Goal: Task Accomplishment & Management: Manage account settings

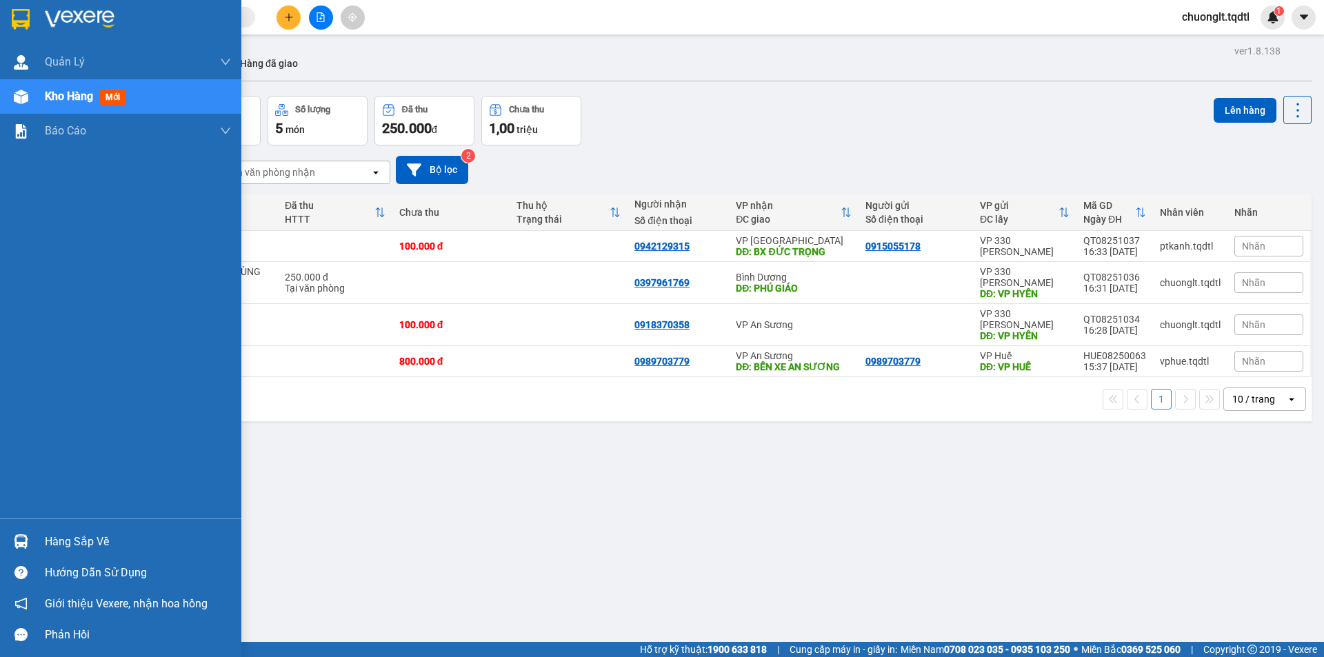
click at [66, 541] on div "Hàng sắp về" at bounding box center [138, 542] width 186 height 21
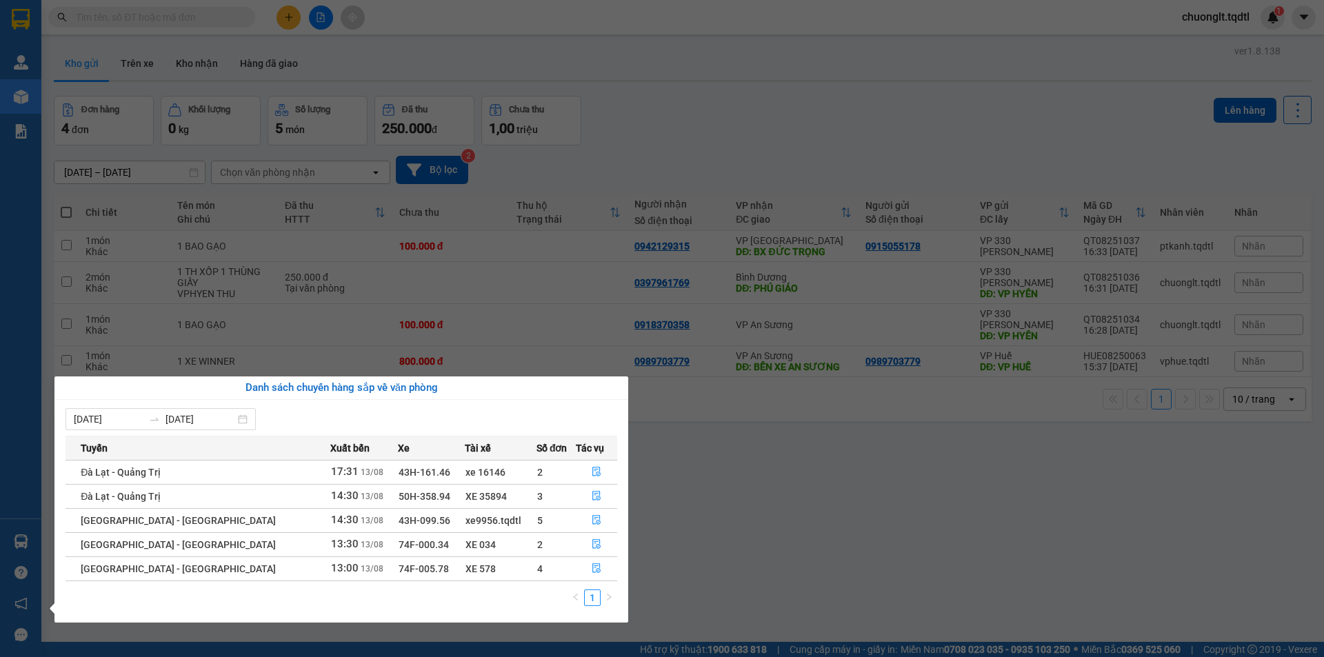
click at [780, 476] on section "Kết quả tìm kiếm ( 0 ) Bộ lọc No Data chuonglt.tqdtl 1 Quản [PERSON_NAME] lý kh…" at bounding box center [662, 328] width 1324 height 657
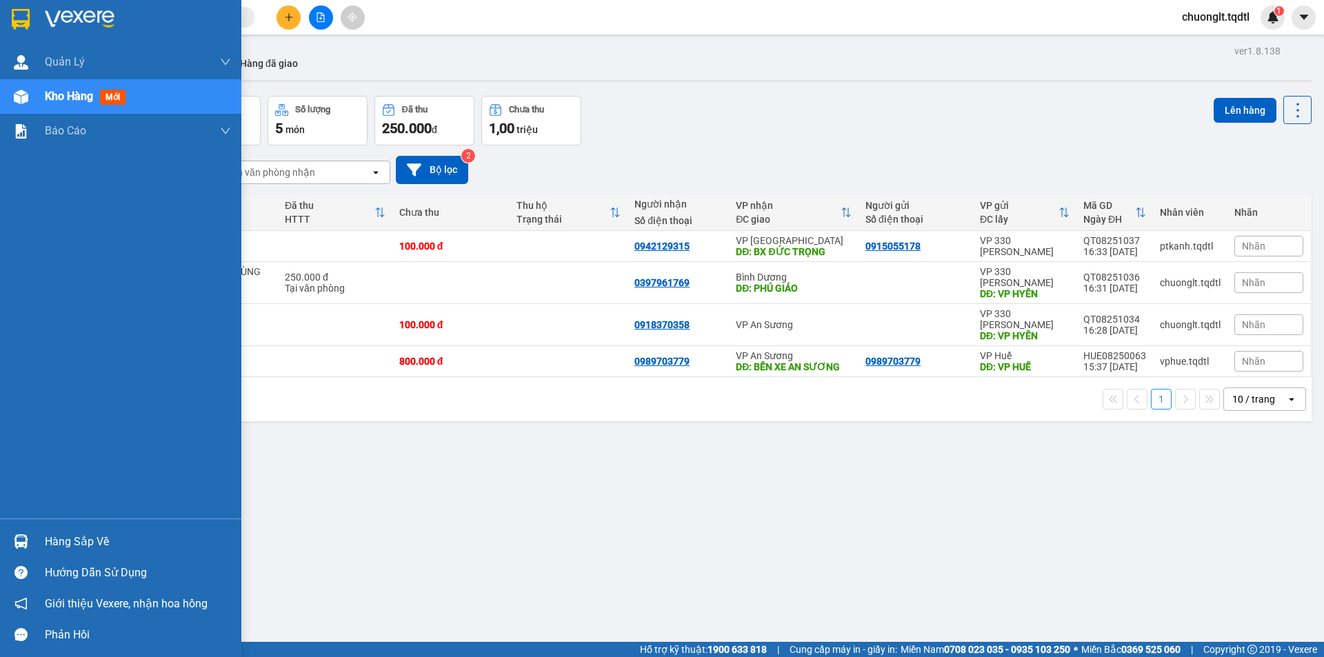
click at [70, 544] on div "Hàng sắp về" at bounding box center [138, 542] width 186 height 21
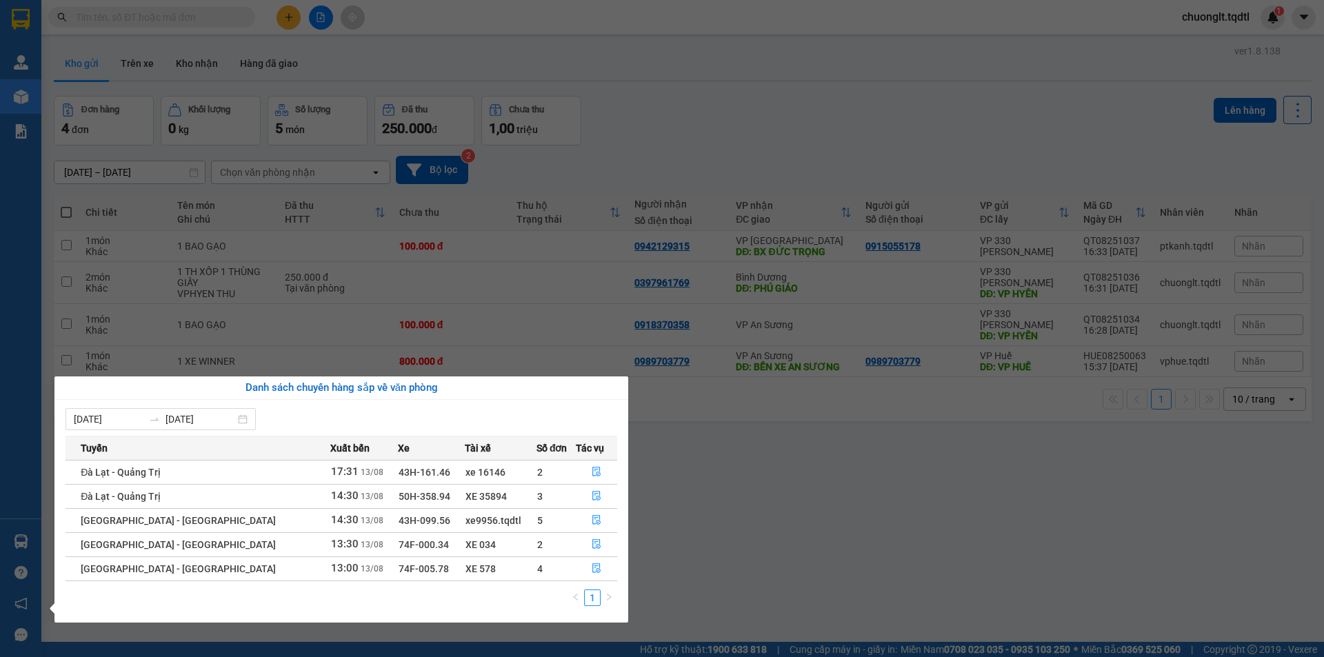
click at [735, 507] on section "Kết quả tìm kiếm ( 0 ) Bộ lọc No Data chuonglt.tqdtl 1 Quản [PERSON_NAME] lý kh…" at bounding box center [662, 328] width 1324 height 657
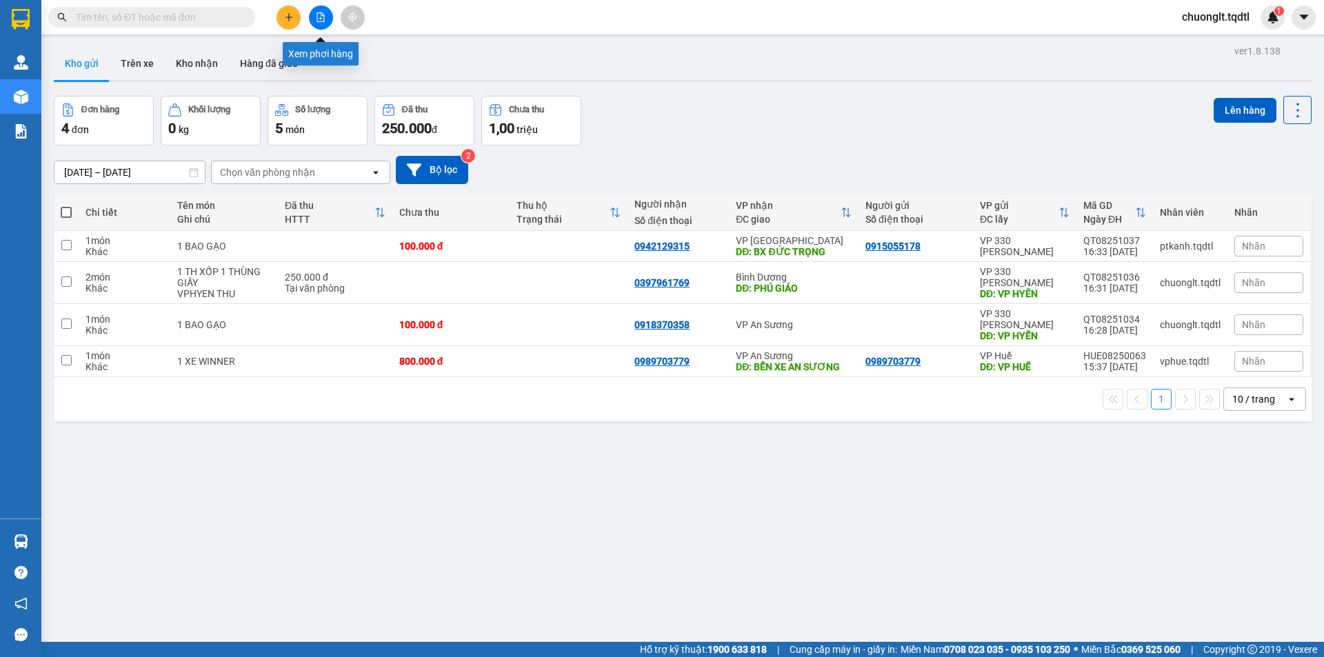
click at [316, 19] on icon "file-add" at bounding box center [321, 17] width 10 height 10
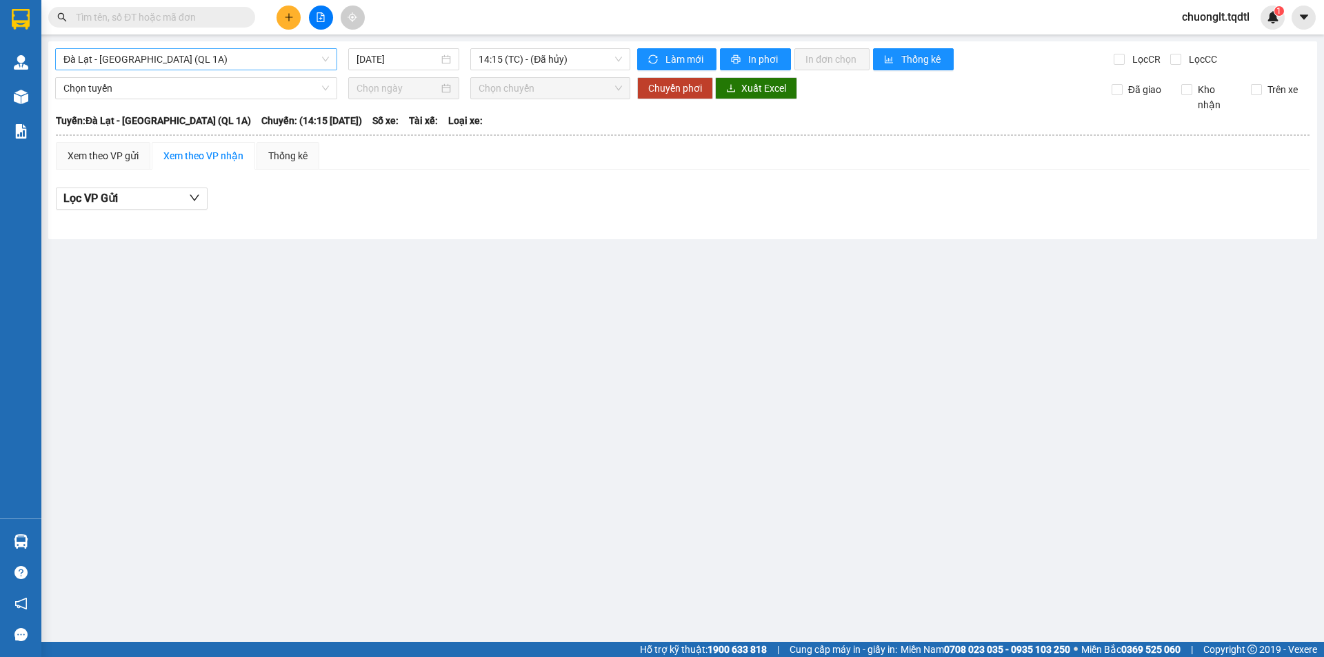
click at [239, 62] on span "Đà Lạt - [GEOGRAPHIC_DATA] (QL 1A)" at bounding box center [195, 59] width 265 height 21
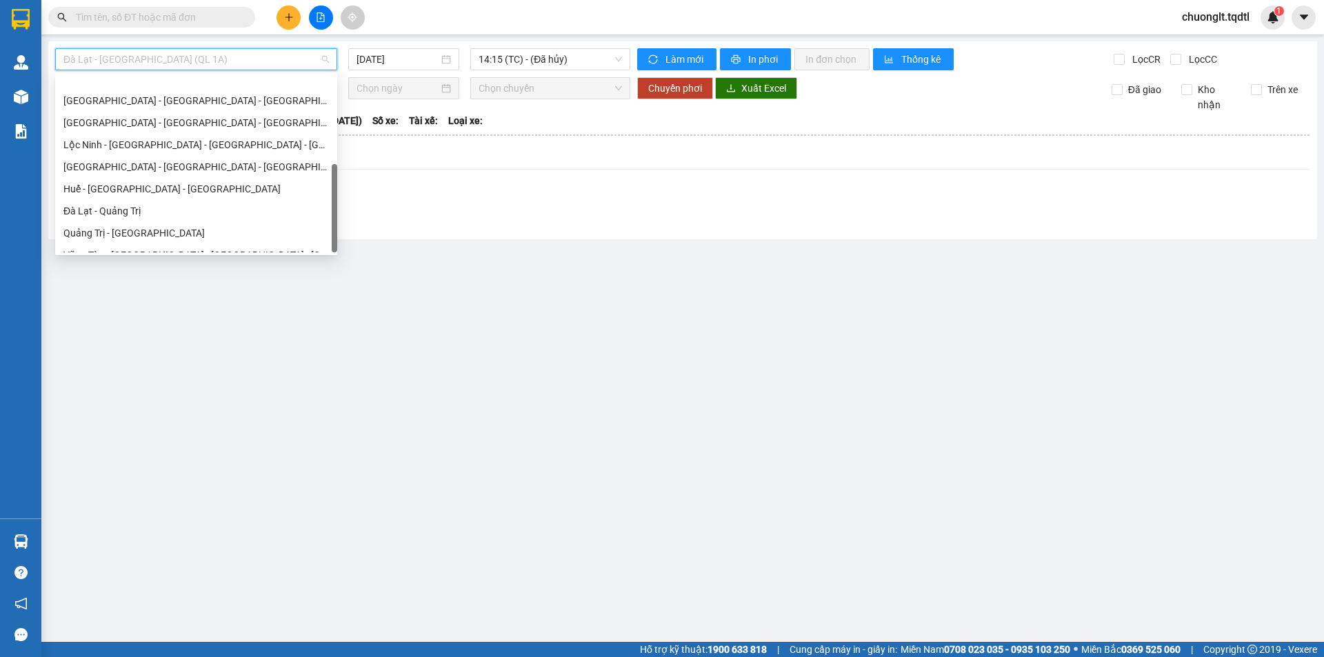
scroll to position [243, 0]
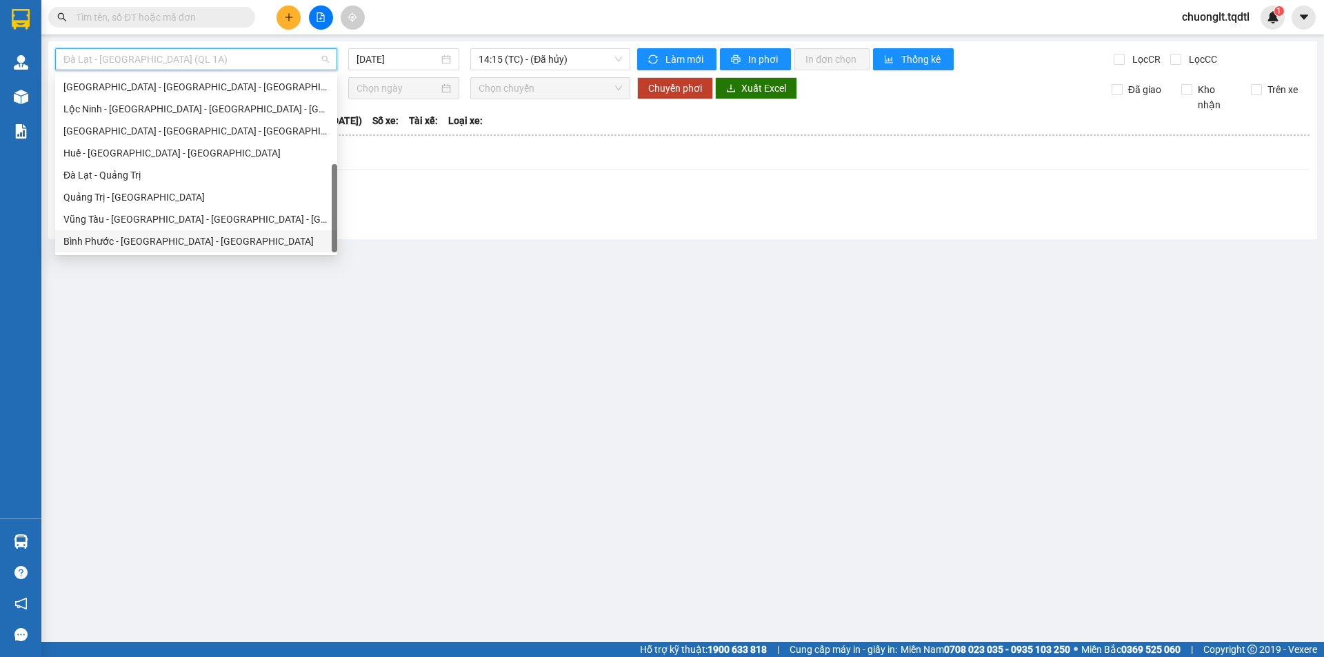
click at [164, 243] on div "Bình Phước - [GEOGRAPHIC_DATA] - [GEOGRAPHIC_DATA]" at bounding box center [195, 241] width 265 height 15
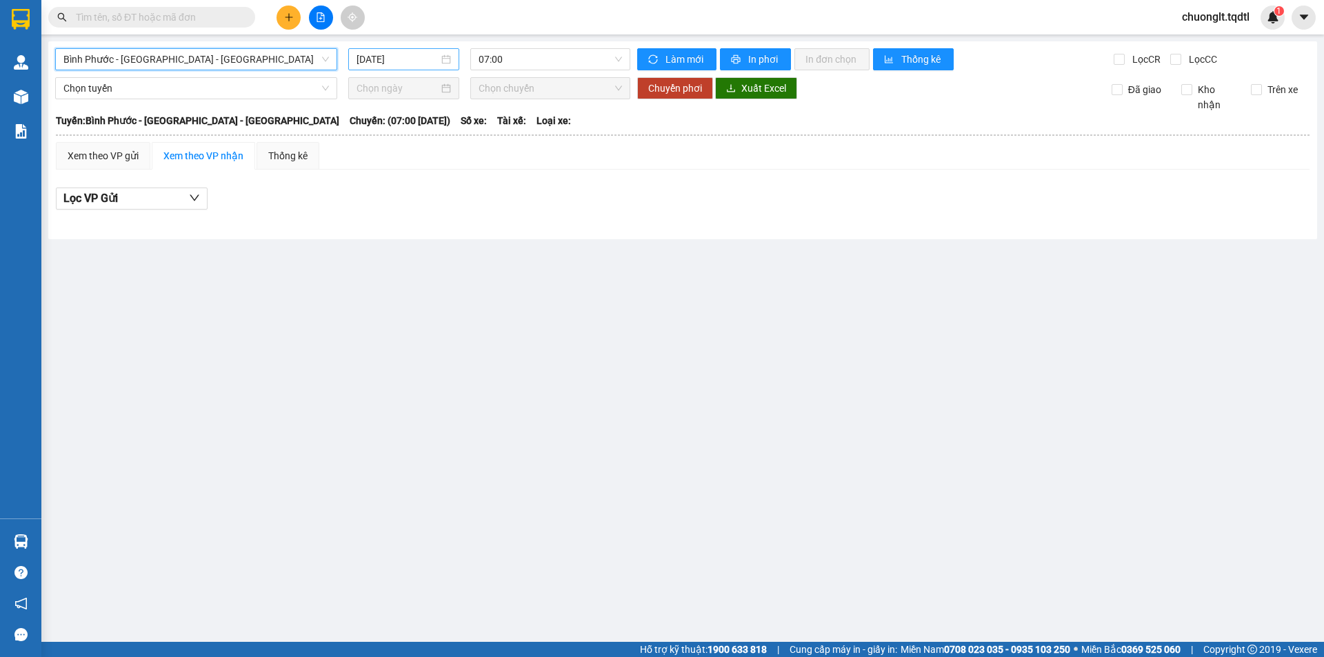
click at [448, 62] on div "[DATE]" at bounding box center [403, 59] width 94 height 15
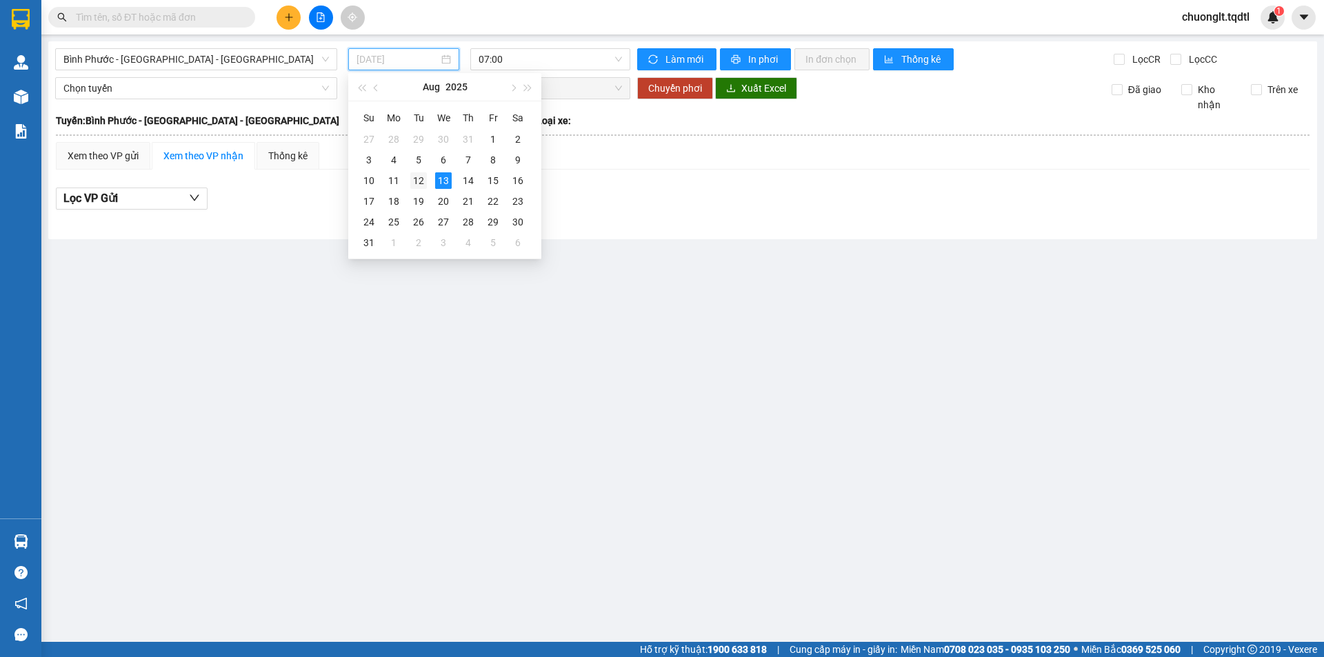
click at [420, 175] on div "12" at bounding box center [418, 180] width 17 height 17
type input "[DATE]"
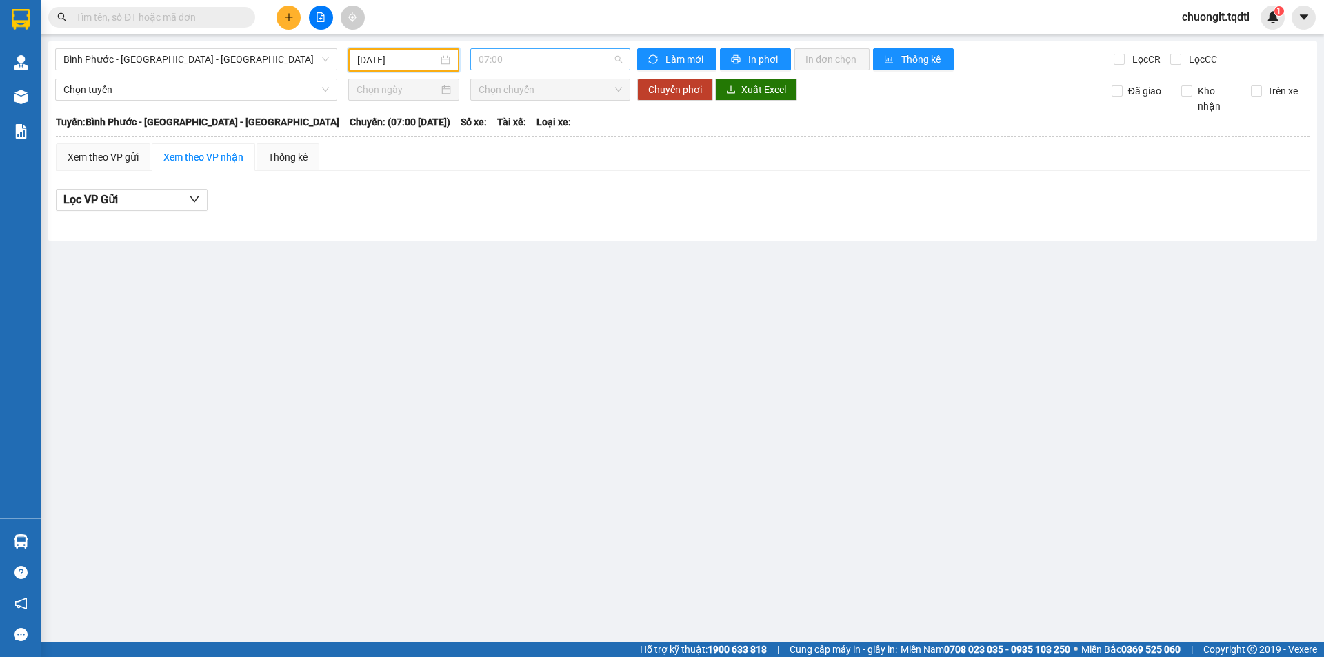
click at [594, 59] on span "07:00" at bounding box center [550, 59] width 143 height 21
click at [423, 354] on main "[GEOGRAPHIC_DATA] - [GEOGRAPHIC_DATA] - [GEOGRAPHIC_DATA] [DATE] 07:00 Làm mới …" at bounding box center [662, 321] width 1324 height 642
click at [267, 61] on span "Bình Phước - [GEOGRAPHIC_DATA] - [GEOGRAPHIC_DATA]" at bounding box center [195, 59] width 265 height 21
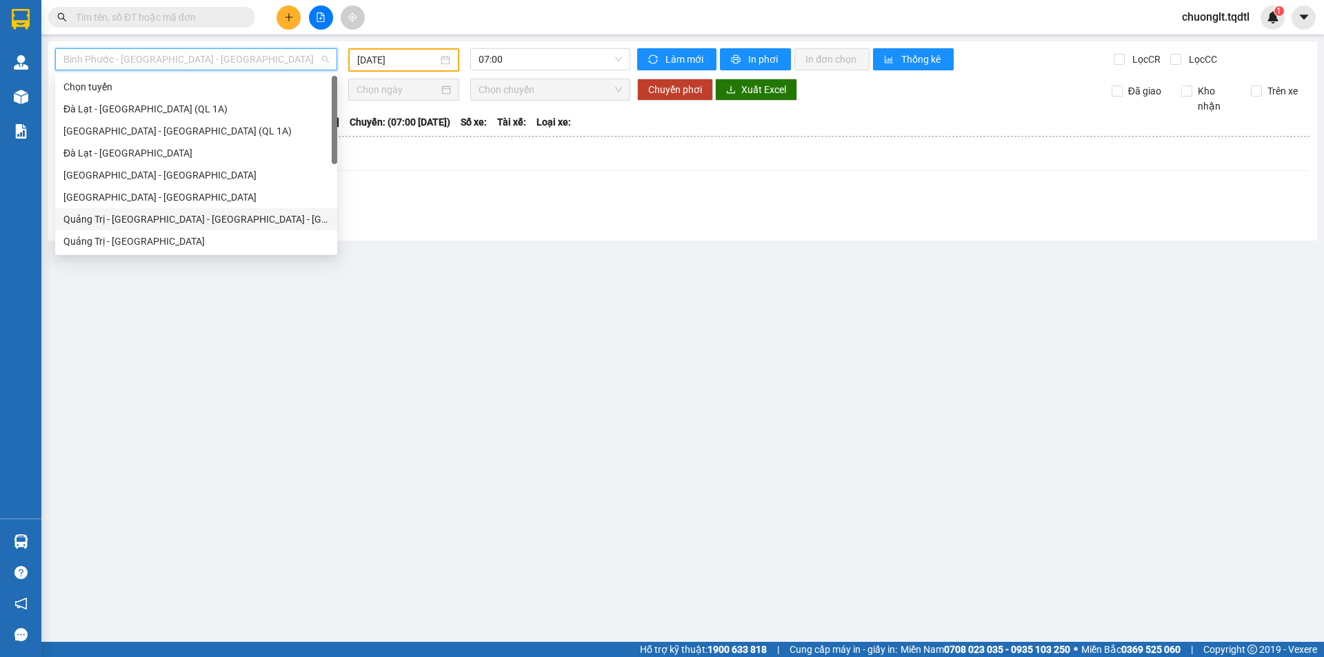
click at [183, 222] on div "Quảng Trị - [GEOGRAPHIC_DATA] - [GEOGRAPHIC_DATA] - [GEOGRAPHIC_DATA]" at bounding box center [195, 219] width 265 height 15
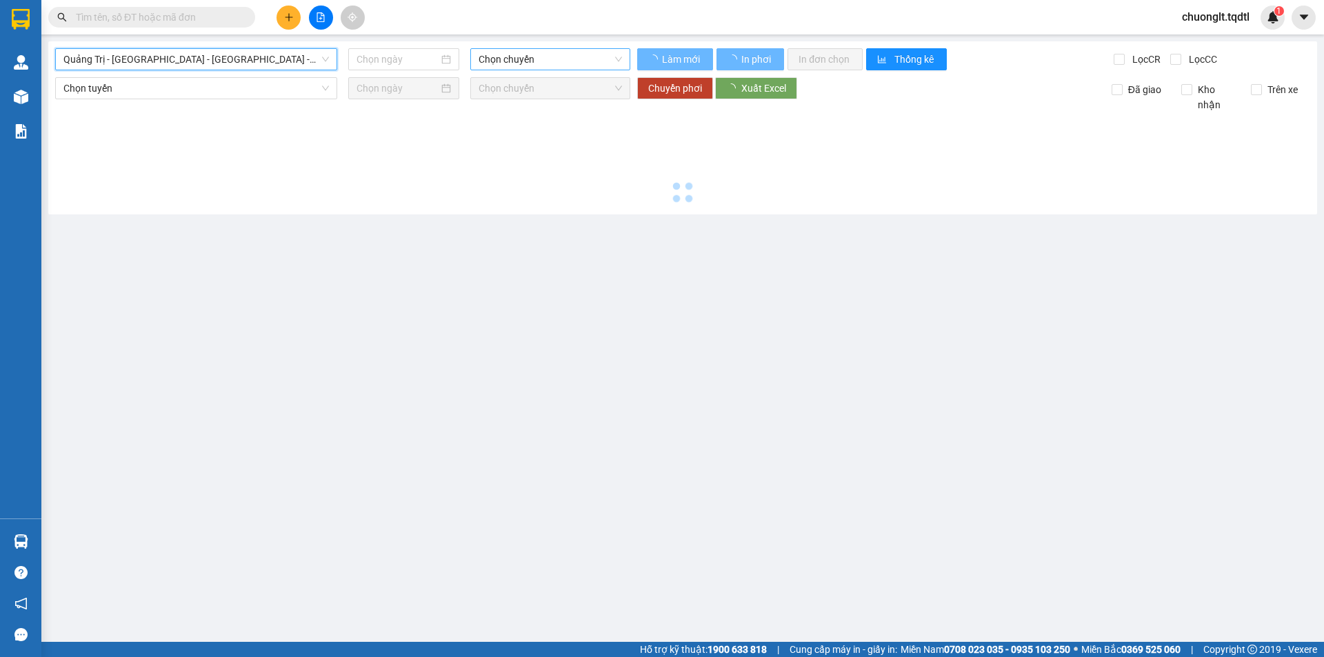
type input "[DATE]"
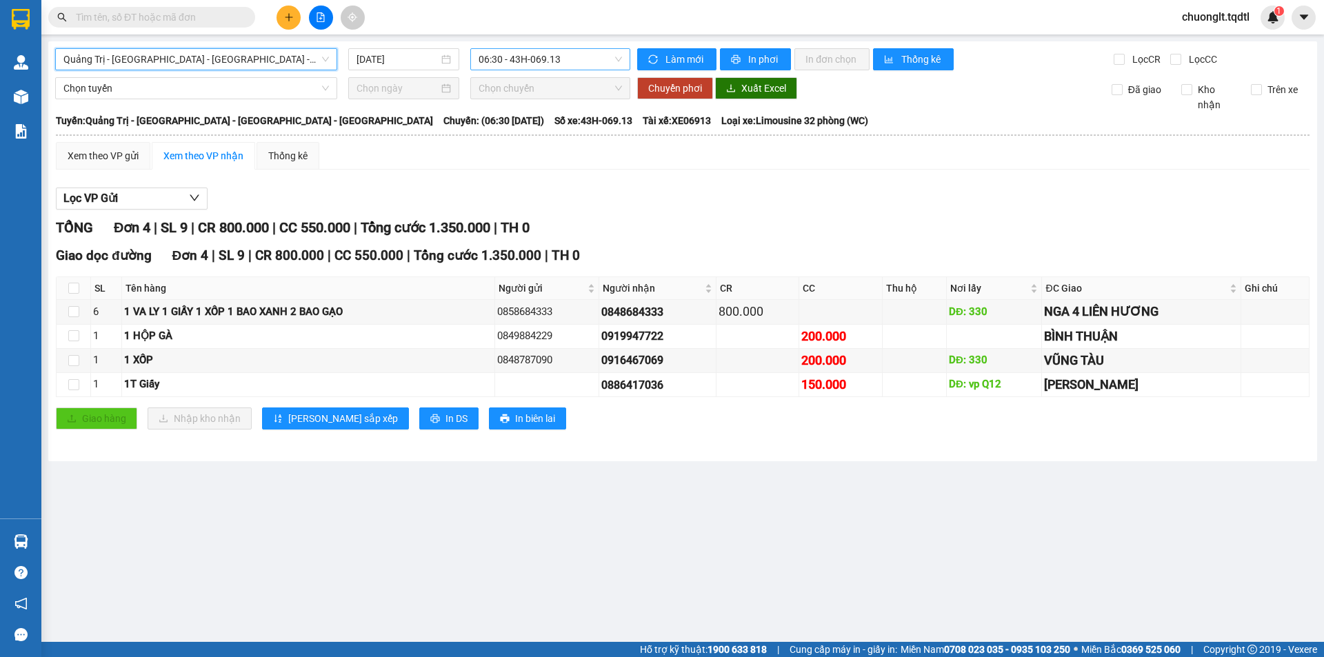
click at [576, 62] on span "06:30 - 43H-069.13" at bounding box center [550, 59] width 143 height 21
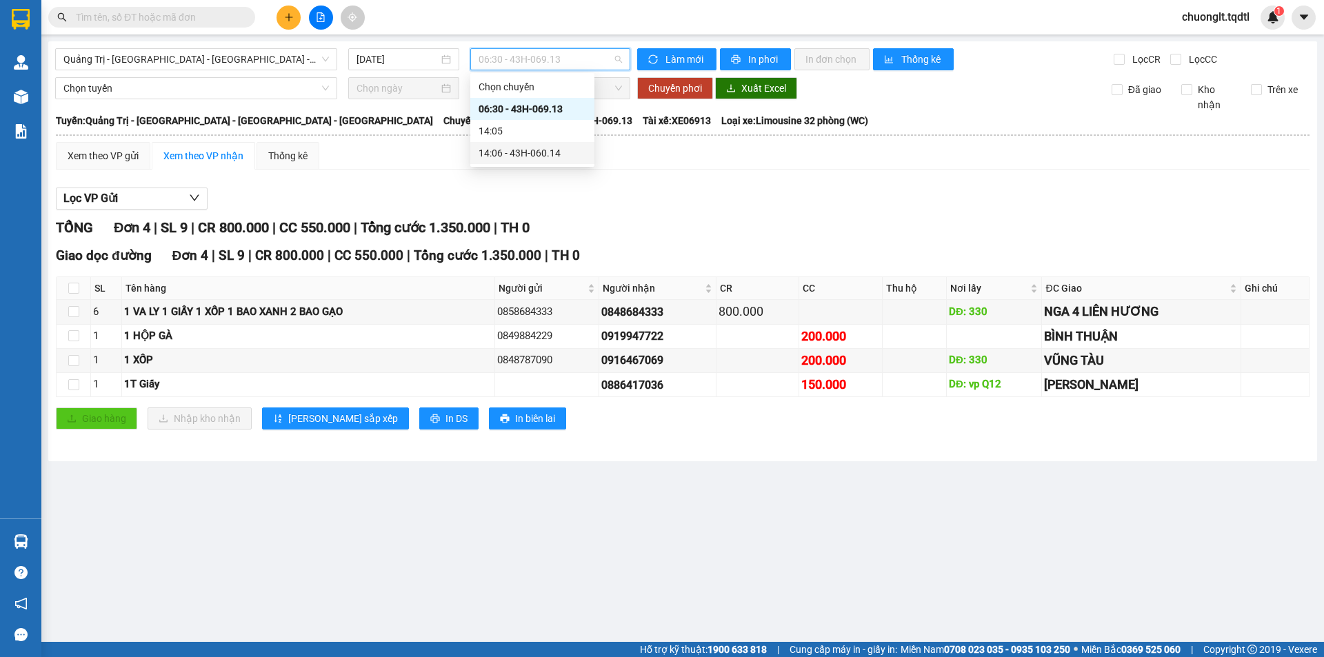
click at [548, 150] on div "14:06 - 43H-060.14" at bounding box center [533, 152] width 108 height 15
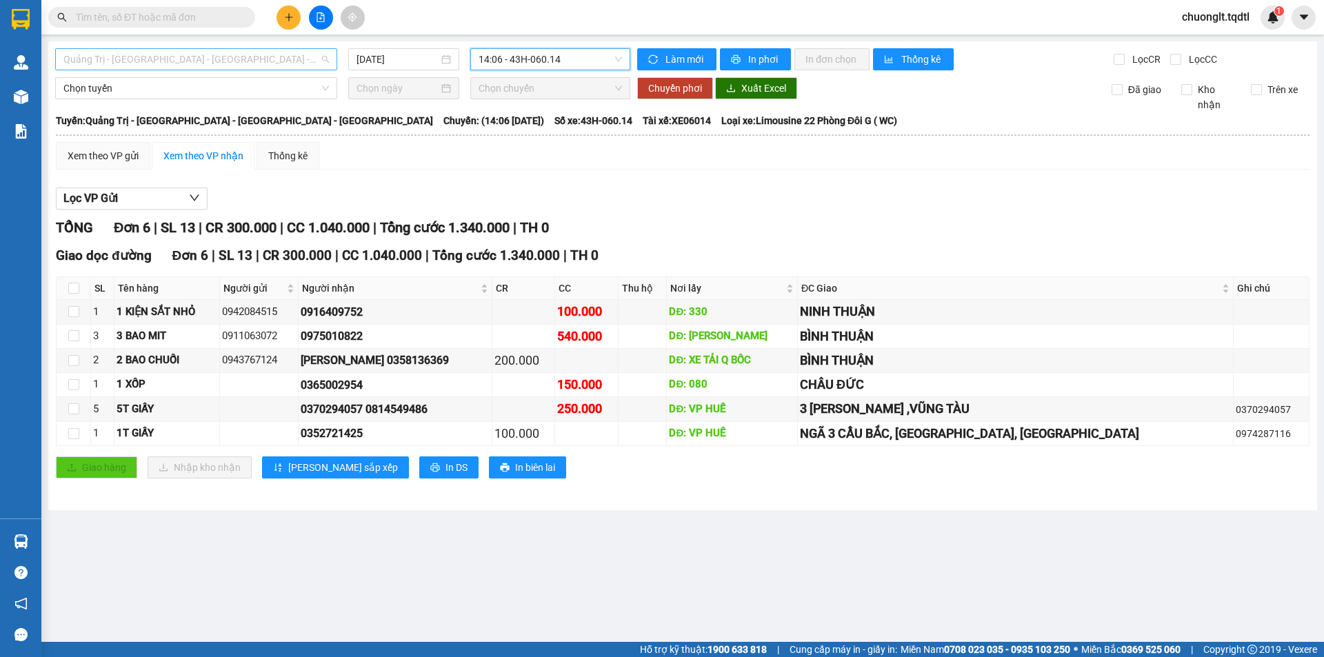
click at [278, 52] on span "Quảng Trị - [GEOGRAPHIC_DATA] - [GEOGRAPHIC_DATA] - [GEOGRAPHIC_DATA]" at bounding box center [195, 59] width 265 height 21
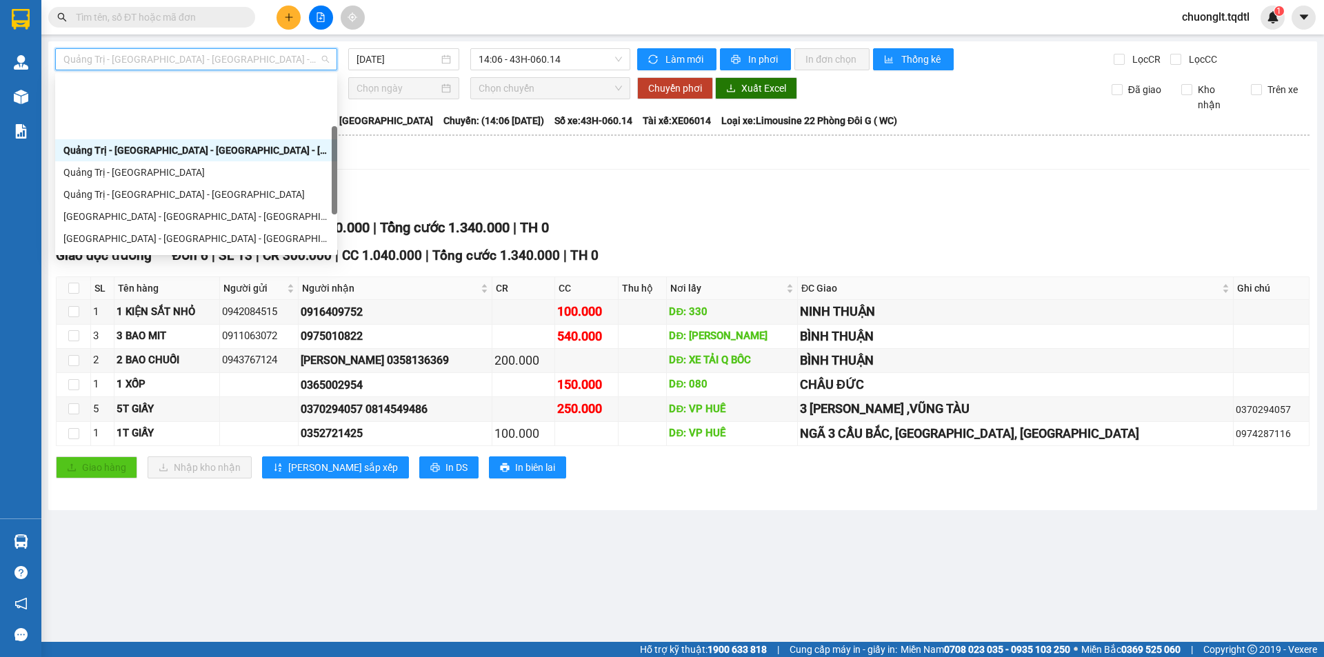
scroll to position [138, 0]
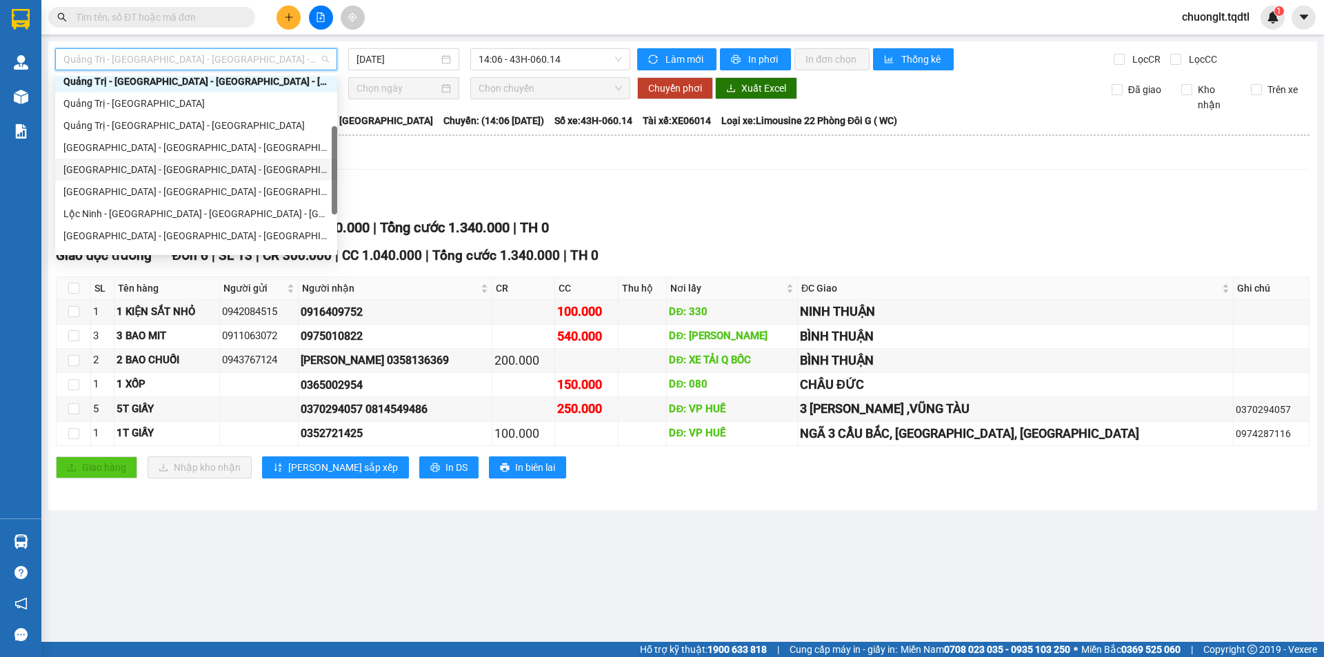
click at [147, 168] on div "[GEOGRAPHIC_DATA] - [GEOGRAPHIC_DATA] - [GEOGRAPHIC_DATA]" at bounding box center [195, 169] width 265 height 15
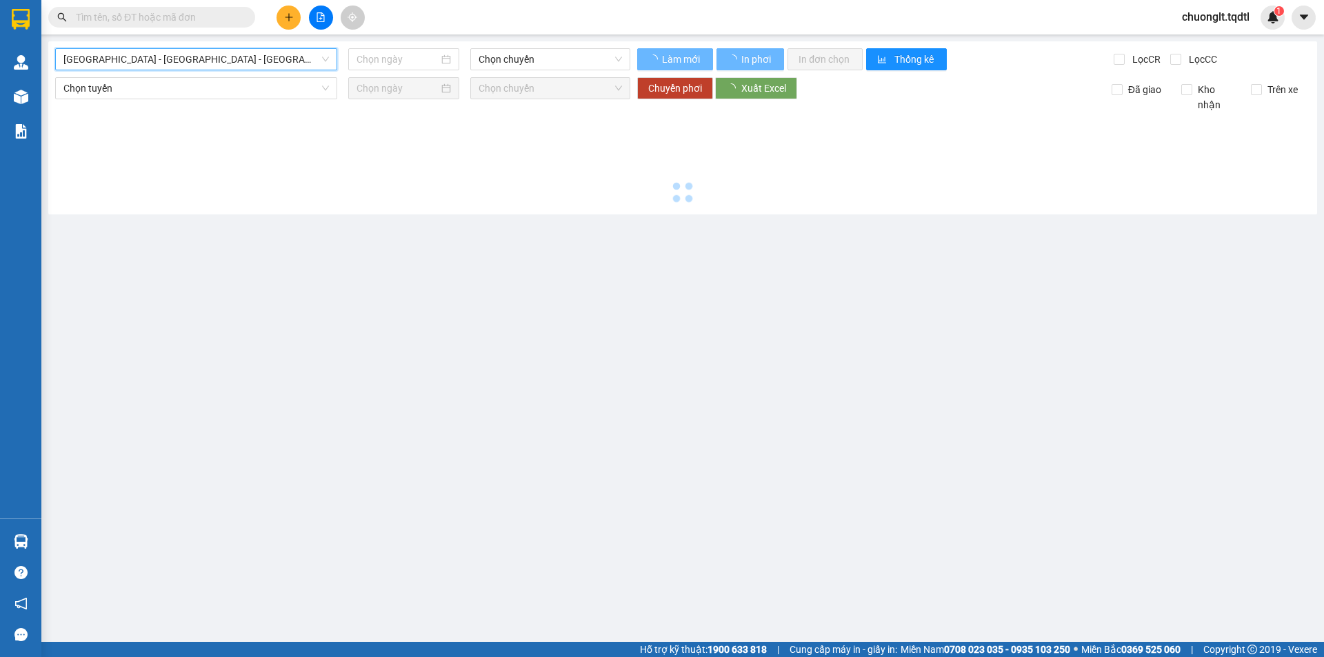
type input "[DATE]"
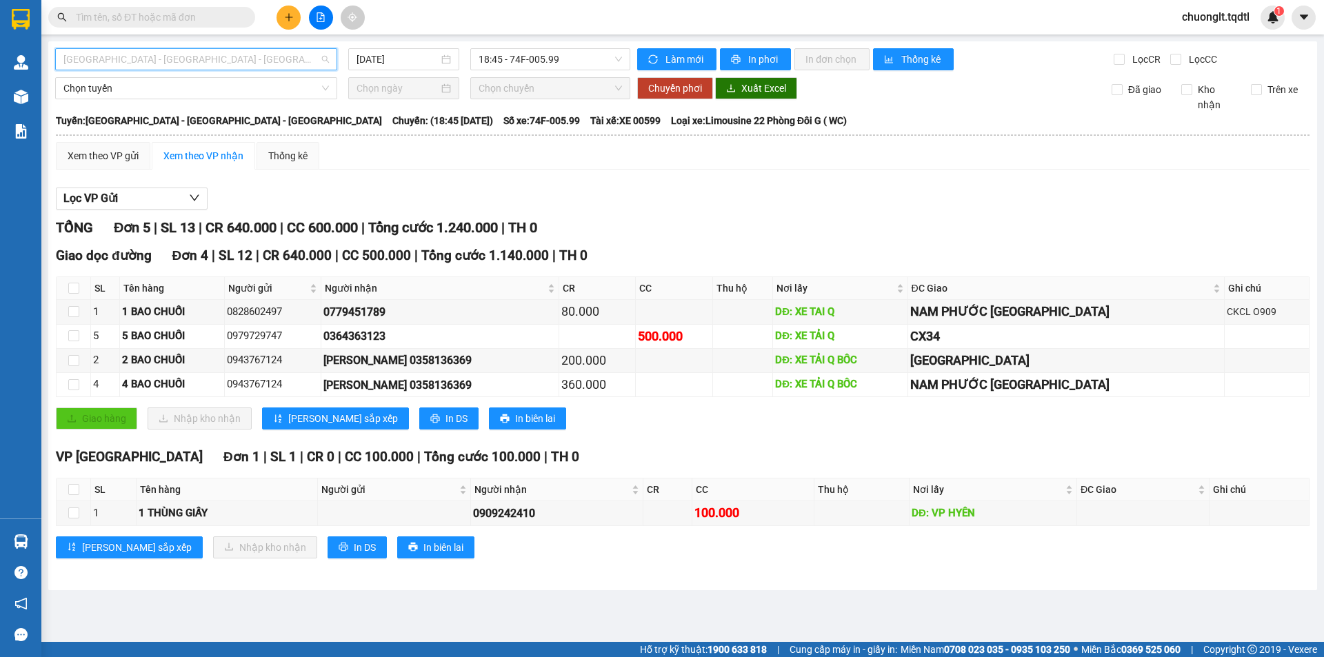
click at [321, 61] on span "[GEOGRAPHIC_DATA] - [GEOGRAPHIC_DATA] - [GEOGRAPHIC_DATA]" at bounding box center [195, 59] width 265 height 21
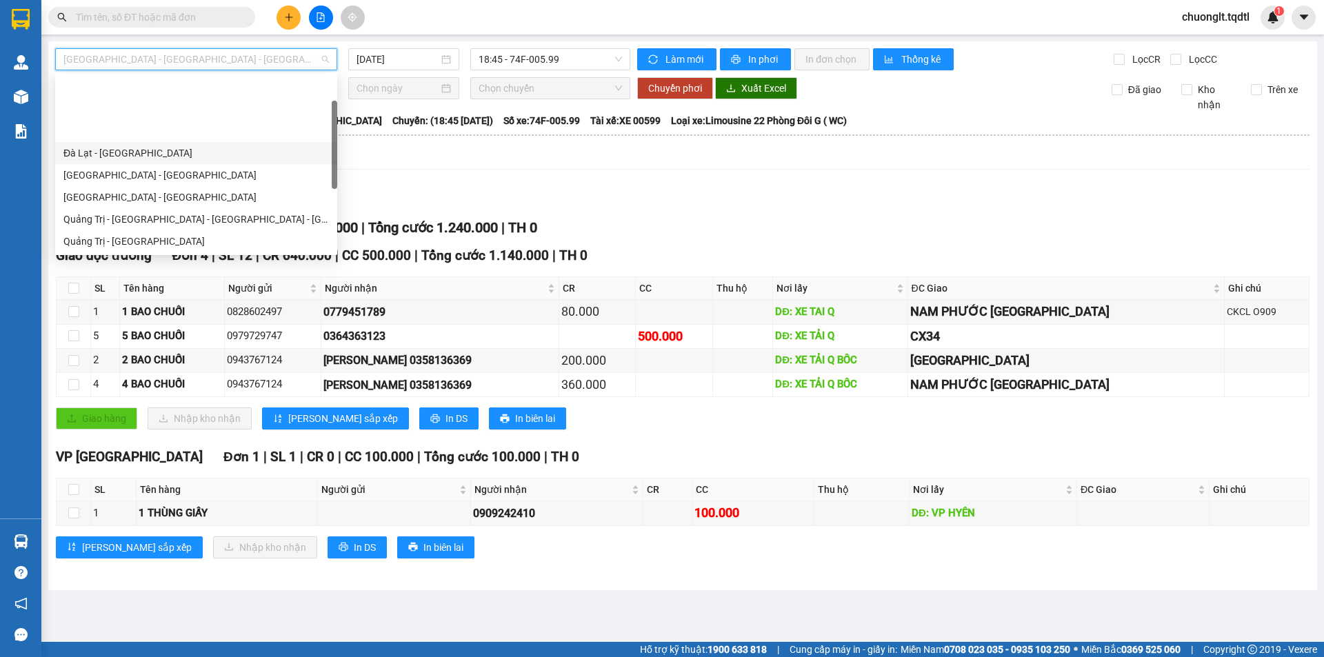
scroll to position [69, 0]
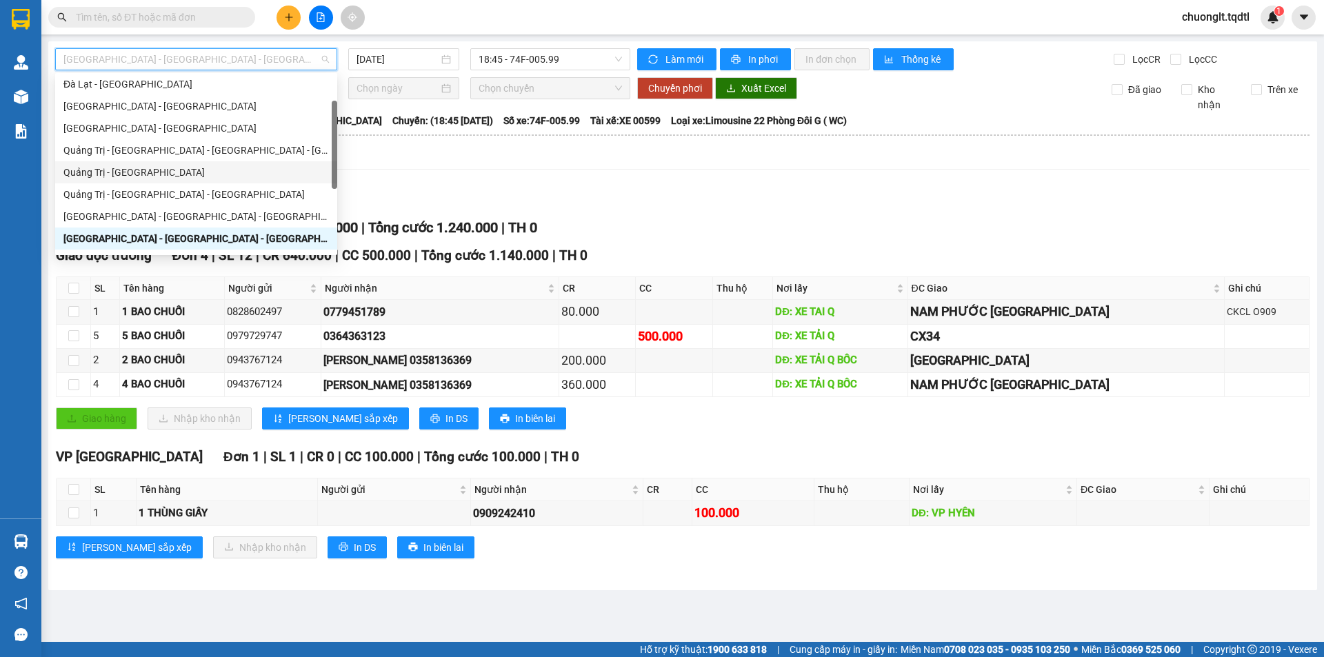
click at [183, 174] on div "Quảng Trị - [GEOGRAPHIC_DATA]" at bounding box center [195, 172] width 265 height 15
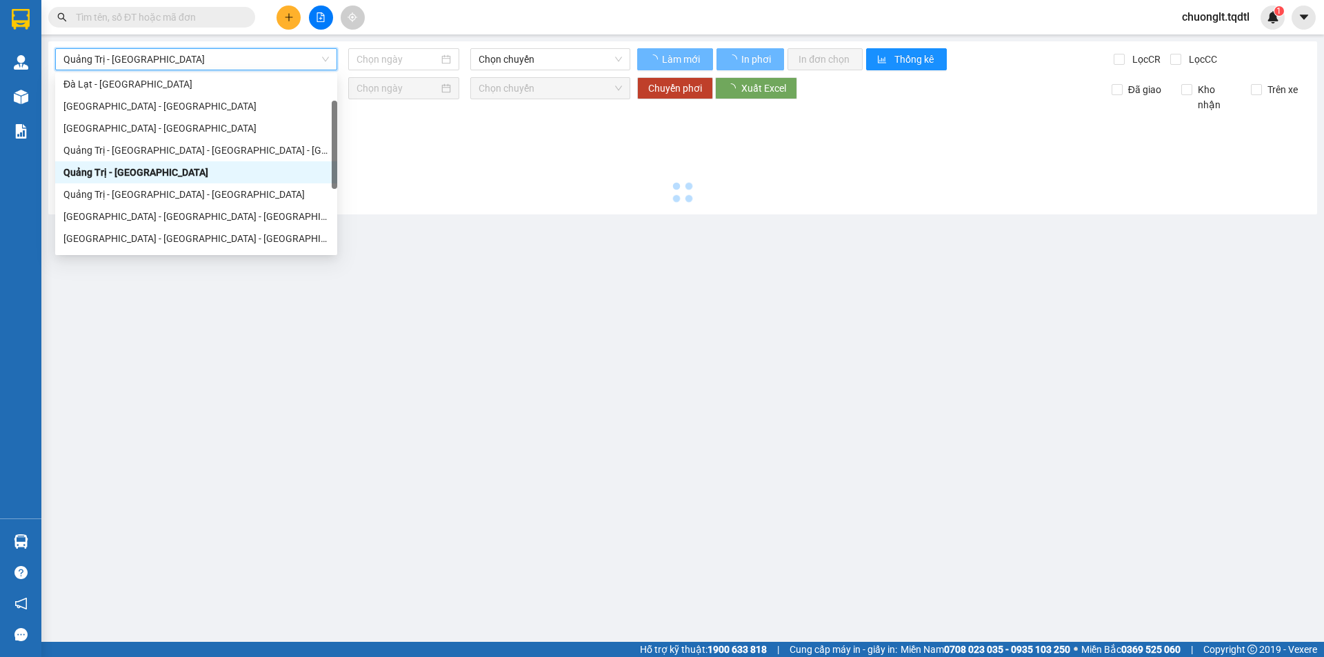
type input "[DATE]"
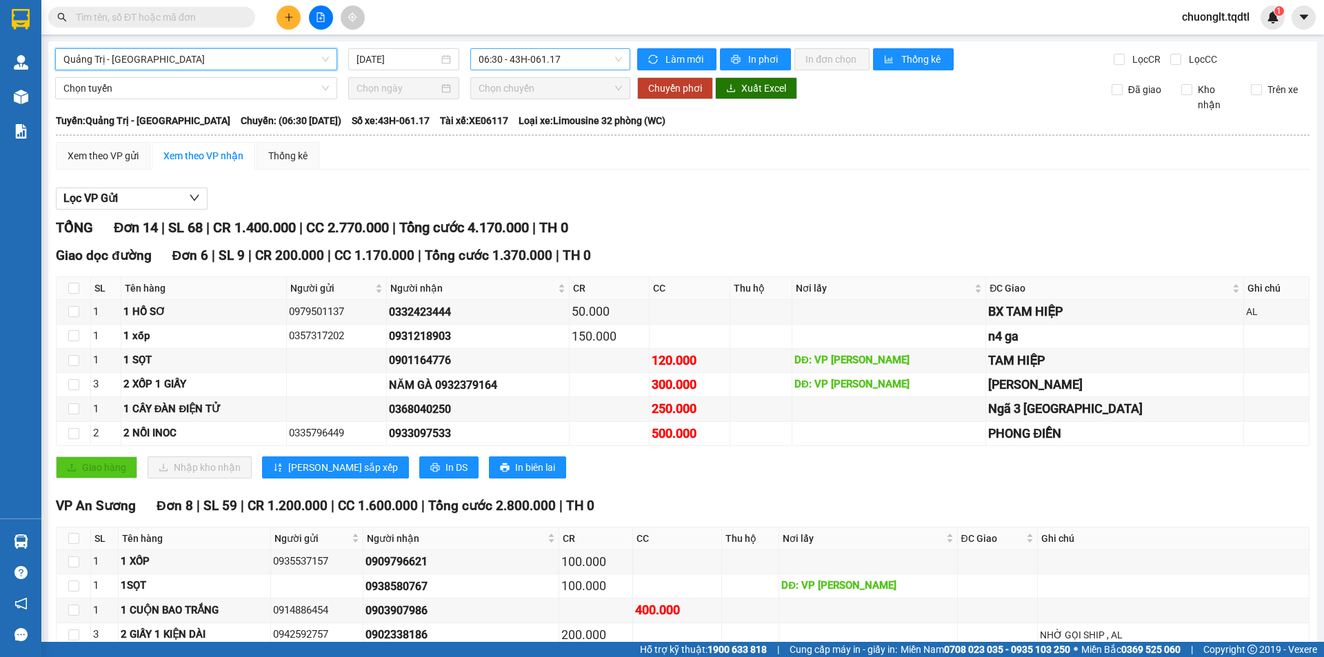
click at [579, 52] on span "06:30 - 43H-061.17" at bounding box center [550, 59] width 143 height 21
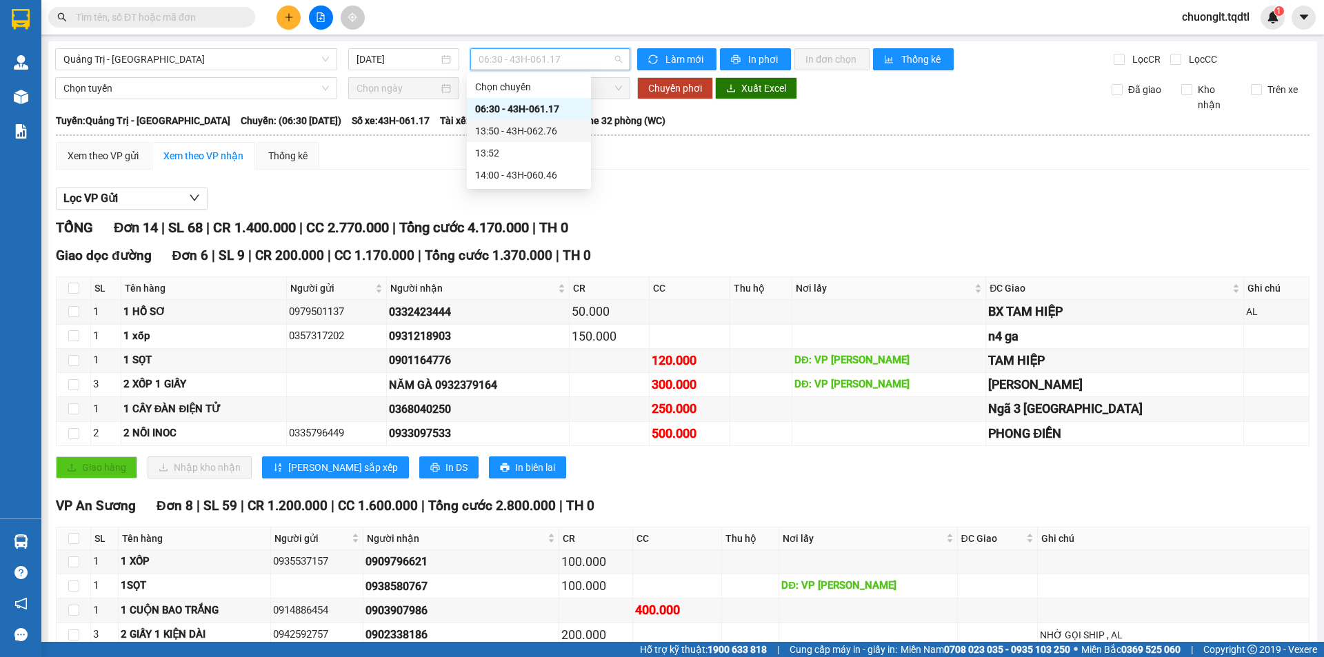
click at [545, 128] on div "13:50 - 43H-062.76" at bounding box center [529, 130] width 108 height 15
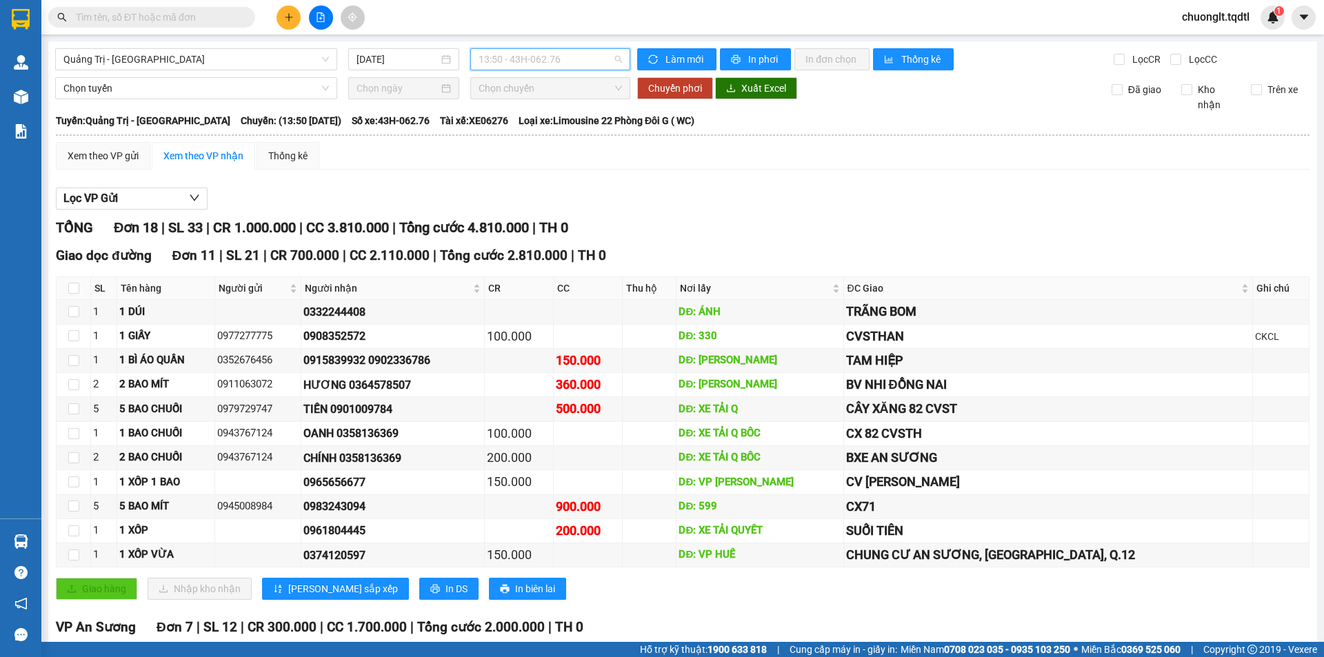
click at [561, 59] on span "13:50 - 43H-062.76" at bounding box center [550, 59] width 143 height 21
click at [539, 177] on div "14:00 - 43H-060.46" at bounding box center [529, 175] width 108 height 15
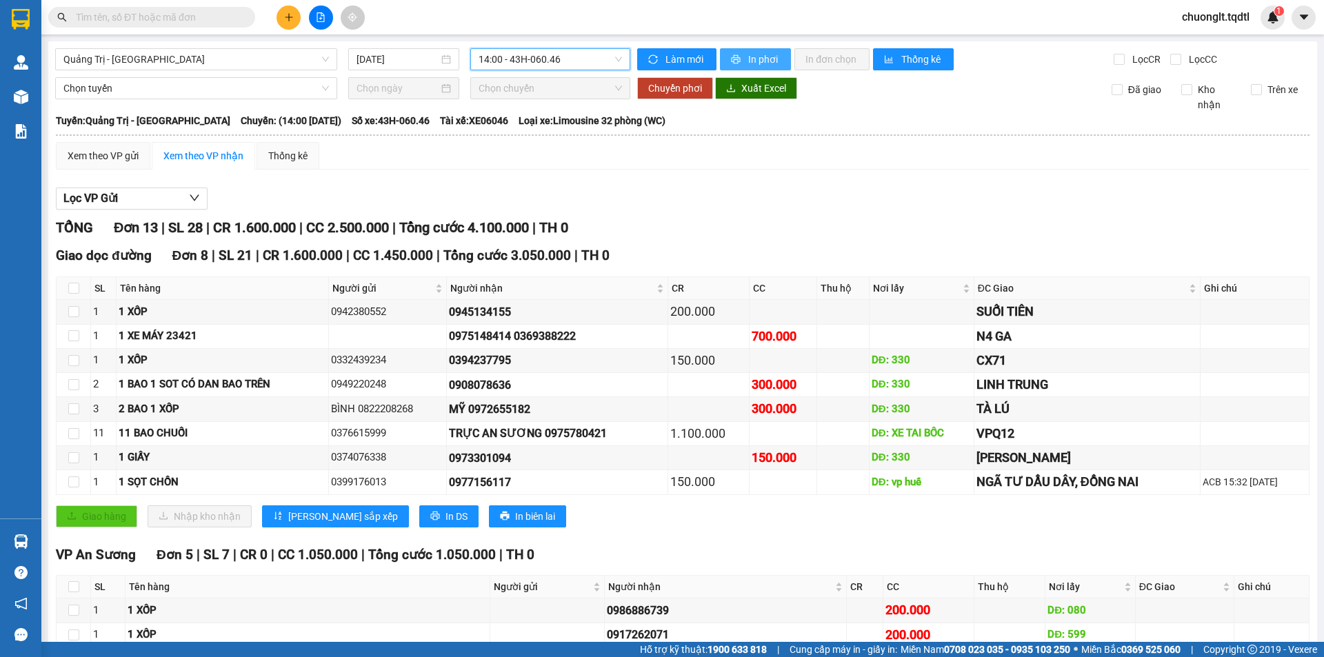
click at [748, 61] on span "In phơi" at bounding box center [764, 59] width 32 height 15
click at [581, 61] on span "14:00 - 43H-060.46" at bounding box center [550, 59] width 143 height 21
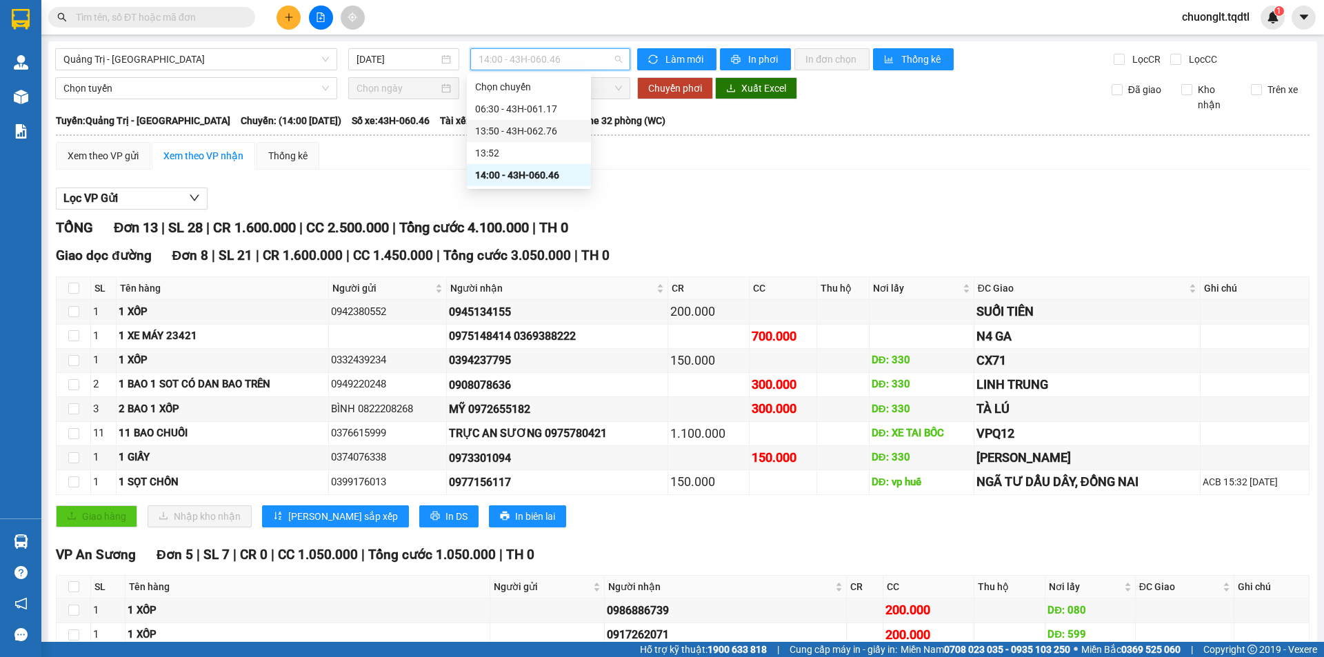
click at [533, 130] on div "13:50 - 43H-062.76" at bounding box center [529, 130] width 108 height 15
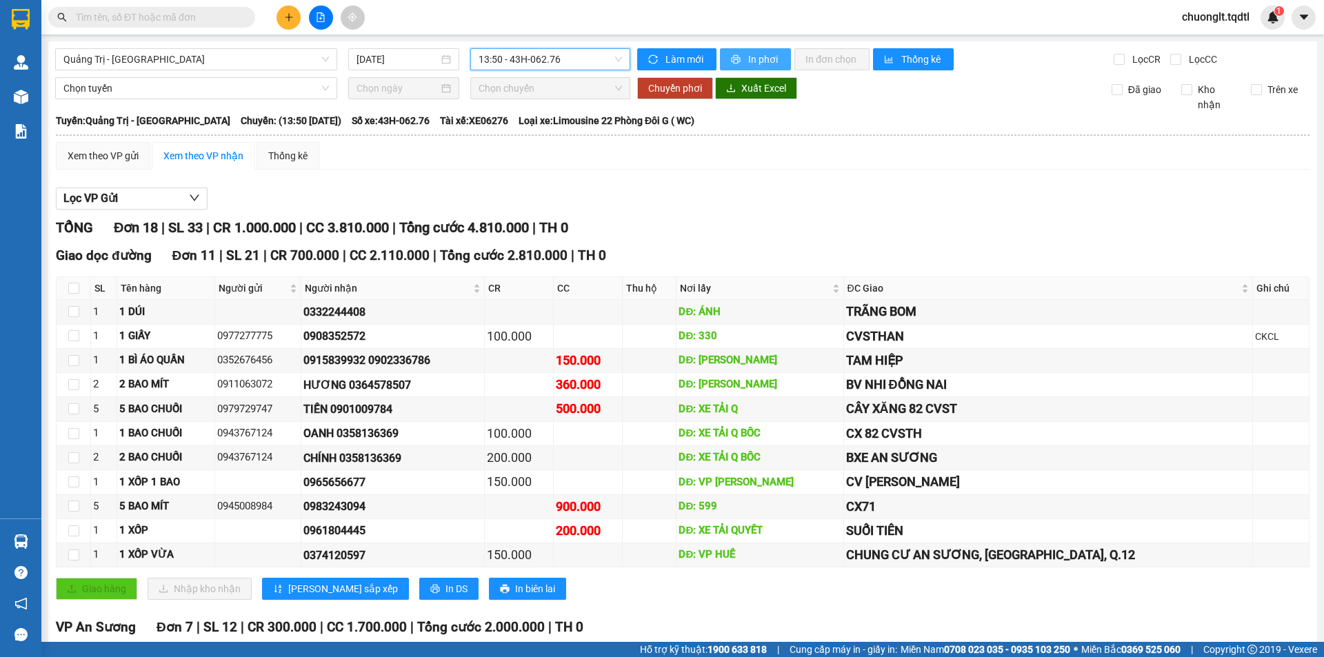
click at [754, 59] on span "In phơi" at bounding box center [764, 59] width 32 height 15
click at [290, 19] on icon "plus" at bounding box center [289, 17] width 10 height 10
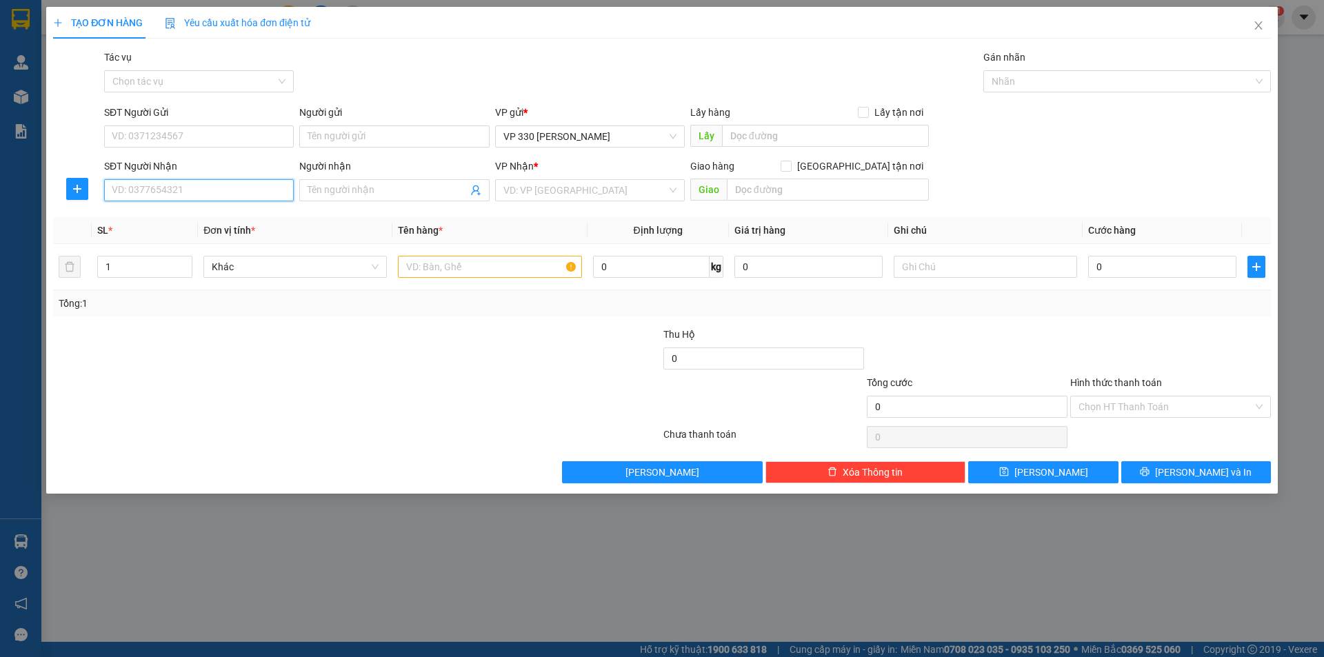
click at [172, 187] on input "SĐT Người Nhận" at bounding box center [199, 190] width 190 height 22
type input "0332814314"
click at [441, 274] on input "text" at bounding box center [489, 267] width 183 height 22
type input "1 XE MÁY"
click at [758, 132] on input "text" at bounding box center [825, 136] width 207 height 22
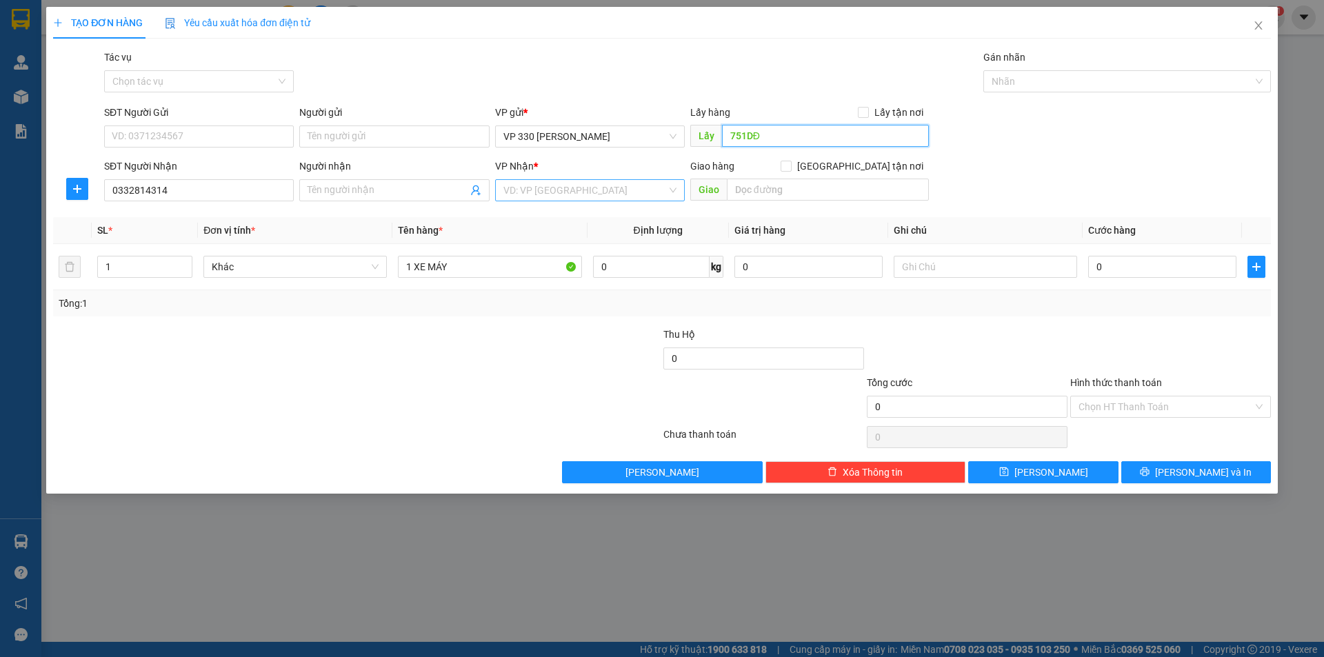
type input "751DĐ"
click at [608, 190] on input "search" at bounding box center [584, 190] width 163 height 21
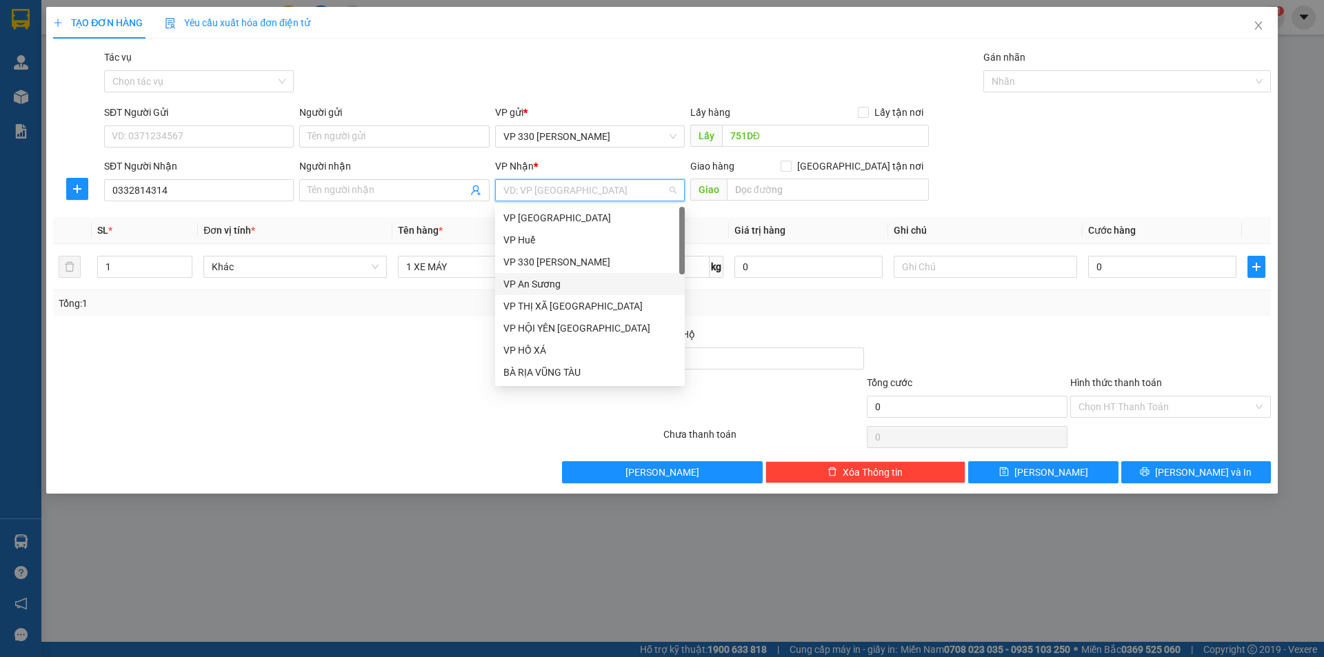
click at [556, 283] on div "VP An Sương" at bounding box center [589, 284] width 173 height 15
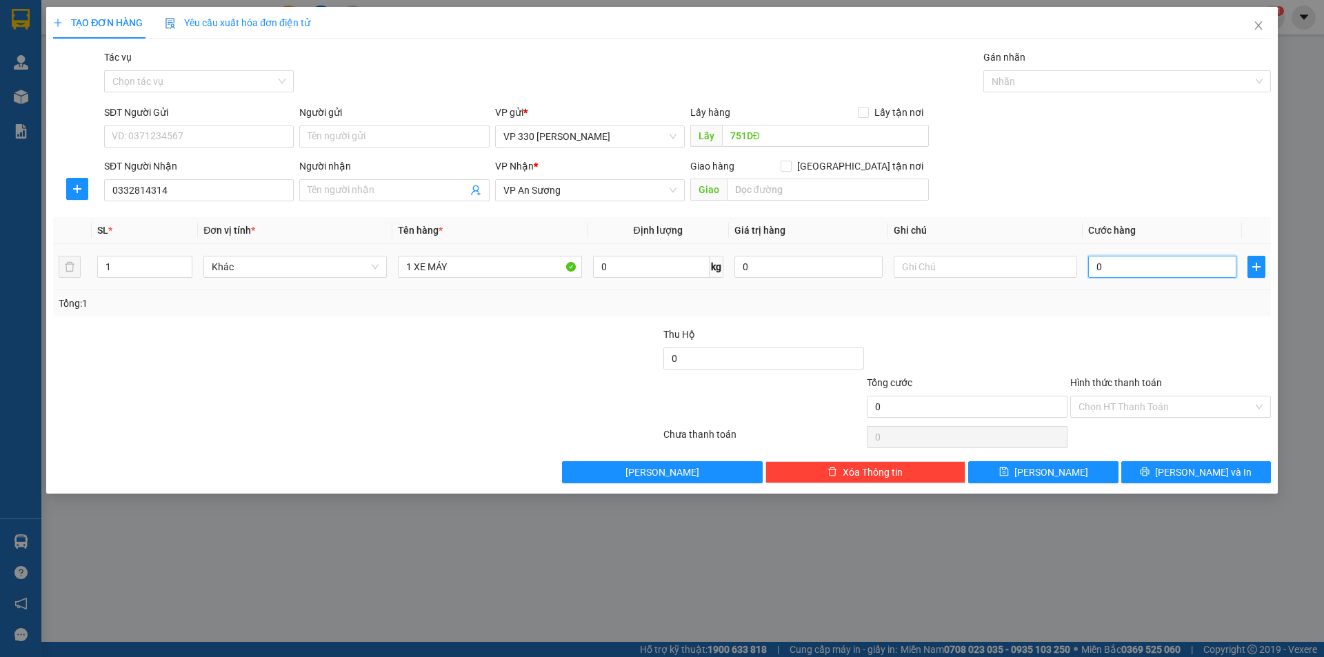
click at [1128, 270] on input "0" at bounding box center [1162, 267] width 148 height 22
type input "6"
type input "60"
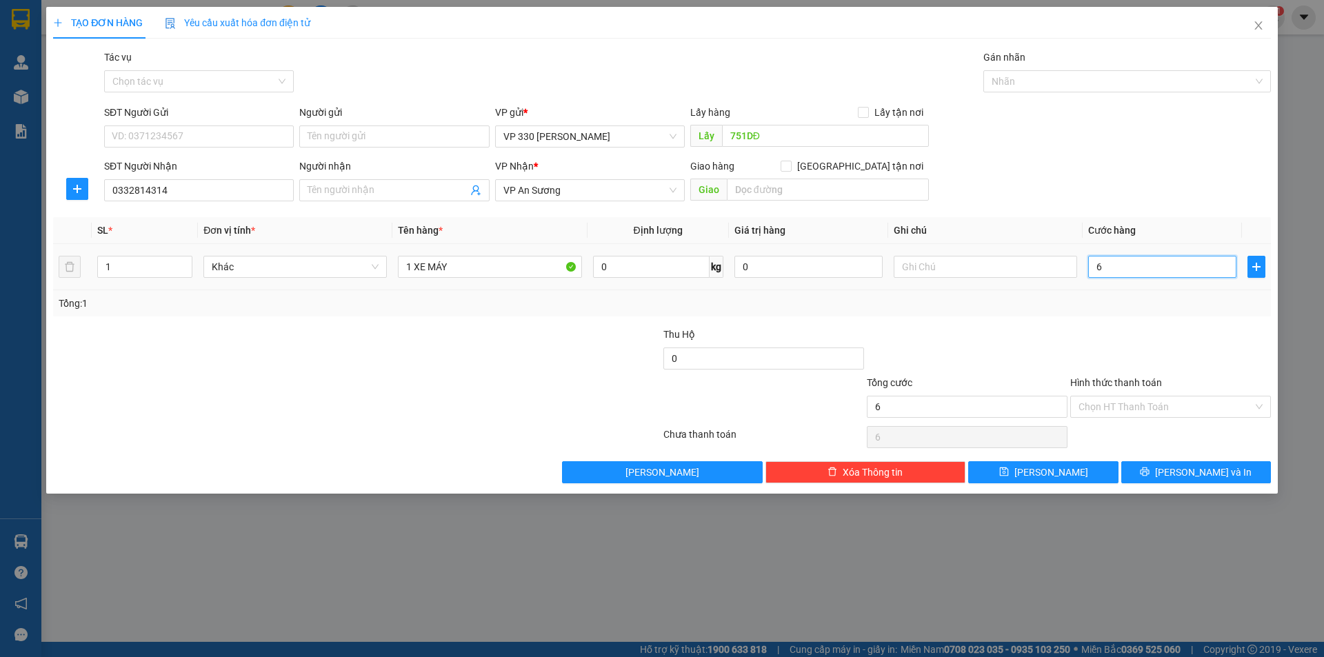
type input "60"
type input "600"
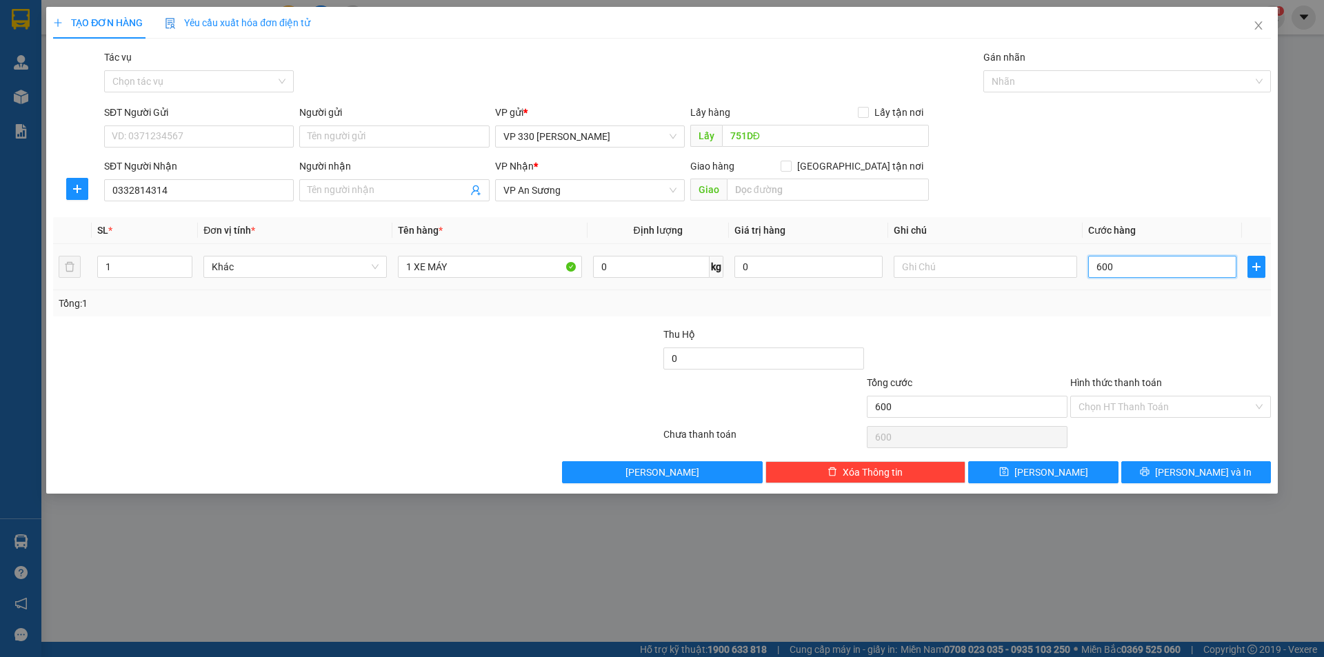
type input "6.000"
type input "60.000"
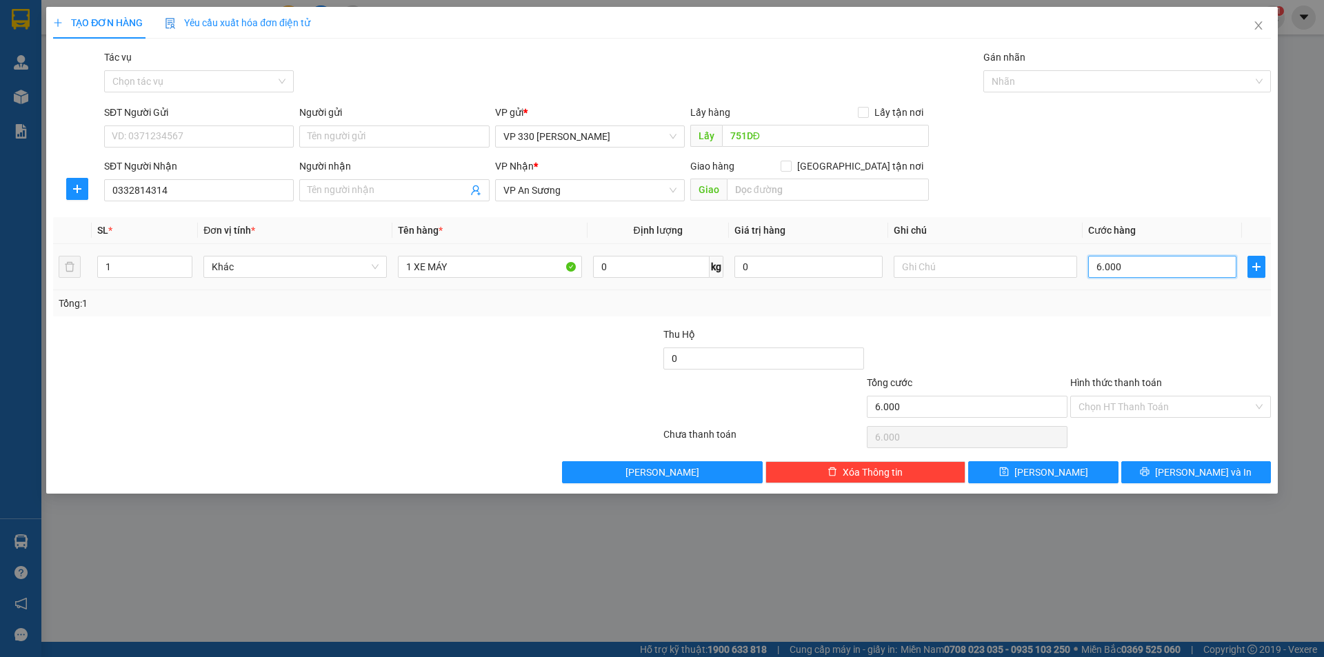
type input "60.000"
type input "600.000"
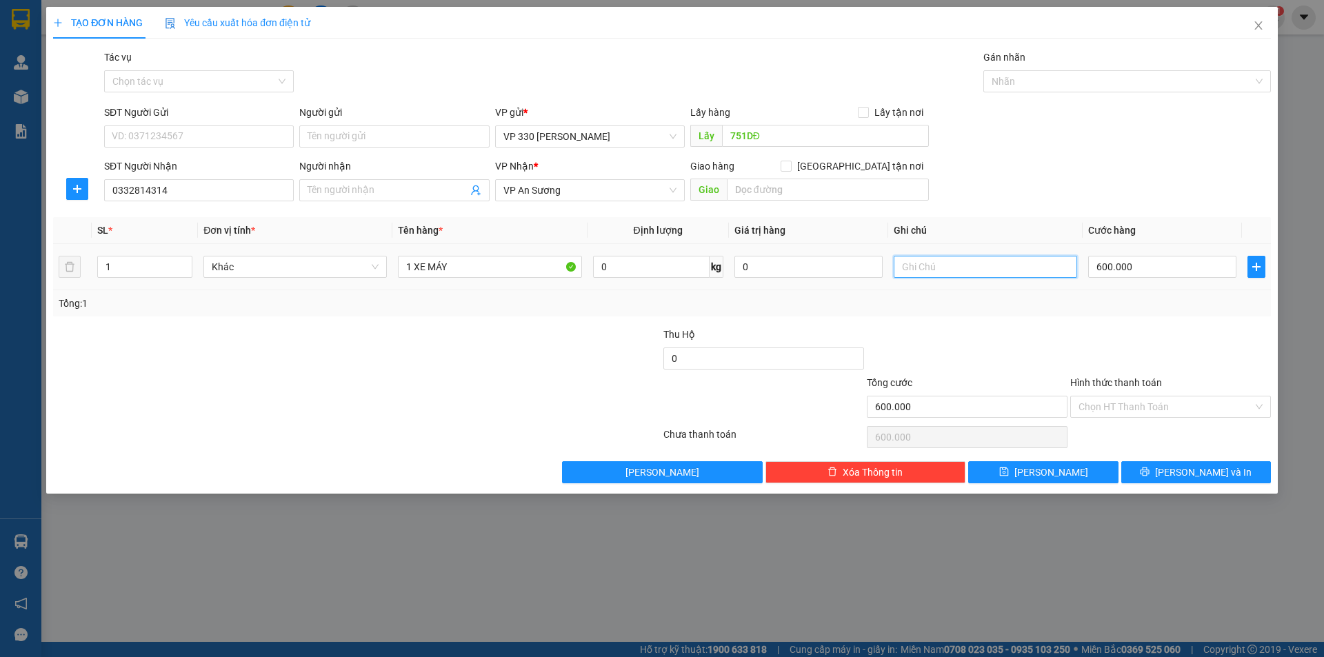
click at [974, 263] on input "text" at bounding box center [985, 267] width 183 height 22
type input "751"
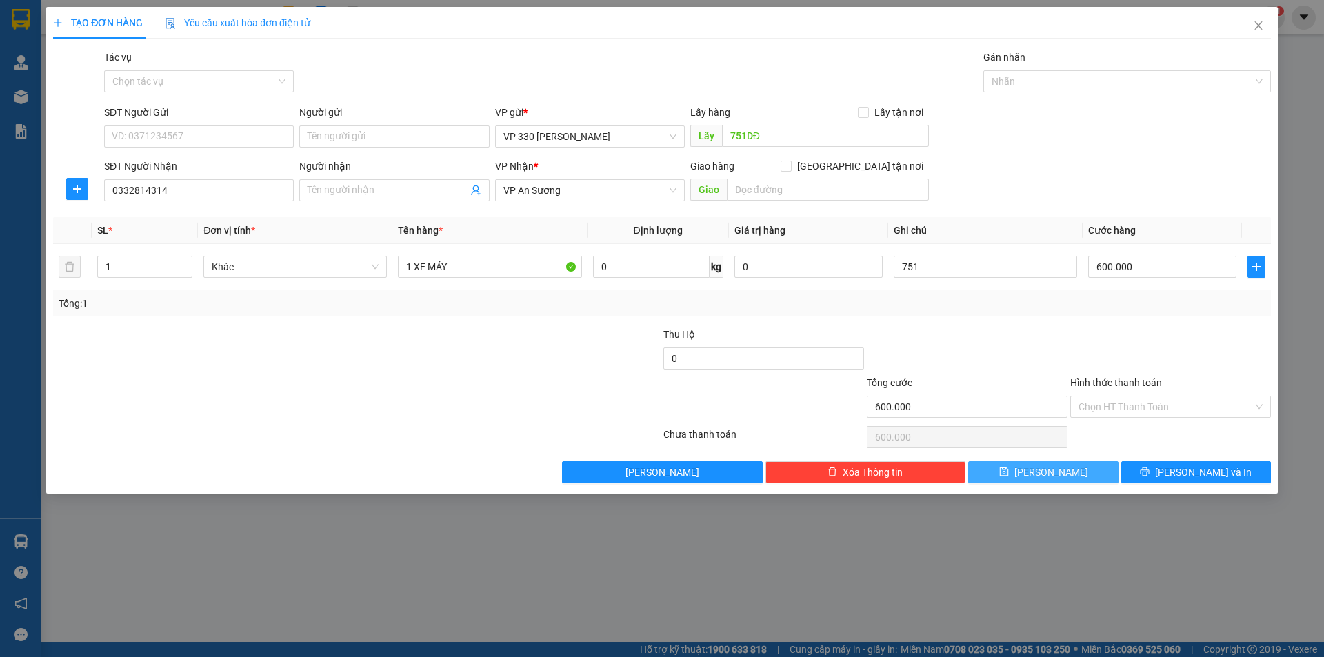
click at [1018, 474] on button "[PERSON_NAME]" at bounding box center [1043, 472] width 150 height 22
type input "0"
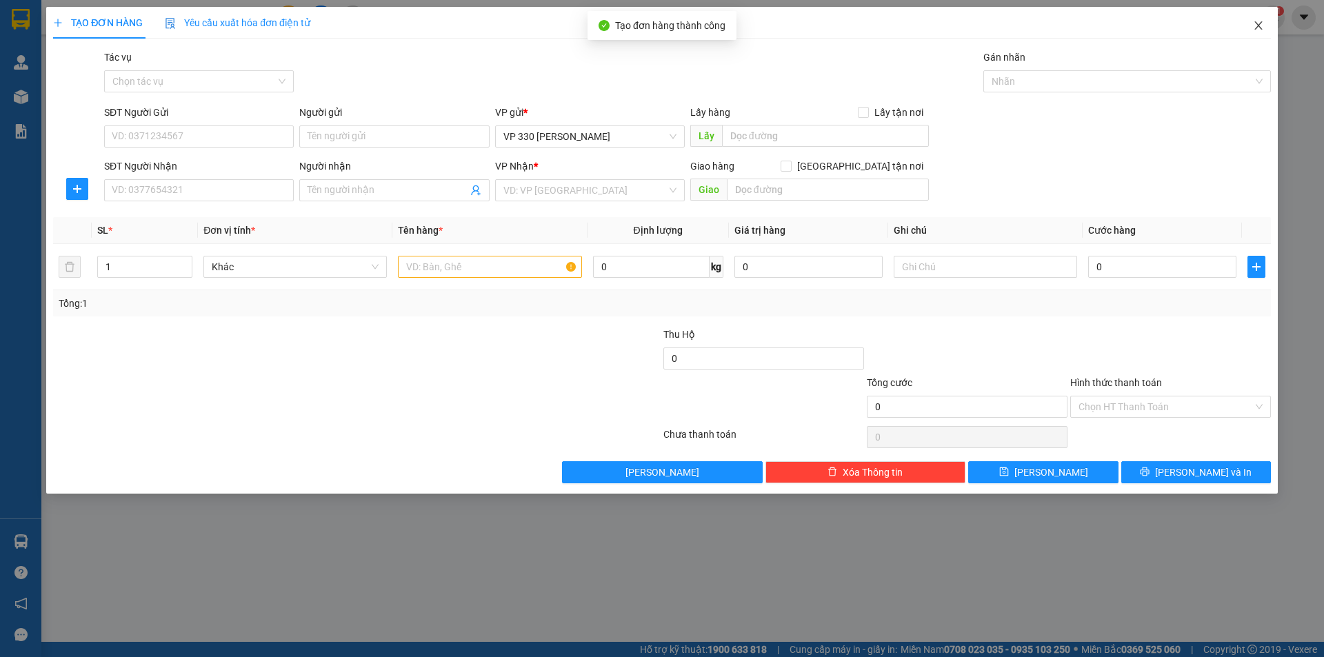
click at [1257, 25] on icon "close" at bounding box center [1258, 25] width 8 height 8
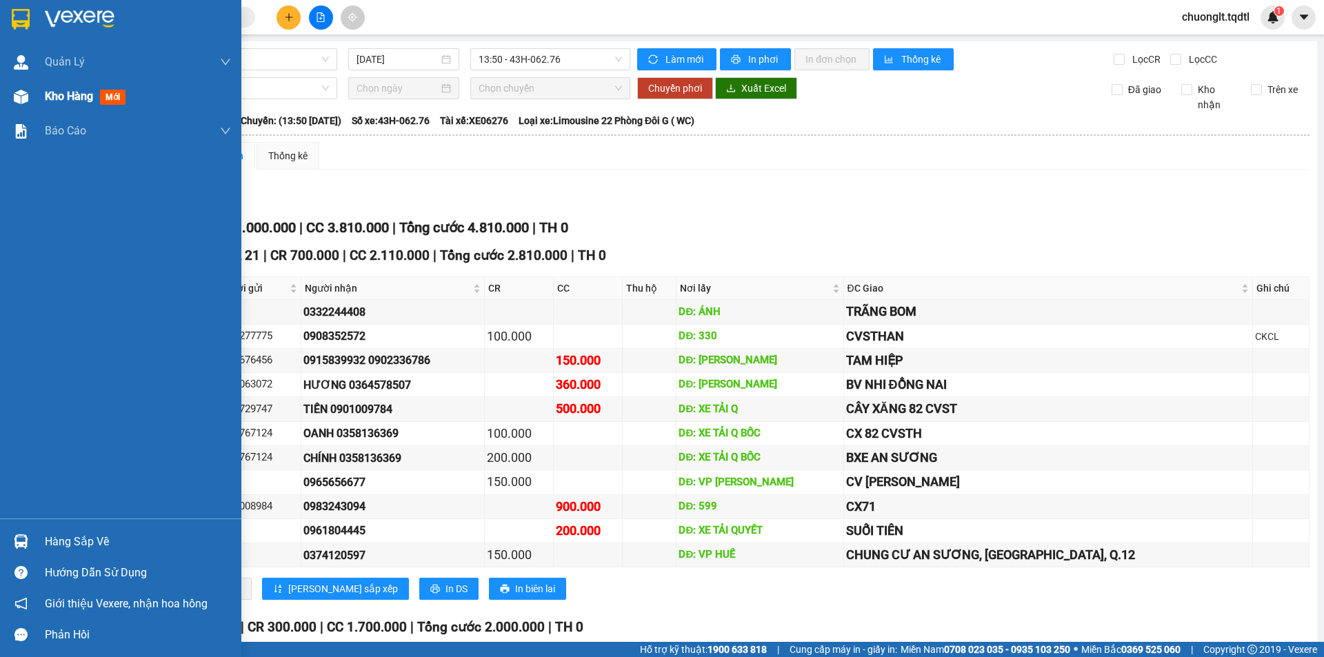
click at [66, 95] on span "Kho hàng" at bounding box center [69, 96] width 48 height 13
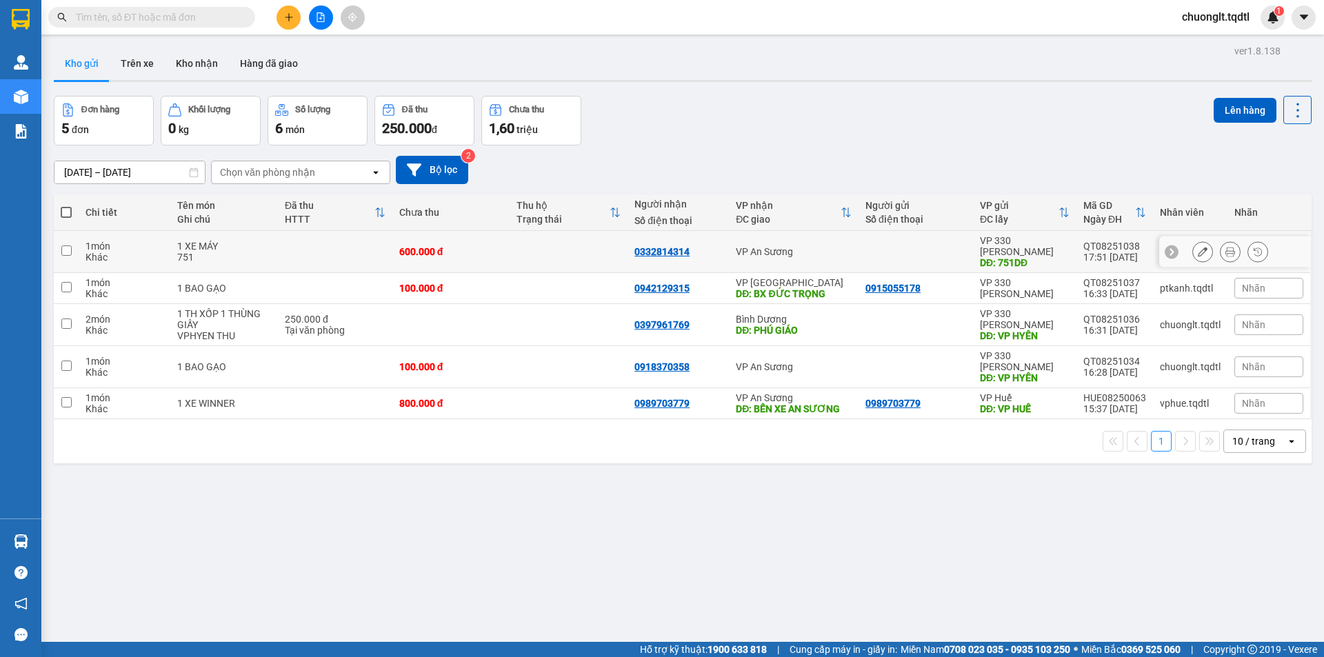
click at [67, 247] on input "checkbox" at bounding box center [66, 250] width 10 height 10
checkbox input "true"
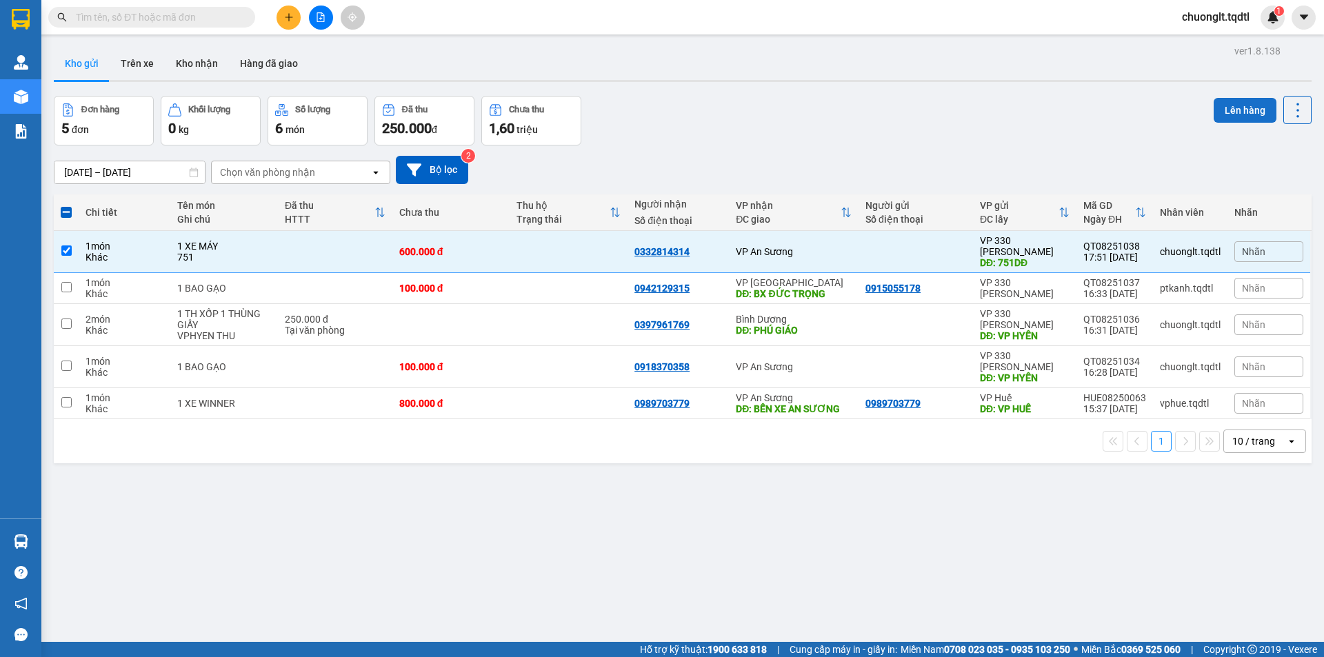
click at [1238, 108] on button "Lên hàng" at bounding box center [1245, 110] width 63 height 25
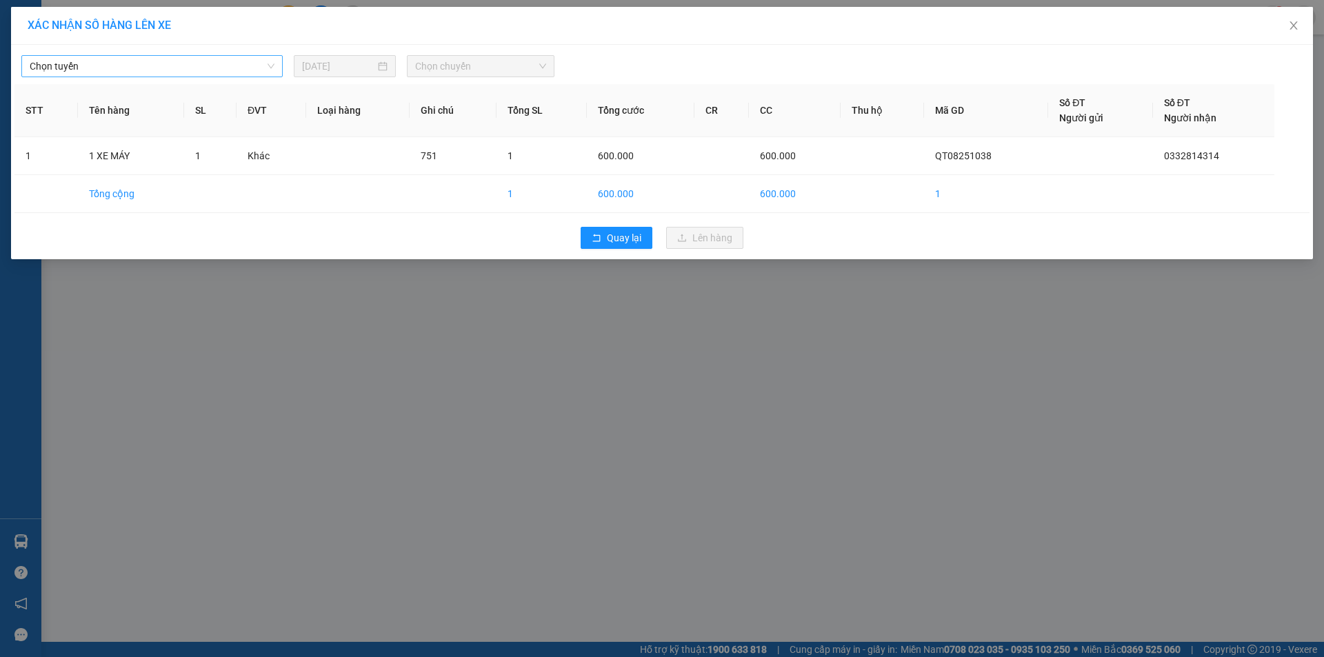
click at [254, 63] on span "Chọn tuyến" at bounding box center [152, 66] width 245 height 21
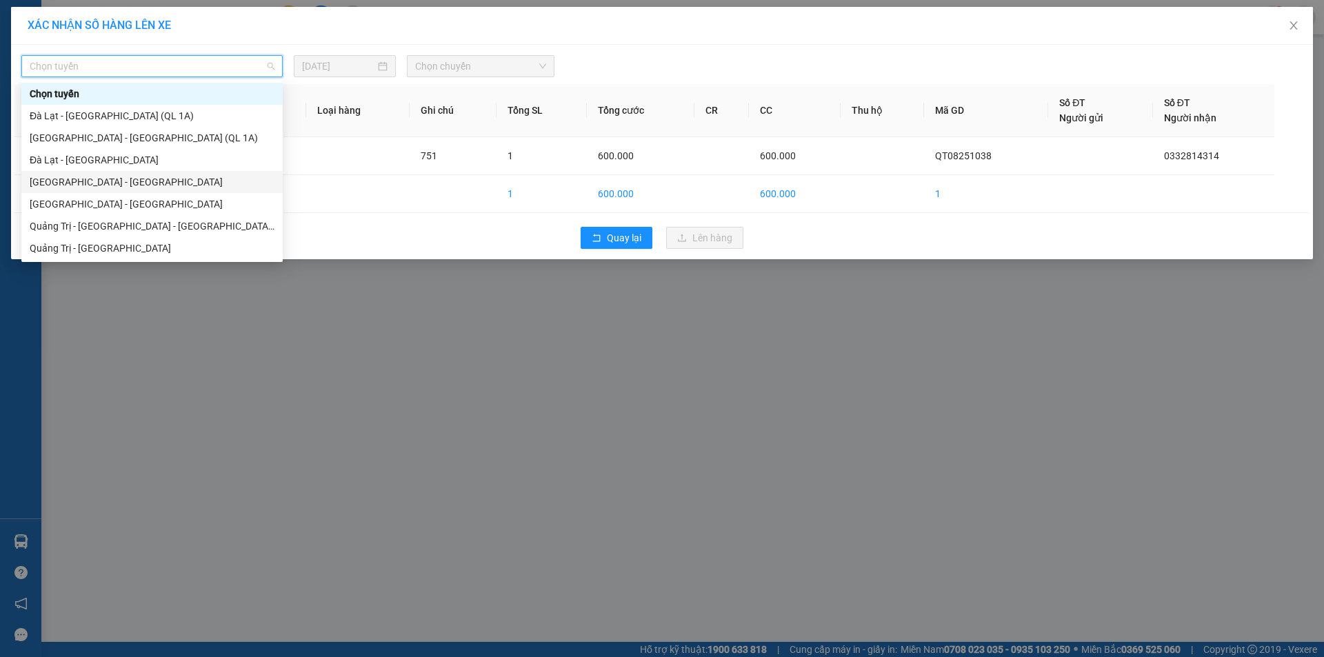
scroll to position [69, 0]
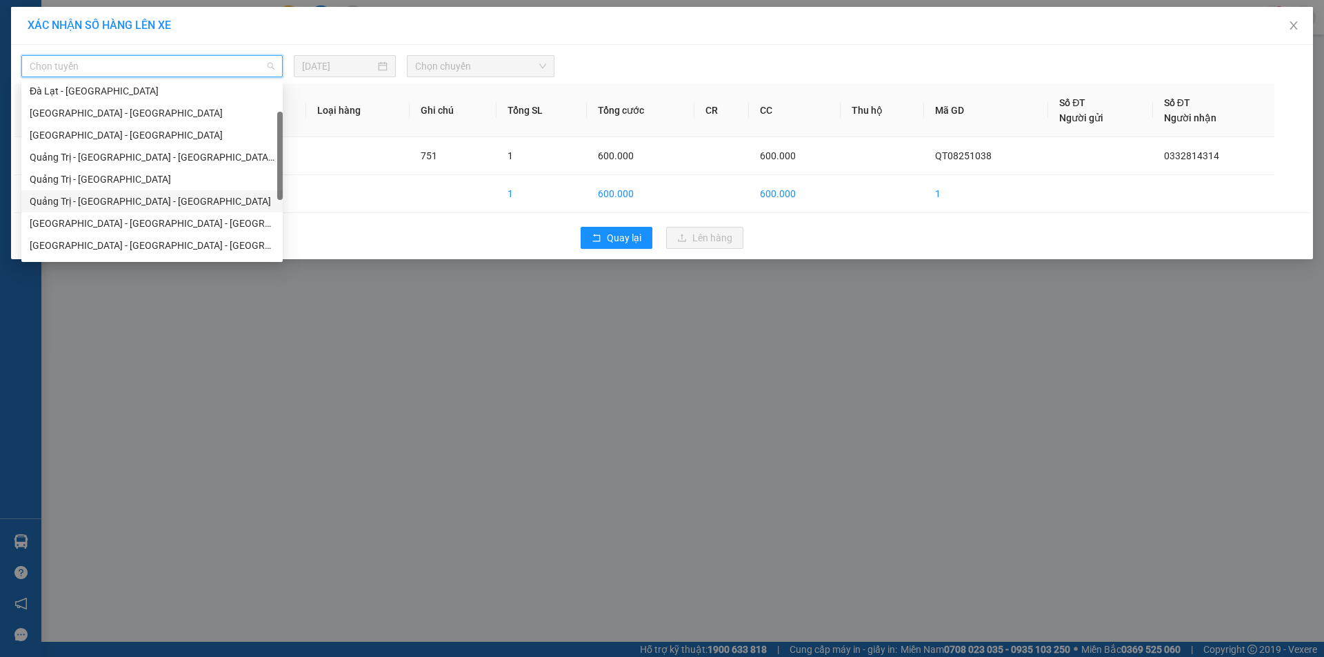
click at [132, 201] on div "Quảng Trị - [GEOGRAPHIC_DATA] - [GEOGRAPHIC_DATA]" at bounding box center [152, 201] width 245 height 15
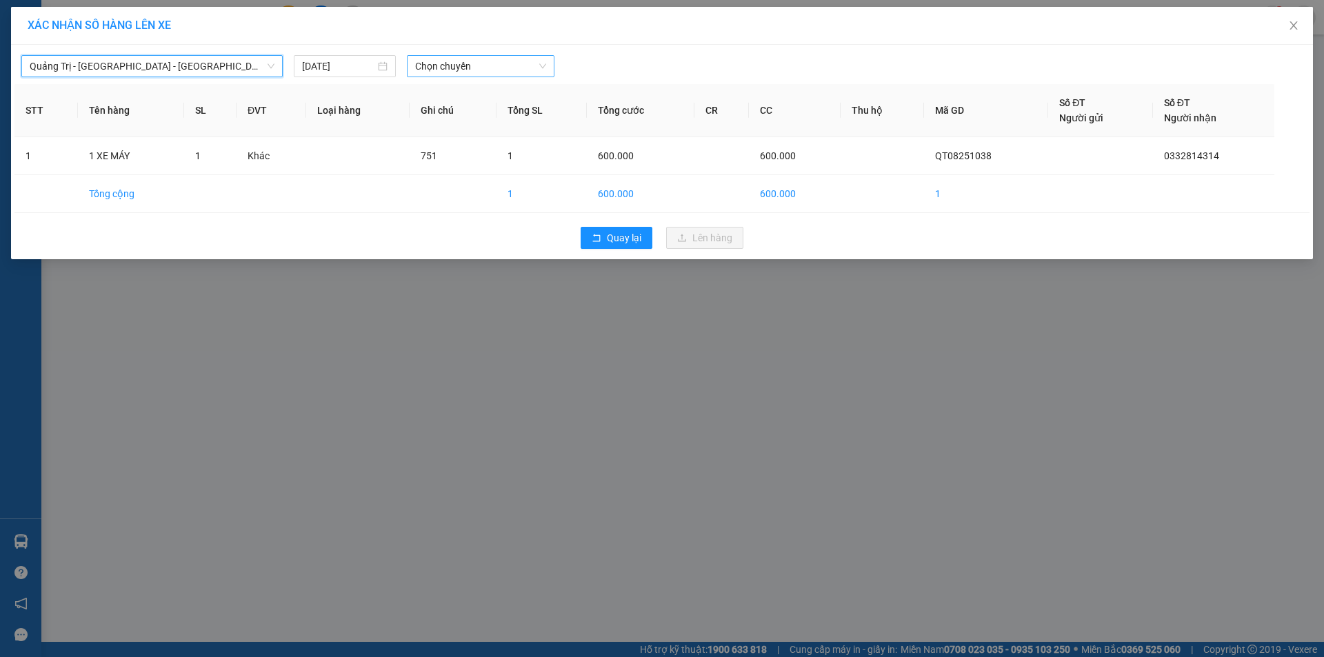
click at [517, 56] on span "Chọn chuyến" at bounding box center [480, 66] width 131 height 21
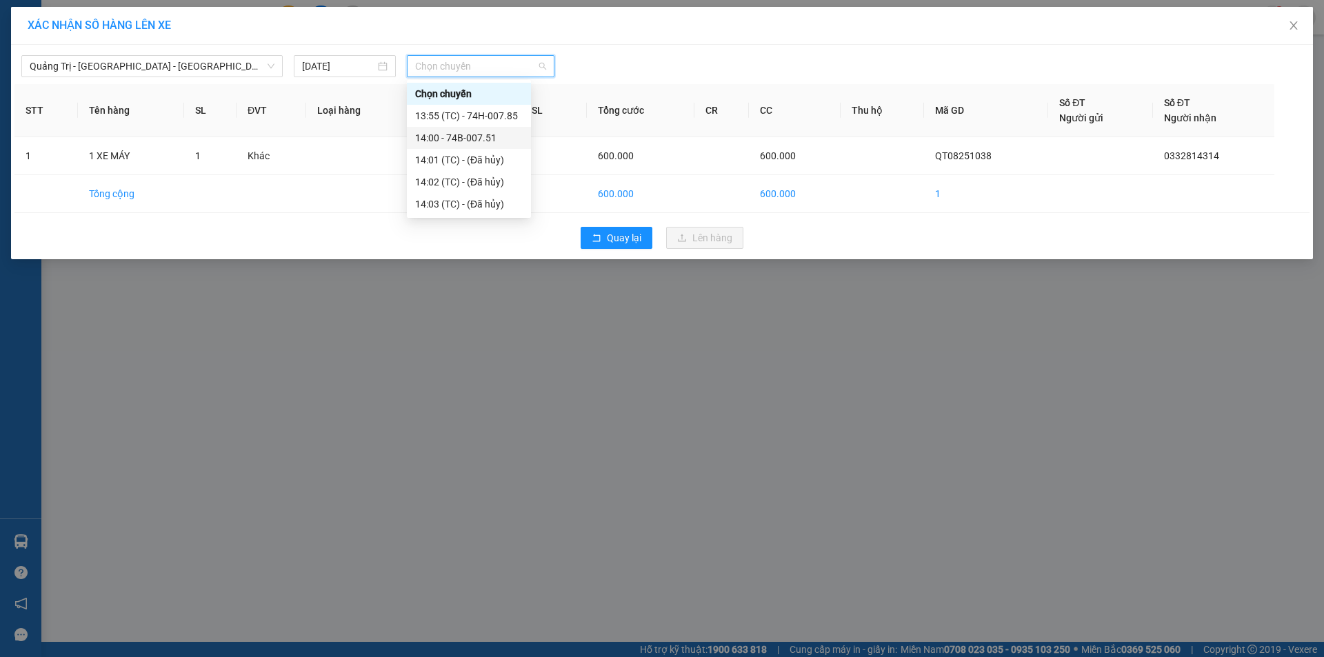
click at [478, 133] on div "14:00 - 74B-007.51" at bounding box center [469, 137] width 108 height 15
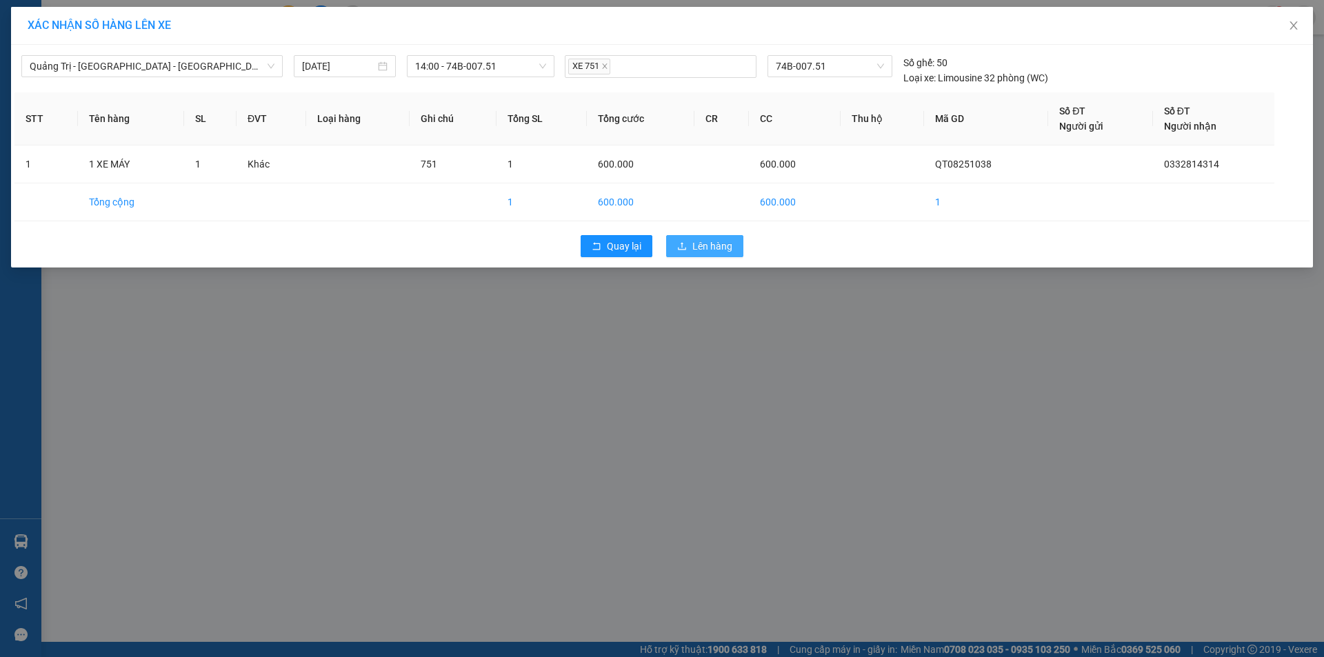
click at [701, 241] on span "Lên hàng" at bounding box center [712, 246] width 40 height 15
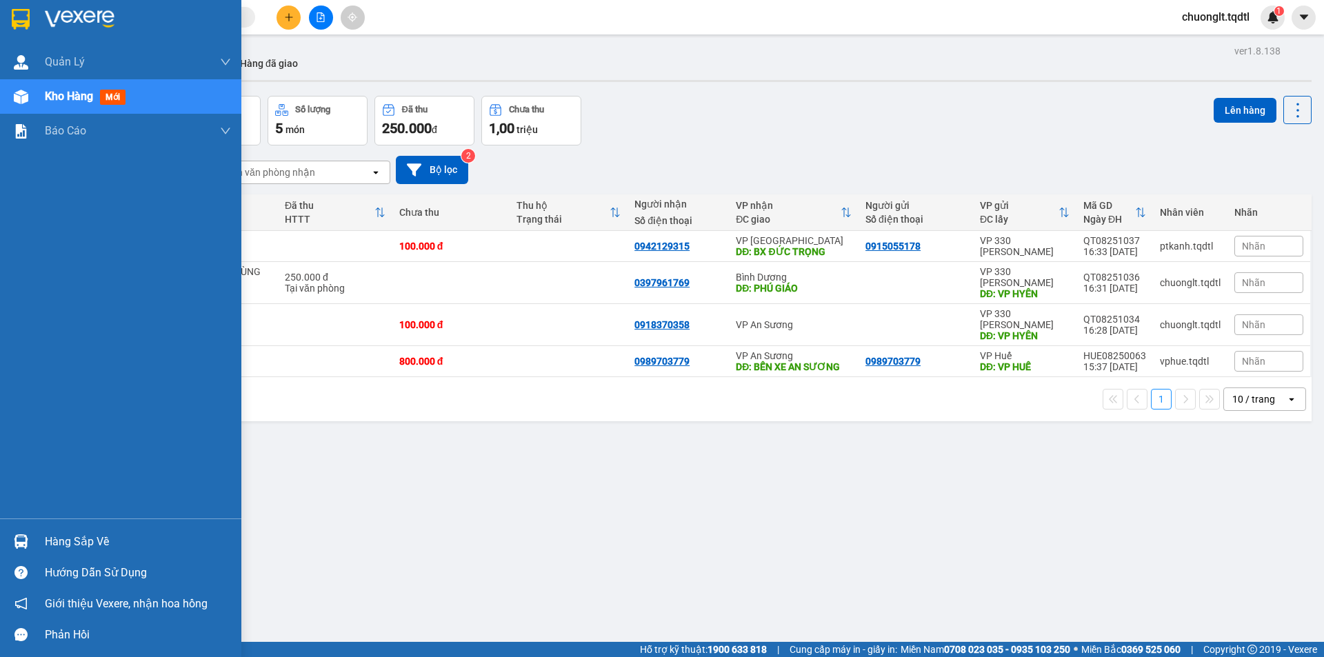
click at [97, 539] on div "Hàng sắp về" at bounding box center [138, 542] width 186 height 21
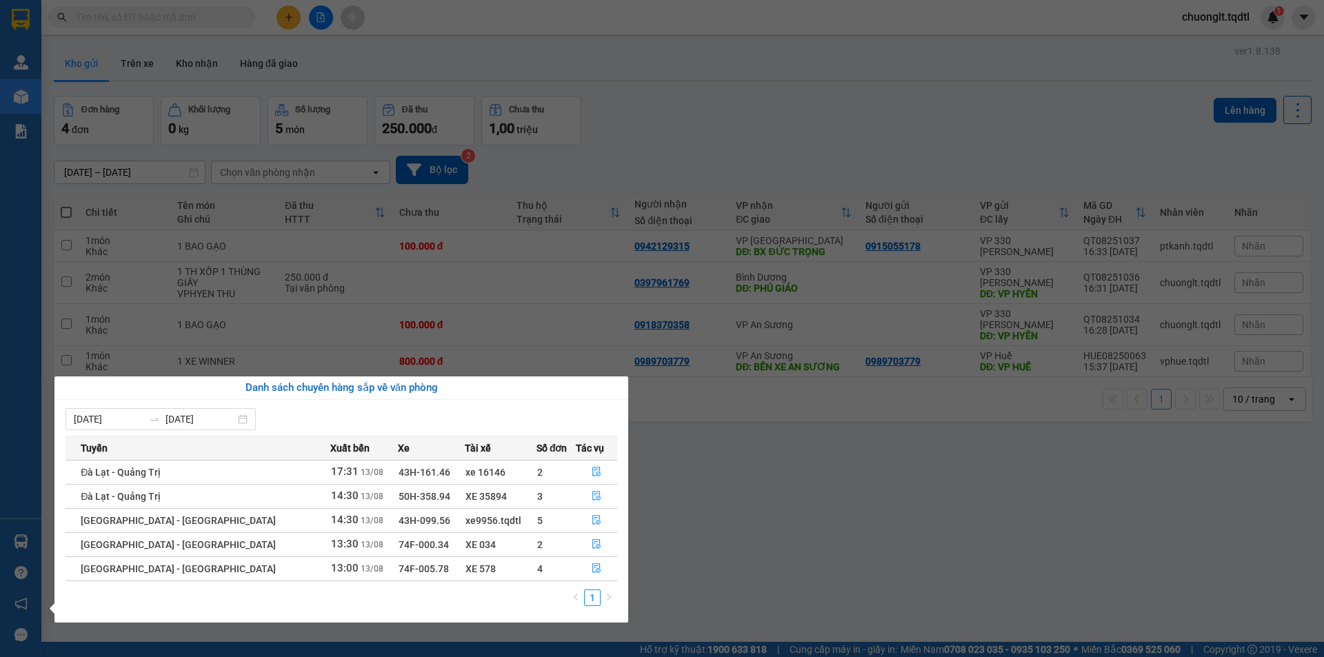
click at [807, 460] on section "Kết quả tìm kiếm ( 0 ) Bộ lọc No Data chuonglt.tqdtl 1 Quản [PERSON_NAME] lý kh…" at bounding box center [662, 328] width 1324 height 657
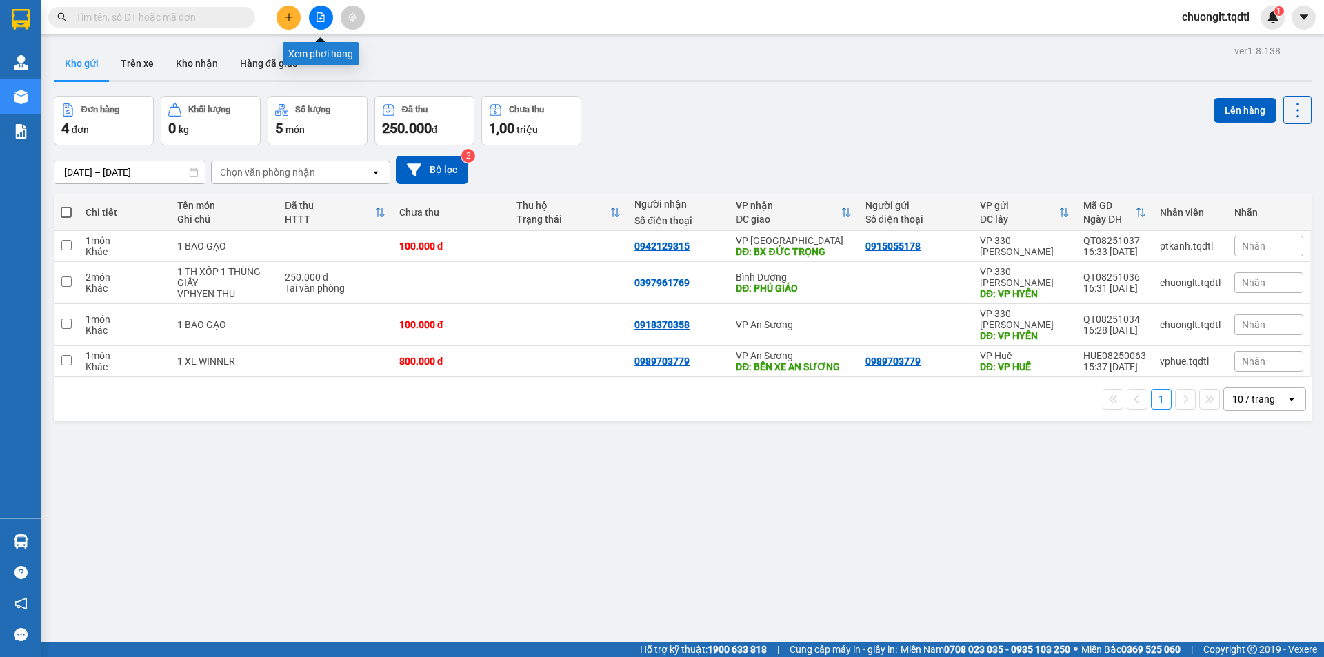
click at [318, 15] on icon "file-add" at bounding box center [321, 17] width 10 height 10
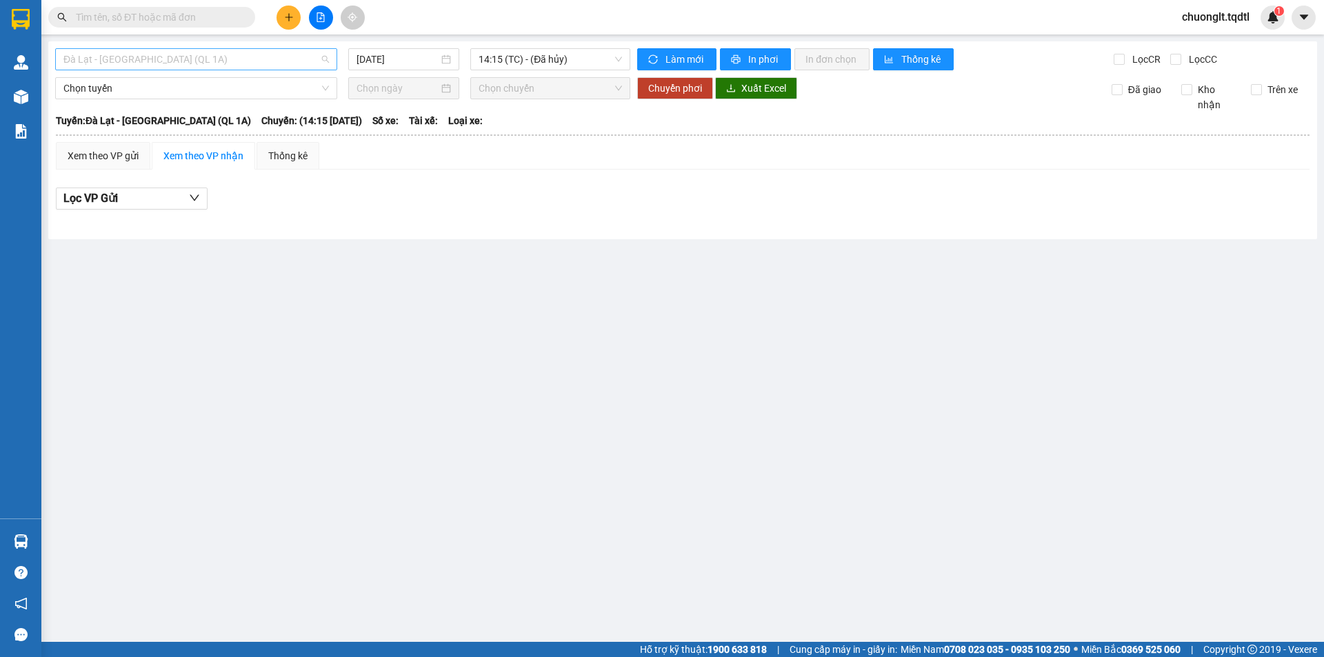
click at [237, 57] on span "Đà Lạt - [GEOGRAPHIC_DATA] (QL 1A)" at bounding box center [195, 59] width 265 height 21
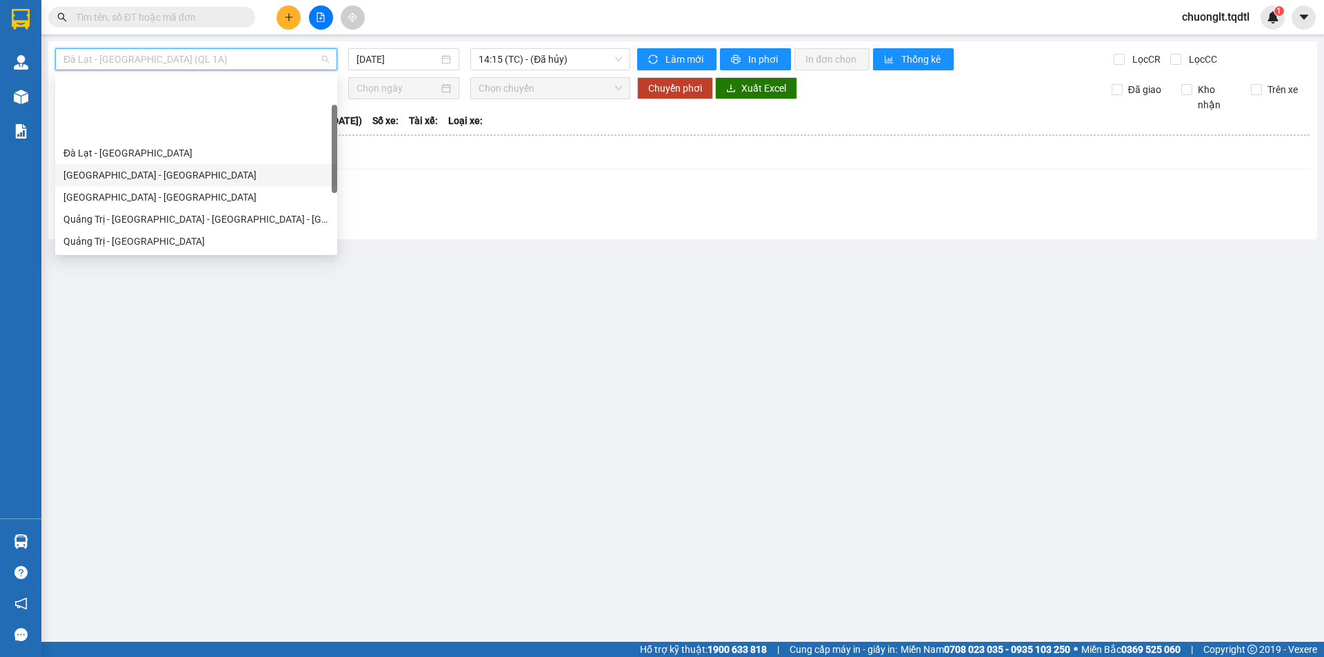
scroll to position [69, 0]
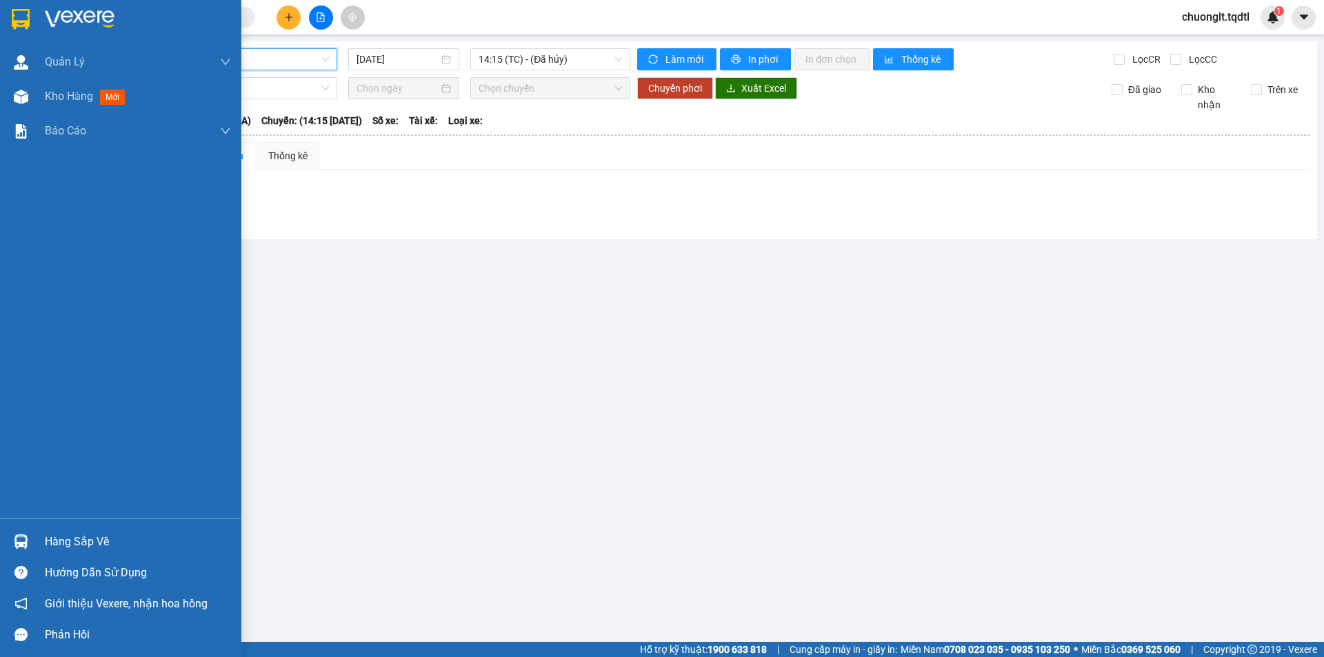
click at [74, 539] on div "Hàng sắp về" at bounding box center [138, 542] width 186 height 21
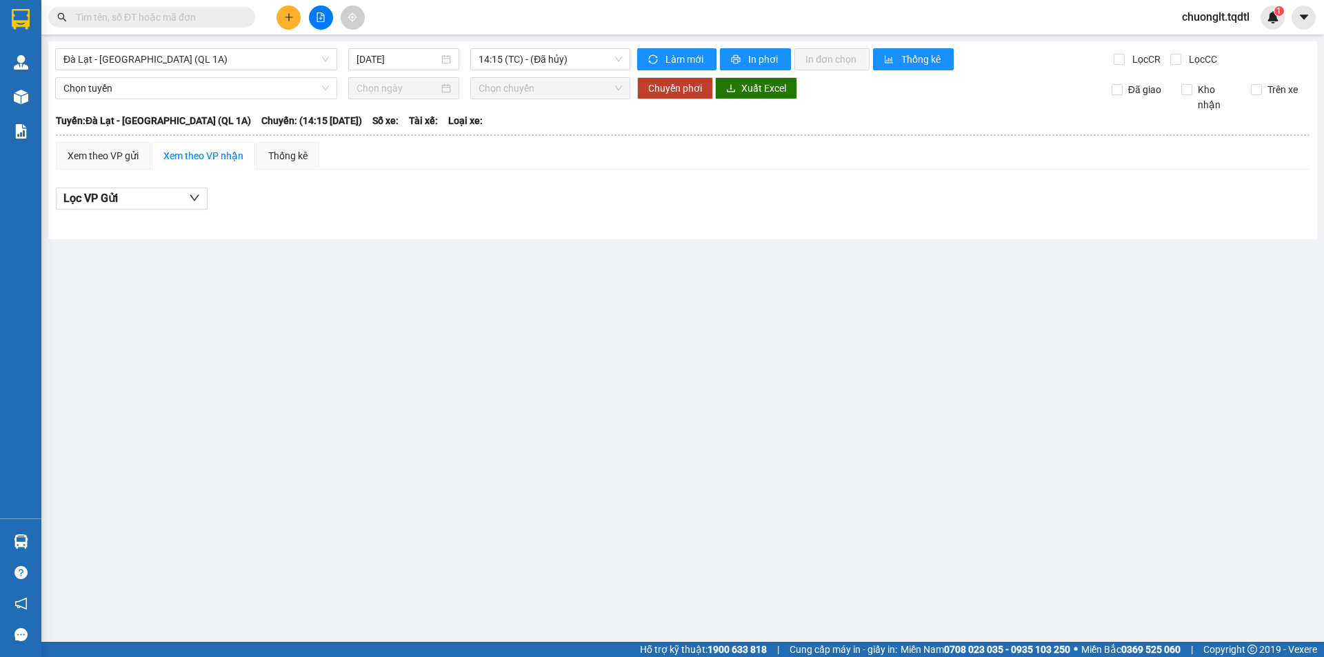
click at [461, 282] on section "Kết quả tìm kiếm ( 0 ) Bộ lọc No Data chuonglt.tqdtl 1 Quản [PERSON_NAME] lý kh…" at bounding box center [662, 328] width 1324 height 657
click at [277, 51] on span "Đà Lạt - [GEOGRAPHIC_DATA] (QL 1A)" at bounding box center [195, 59] width 265 height 21
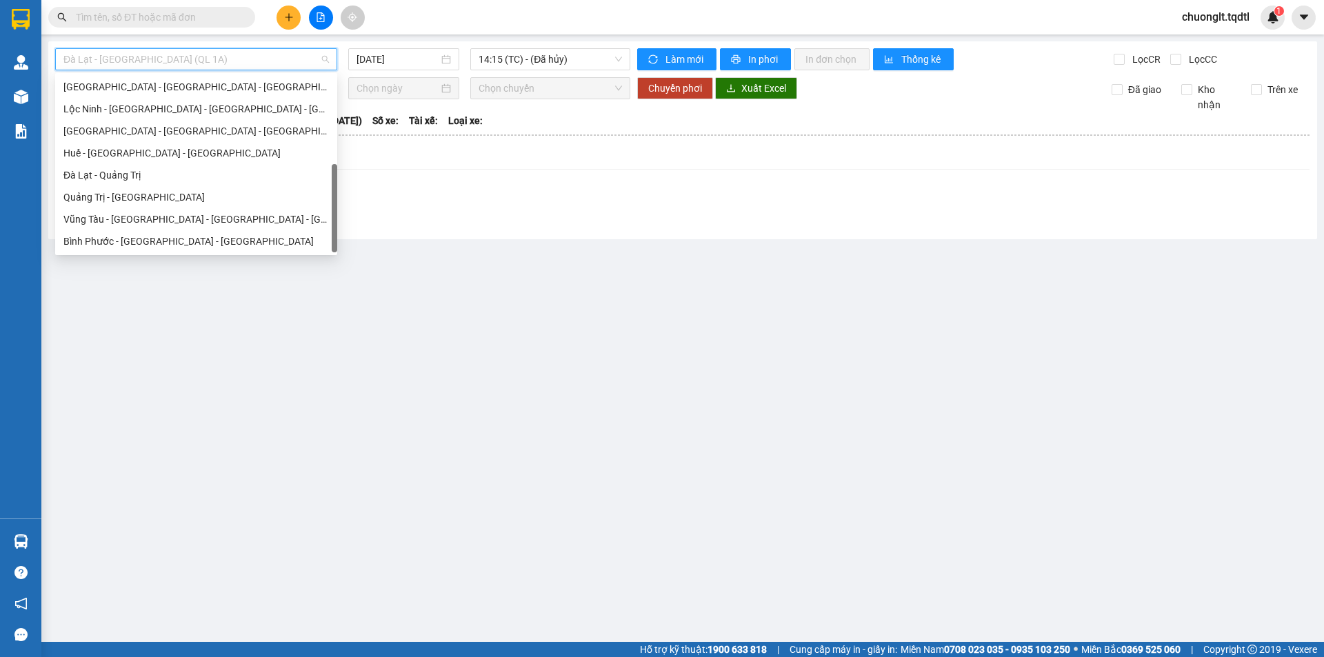
scroll to position [243, 0]
click at [134, 241] on div "Bình Phước - [GEOGRAPHIC_DATA] - [GEOGRAPHIC_DATA]" at bounding box center [195, 241] width 265 height 15
type input "[DATE]"
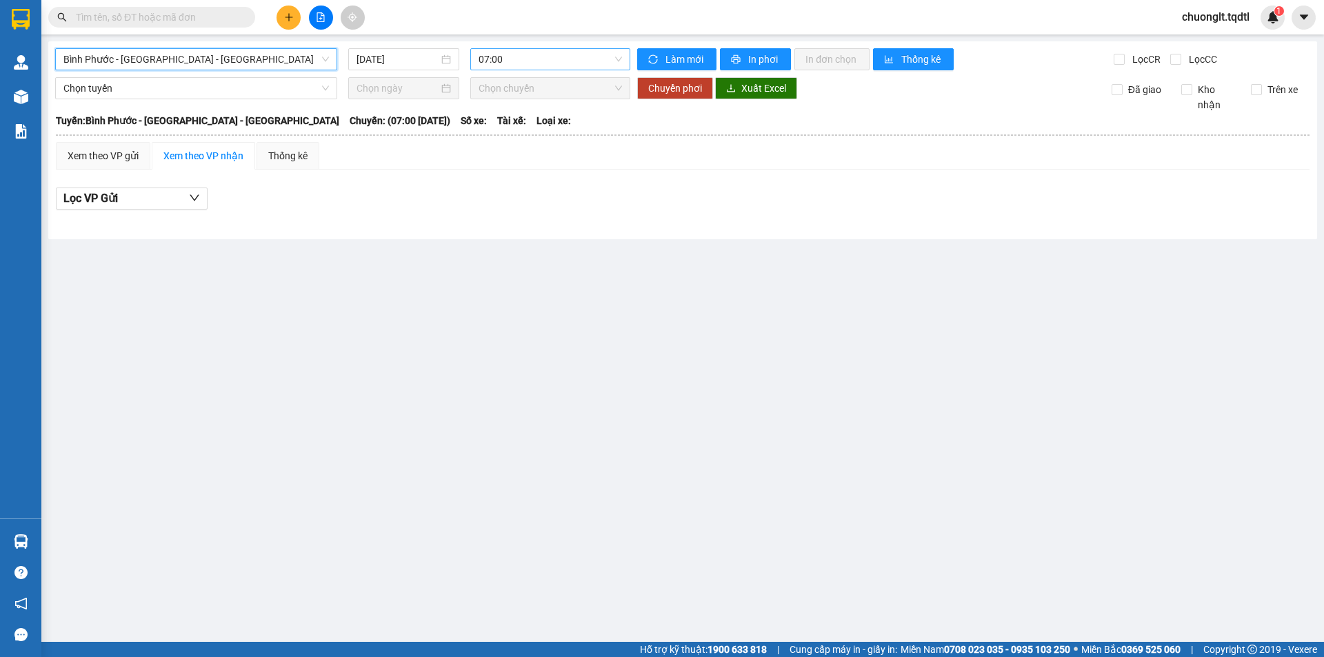
click at [565, 60] on span "07:00" at bounding box center [550, 59] width 143 height 21
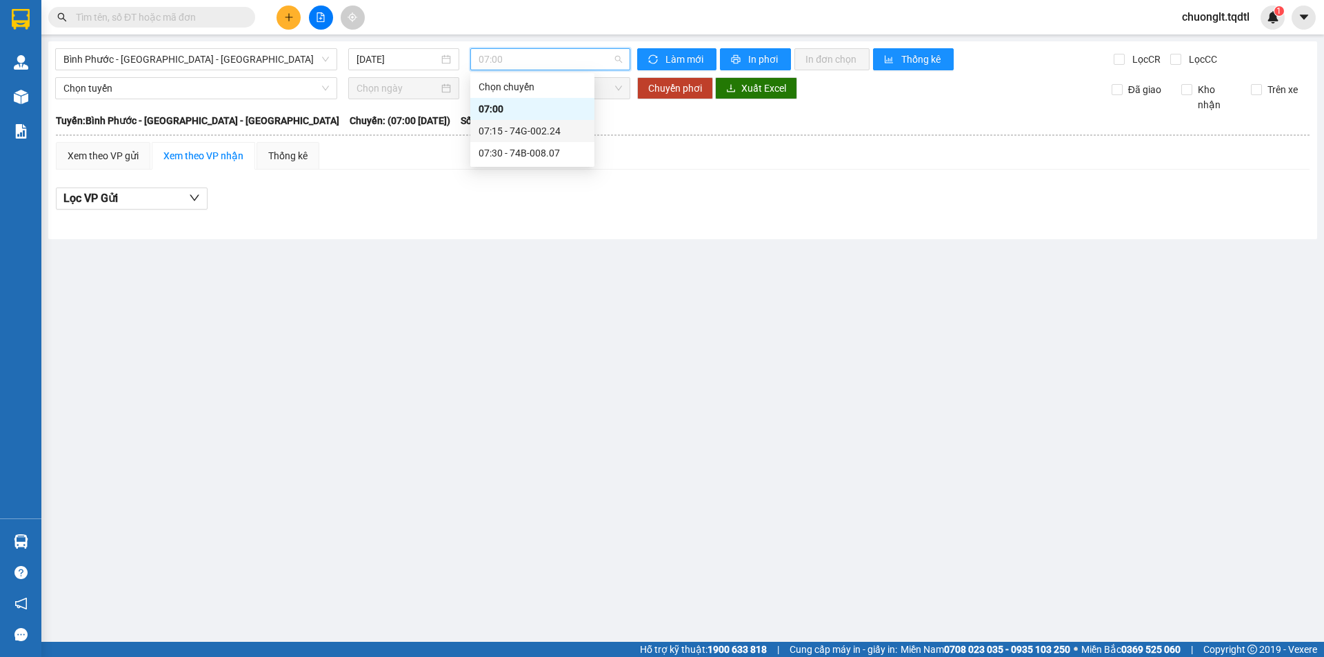
click at [540, 130] on div "07:15 - 74G-002.24" at bounding box center [533, 130] width 108 height 15
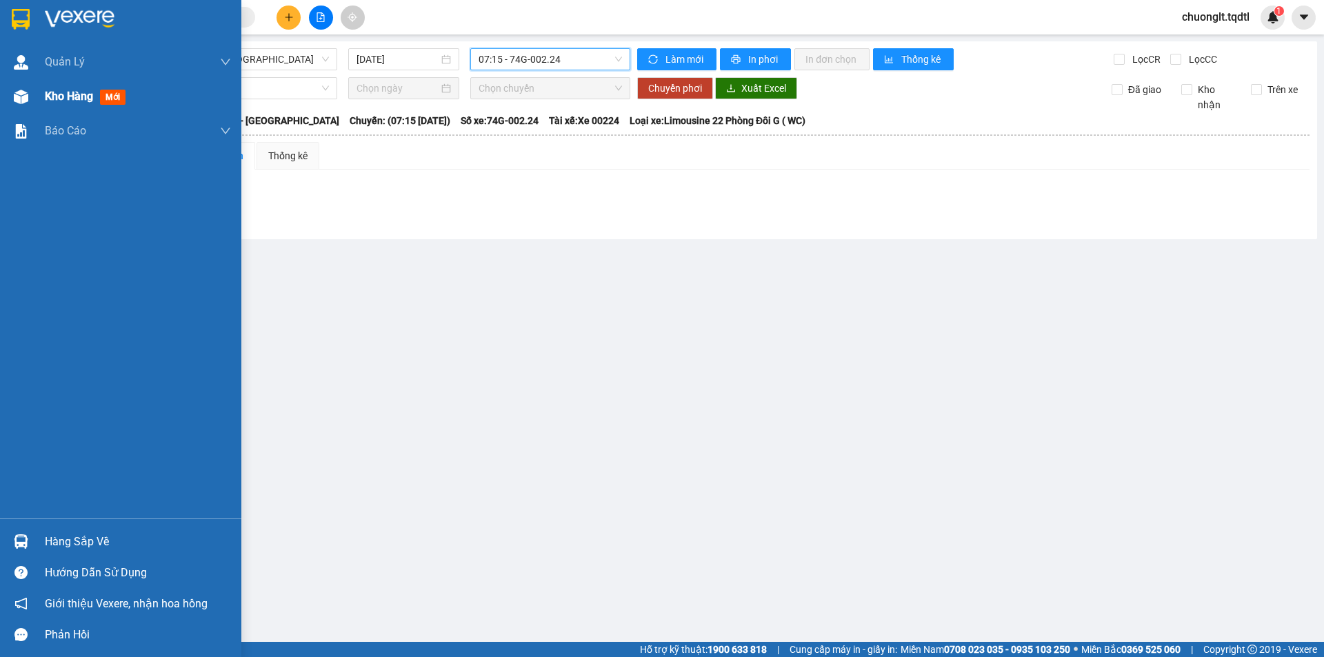
click at [72, 101] on span "Kho hàng" at bounding box center [69, 96] width 48 height 13
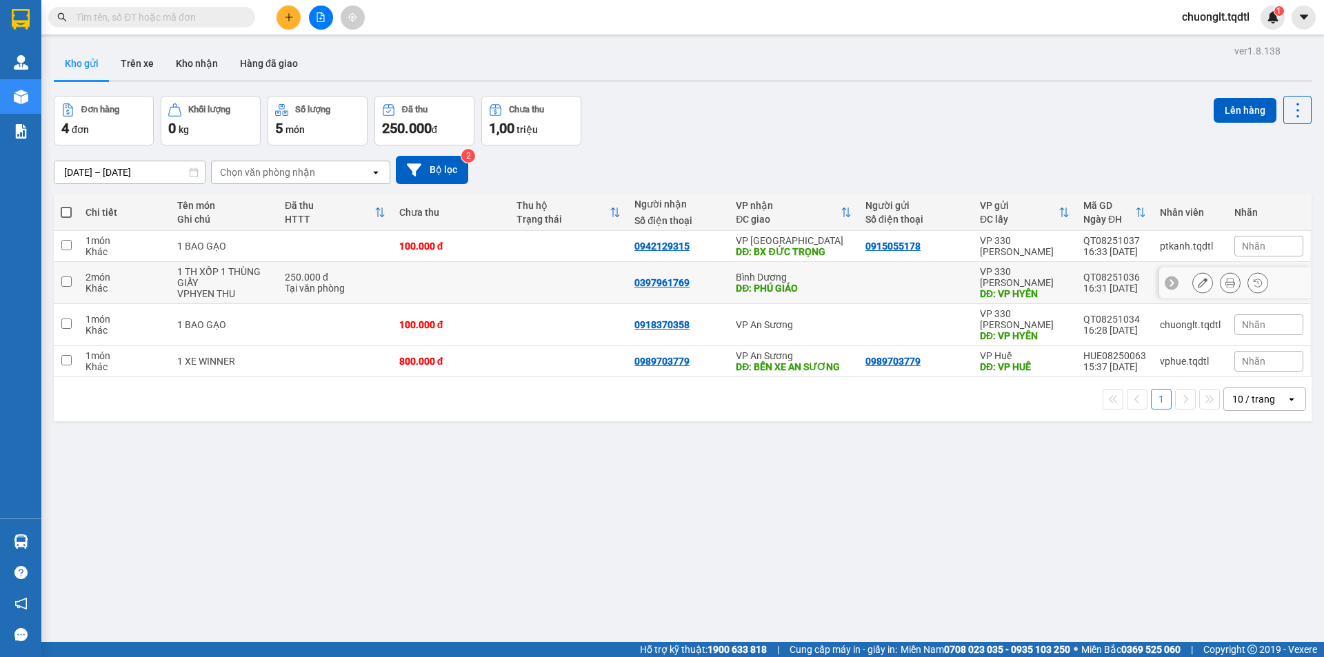
click at [62, 278] on input "checkbox" at bounding box center [66, 282] width 10 height 10
checkbox input "true"
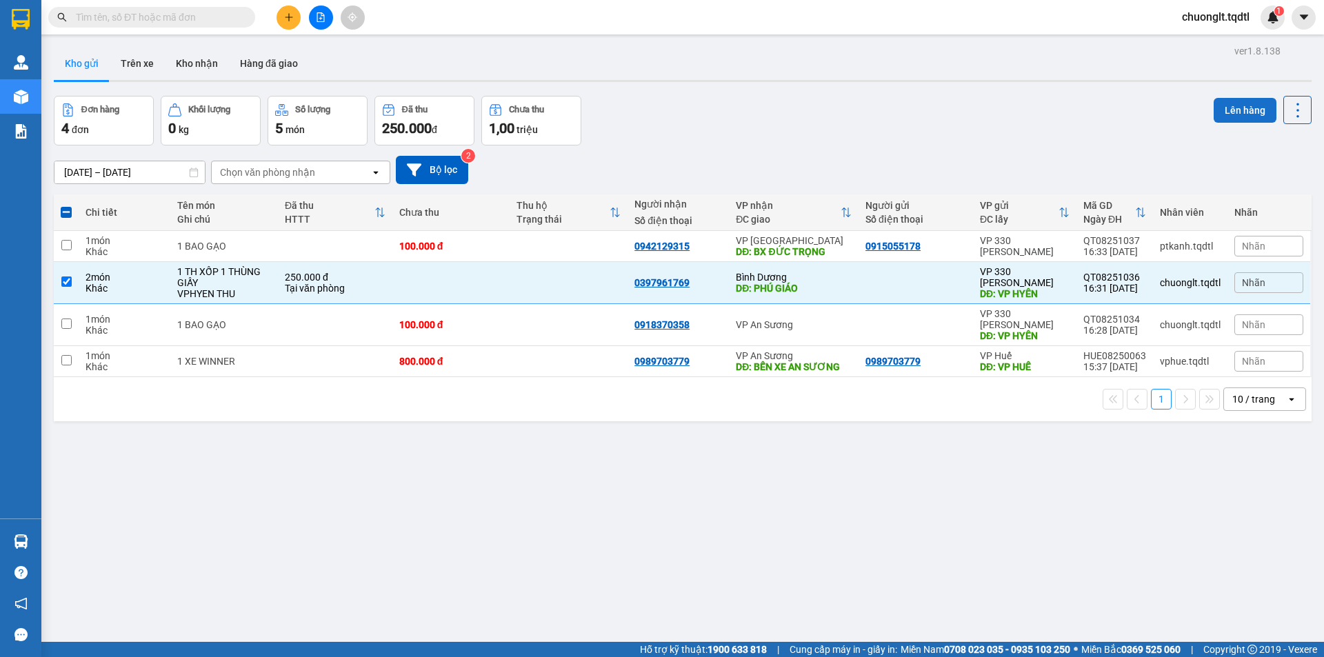
click at [1229, 114] on button "Lên hàng" at bounding box center [1245, 110] width 63 height 25
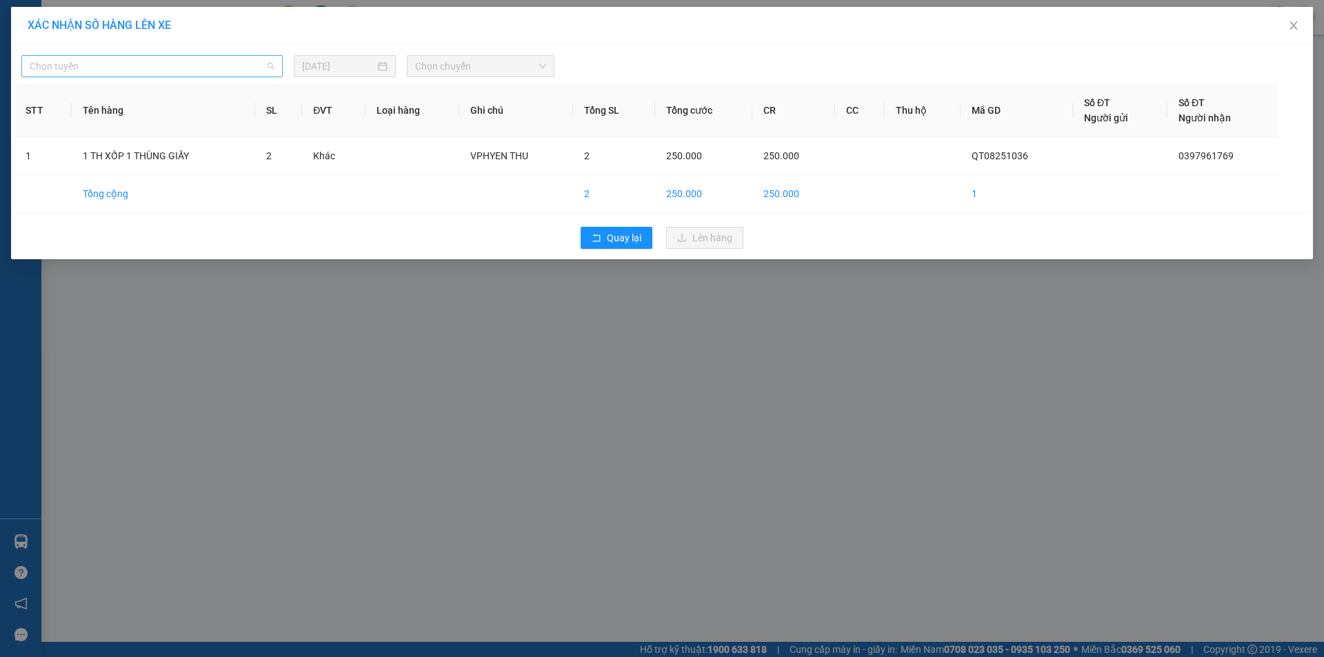
click at [217, 69] on span "Chọn tuyến" at bounding box center [152, 66] width 245 height 21
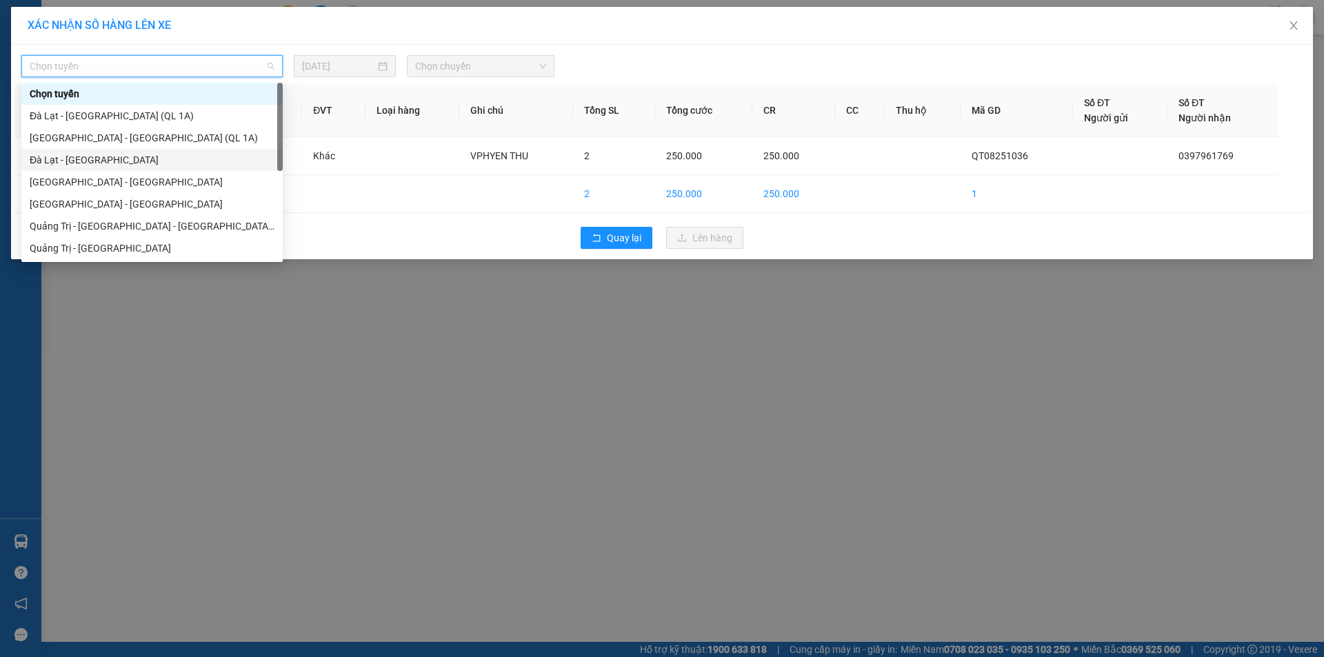
scroll to position [69, 0]
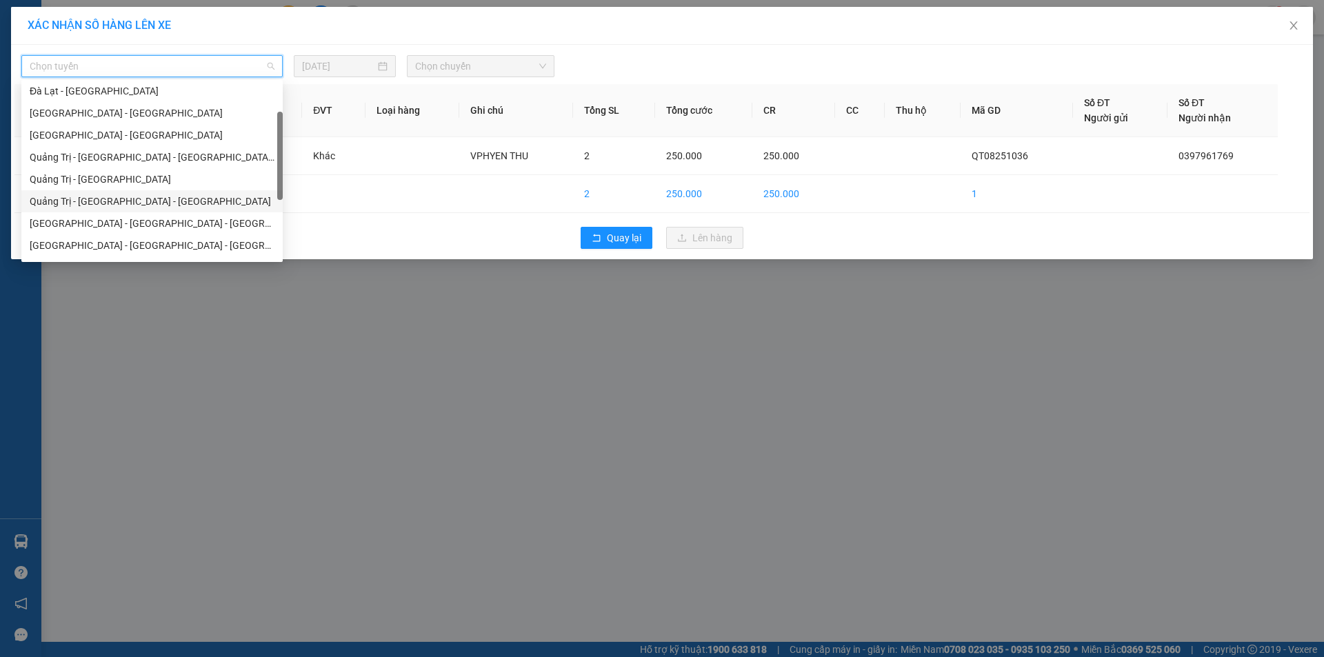
click at [179, 195] on div "Quảng Trị - [GEOGRAPHIC_DATA] - [GEOGRAPHIC_DATA]" at bounding box center [152, 201] width 245 height 15
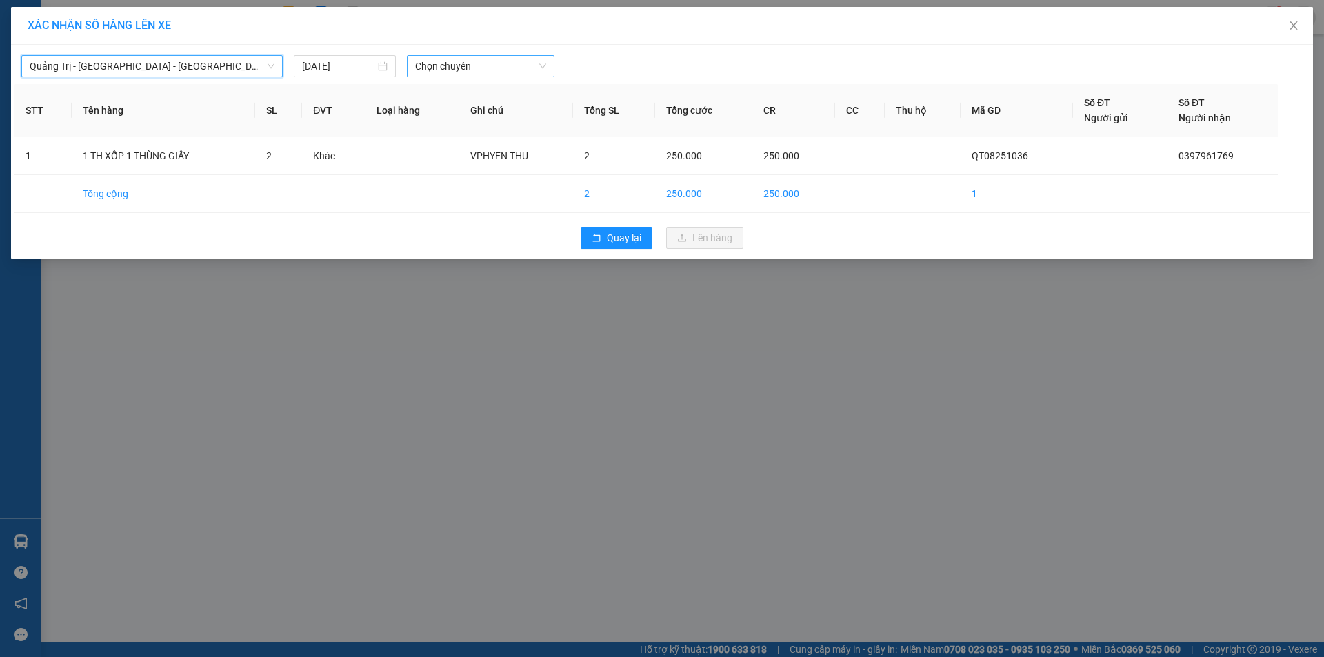
click at [512, 61] on span "Chọn chuyến" at bounding box center [480, 66] width 131 height 21
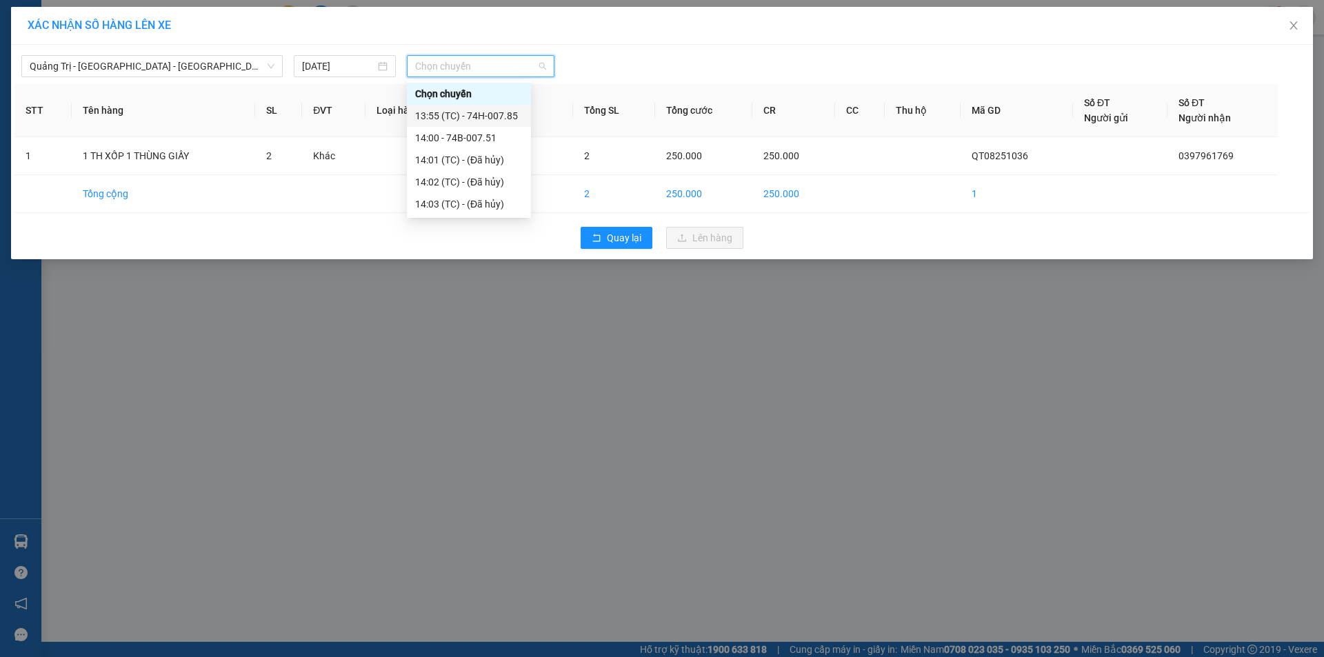
click at [506, 118] on div "13:55 (TC) - 74H-007.85" at bounding box center [469, 115] width 108 height 15
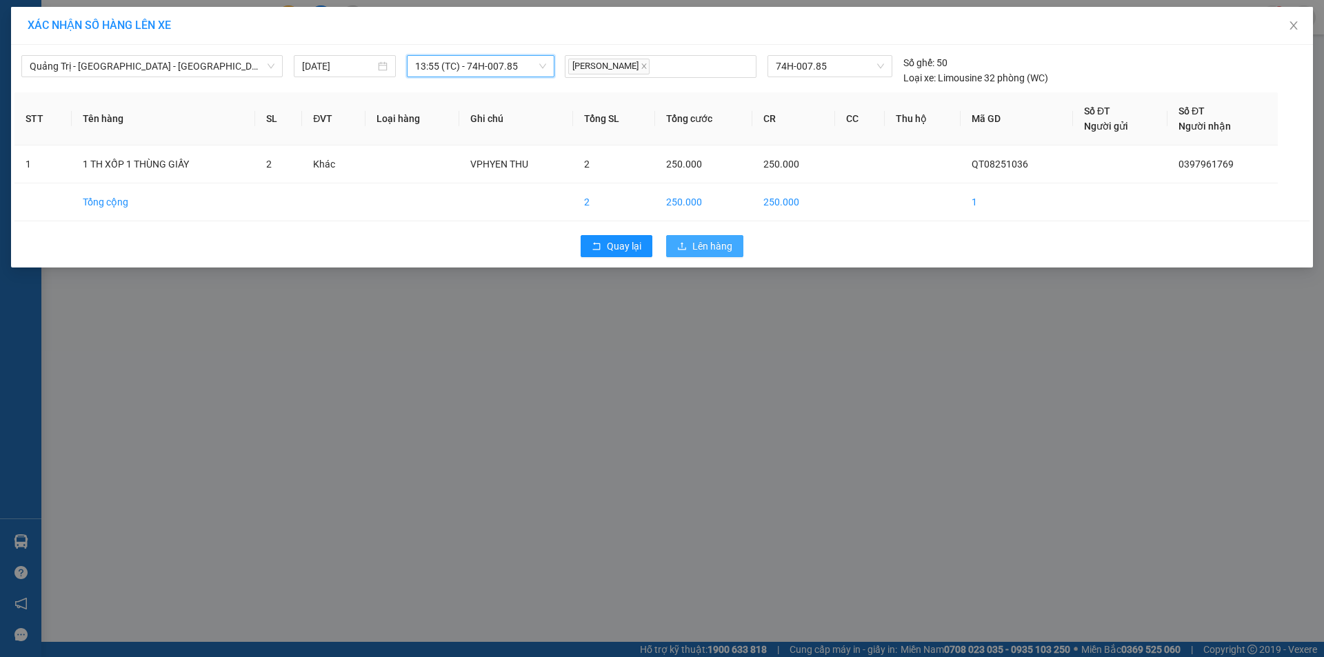
click at [719, 249] on span "Lên hàng" at bounding box center [712, 246] width 40 height 15
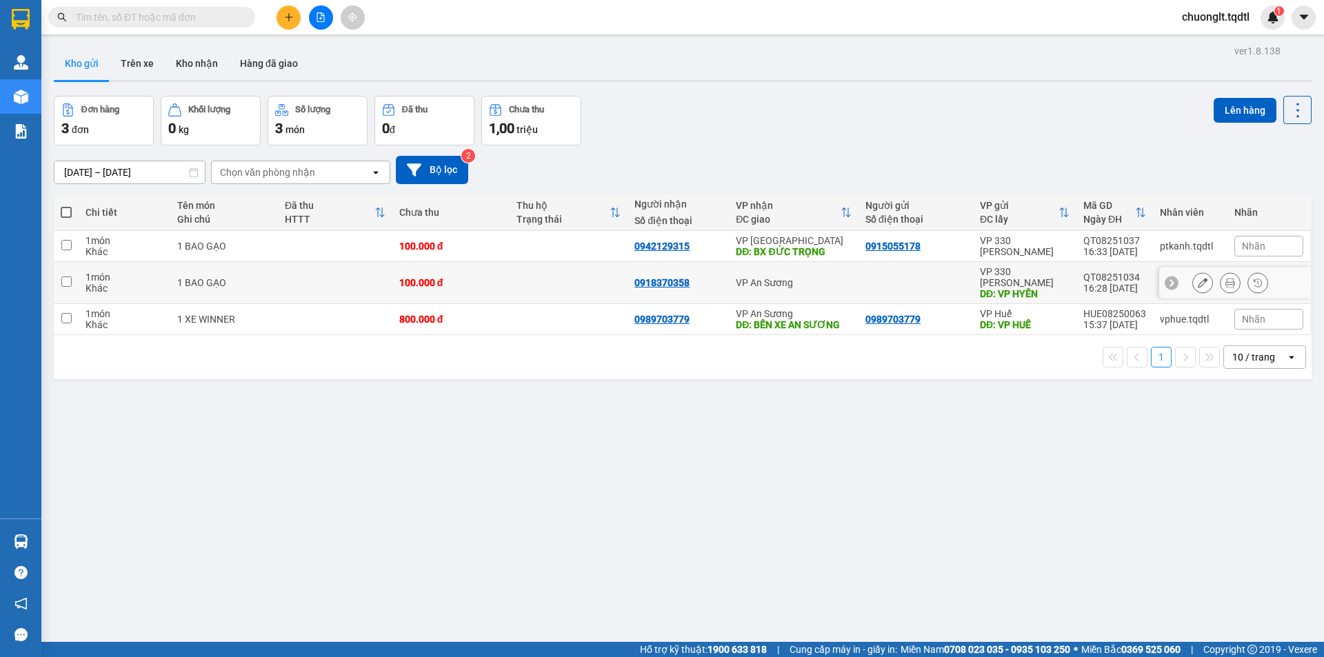
click at [64, 279] on input "checkbox" at bounding box center [66, 282] width 10 height 10
checkbox input "true"
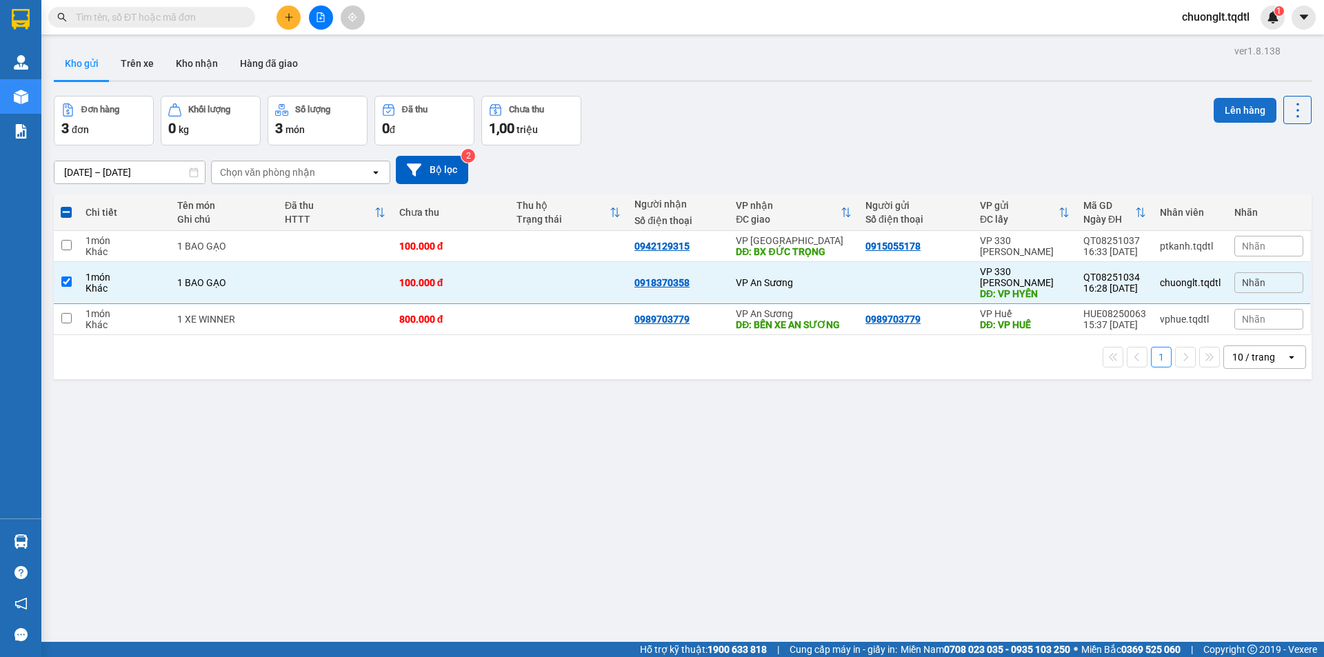
click at [1225, 112] on button "Lên hàng" at bounding box center [1245, 110] width 63 height 25
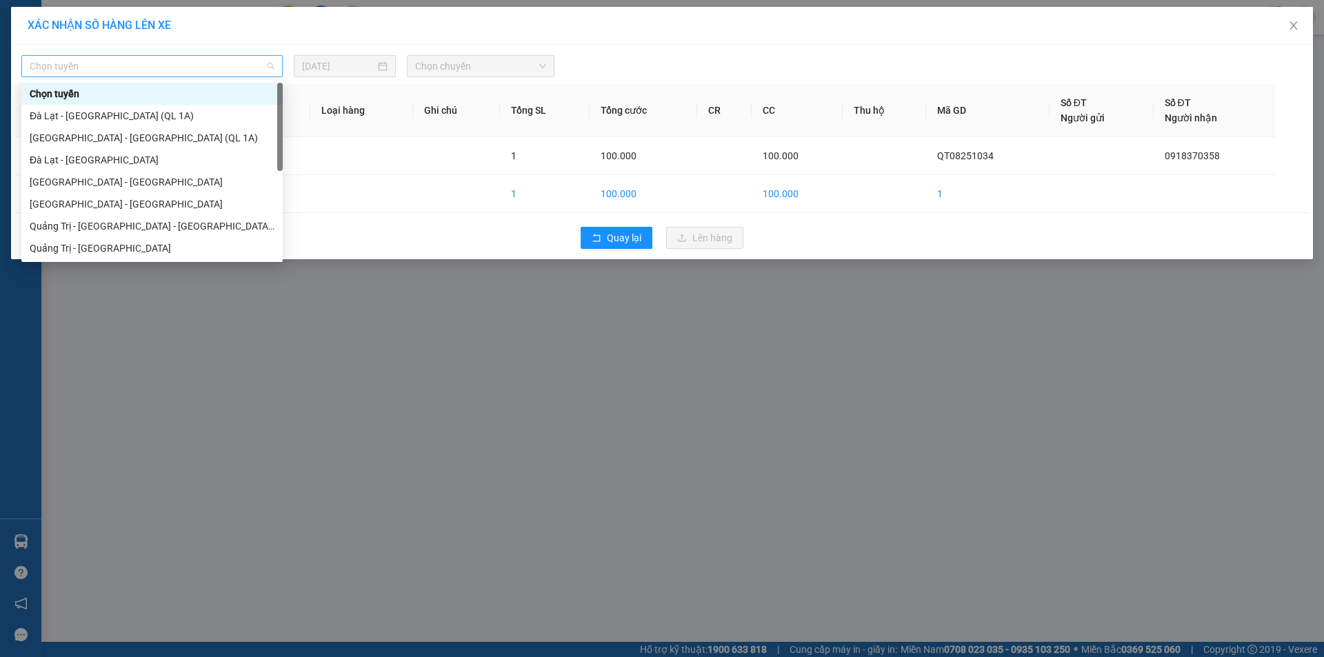
click at [245, 72] on span "Chọn tuyến" at bounding box center [152, 66] width 245 height 21
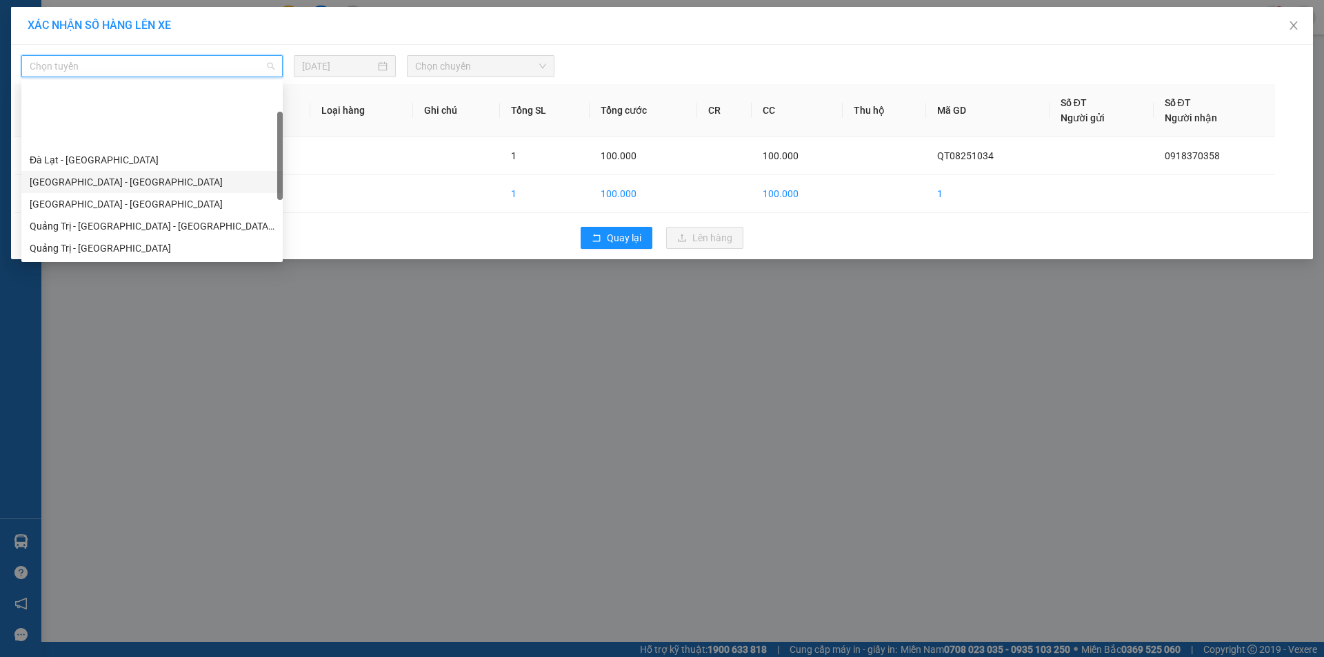
scroll to position [69, 0]
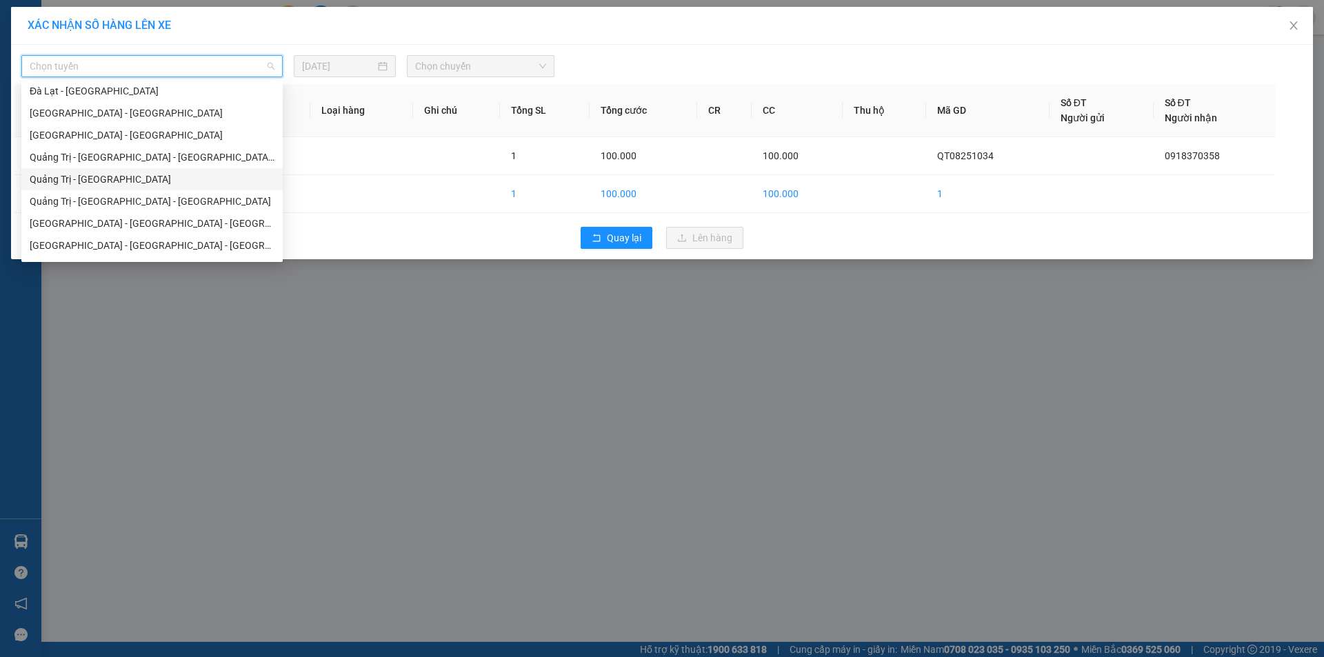
click at [136, 179] on div "Quảng Trị - [GEOGRAPHIC_DATA]" at bounding box center [152, 179] width 245 height 15
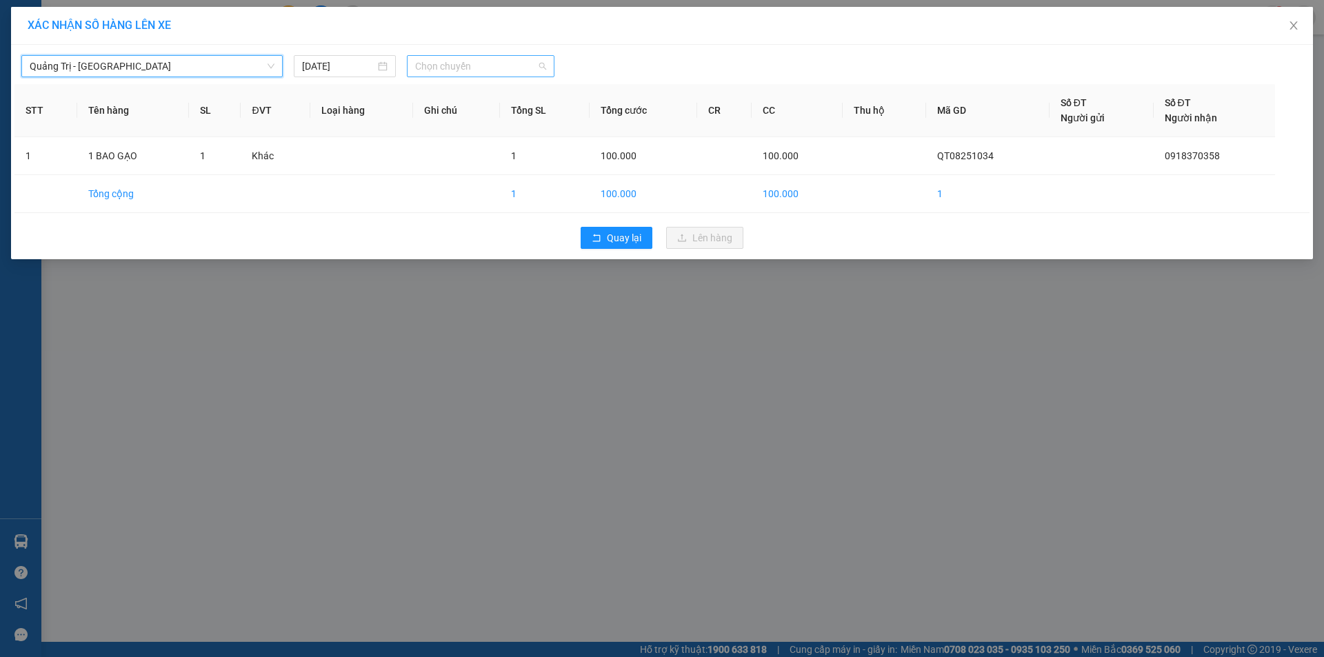
click at [507, 63] on span "Chọn chuyến" at bounding box center [480, 66] width 131 height 21
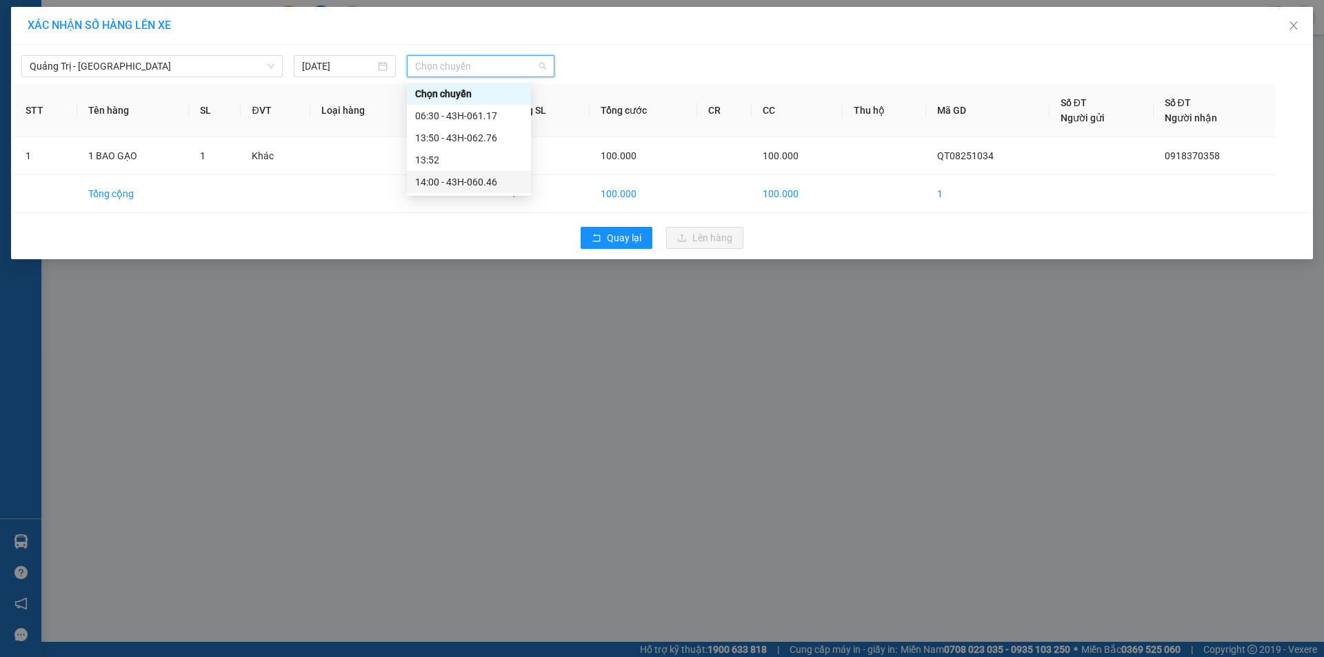
click at [476, 179] on div "14:00 - 43H-060.46" at bounding box center [469, 181] width 108 height 15
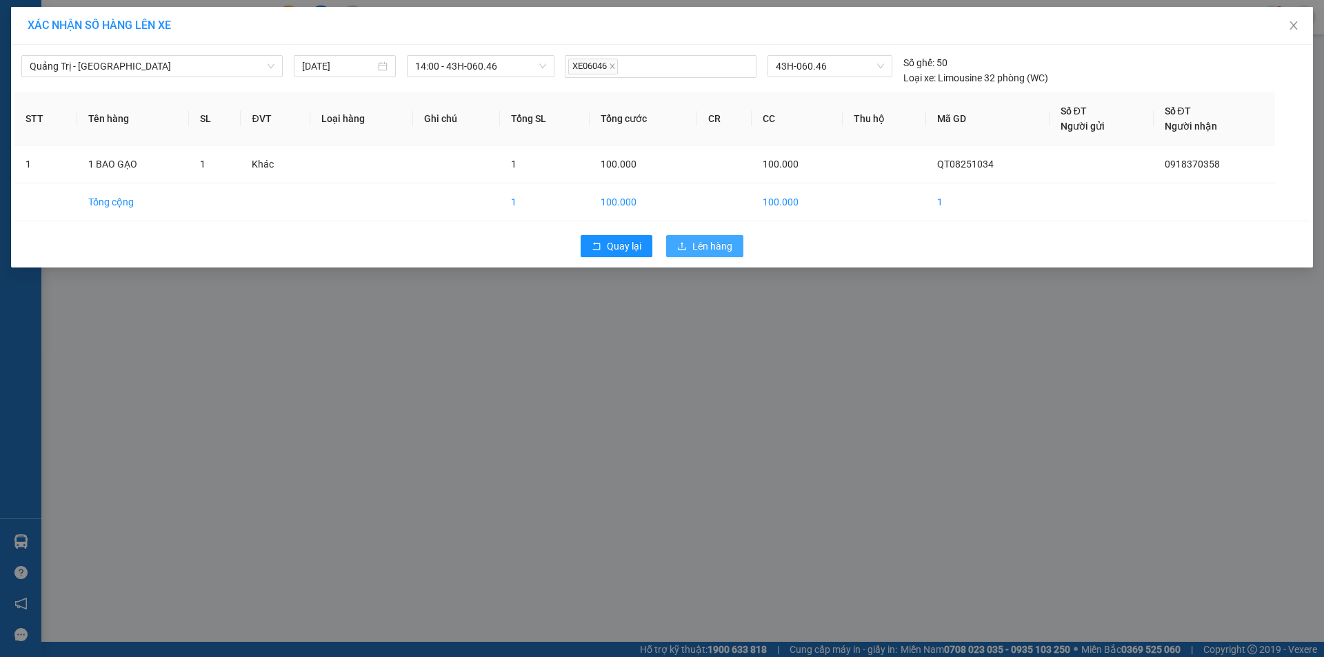
click at [721, 243] on span "Lên hàng" at bounding box center [712, 246] width 40 height 15
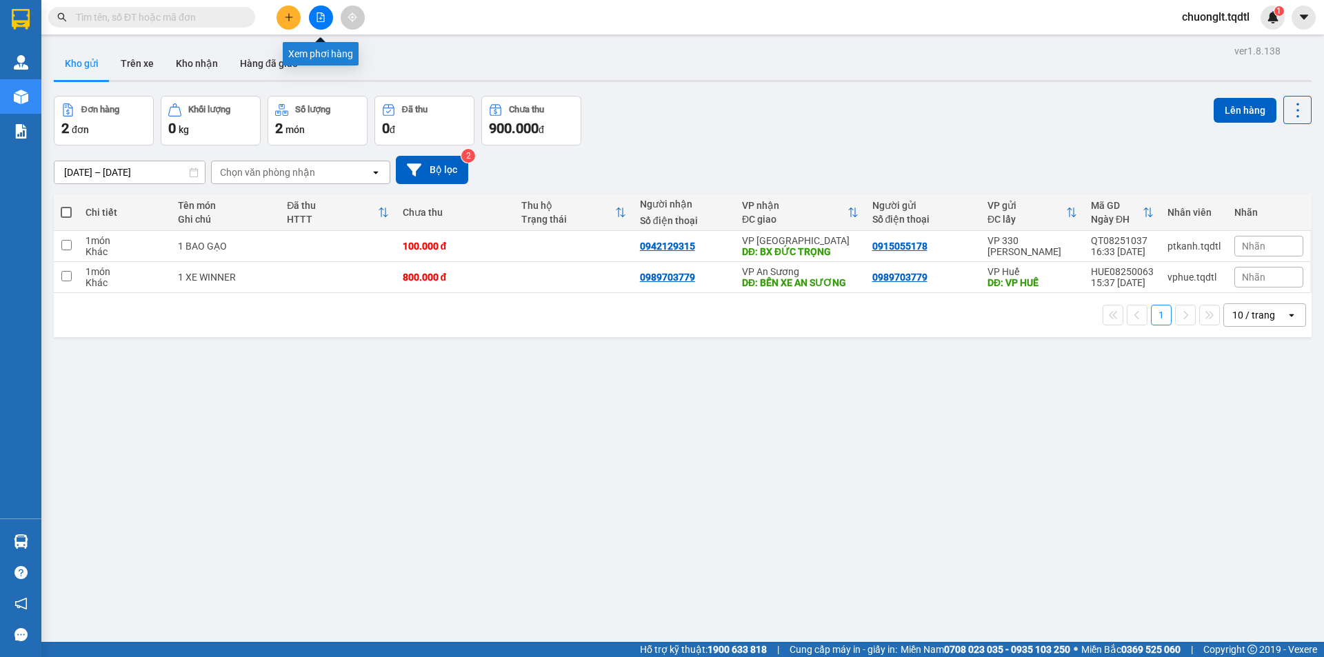
click at [317, 16] on icon "file-add" at bounding box center [321, 17] width 8 height 10
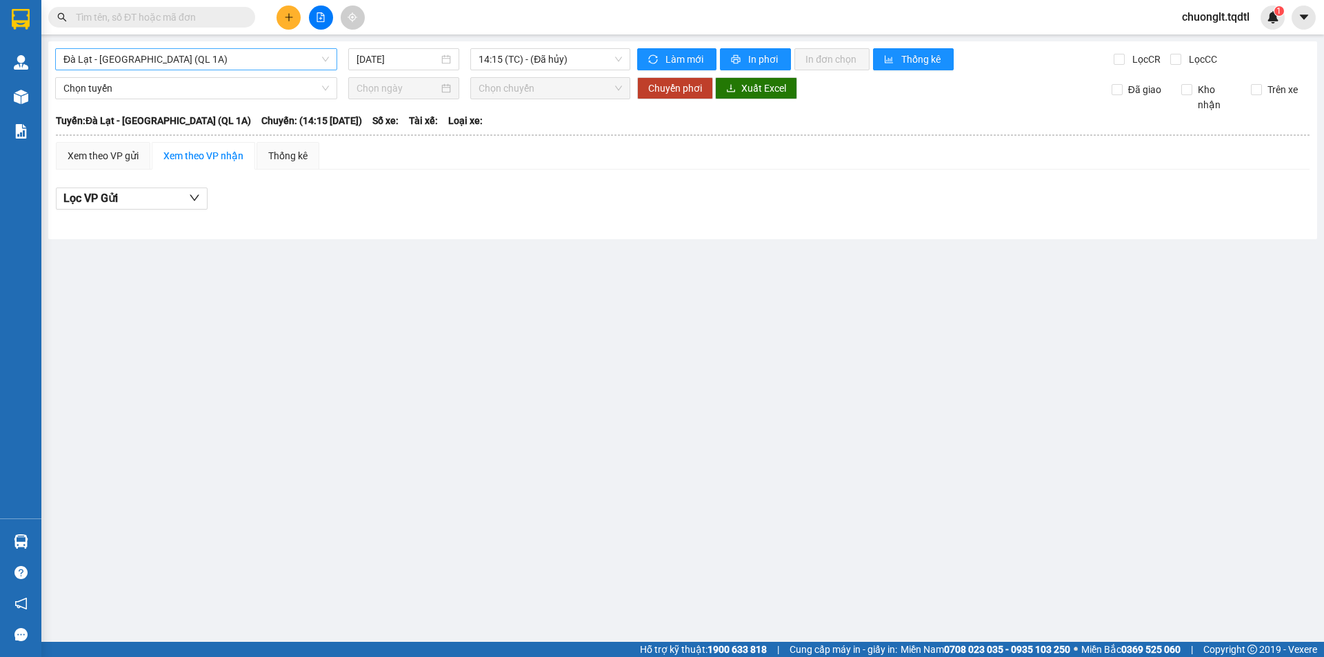
click at [249, 54] on span "Đà Lạt - [GEOGRAPHIC_DATA] (QL 1A)" at bounding box center [195, 59] width 265 height 21
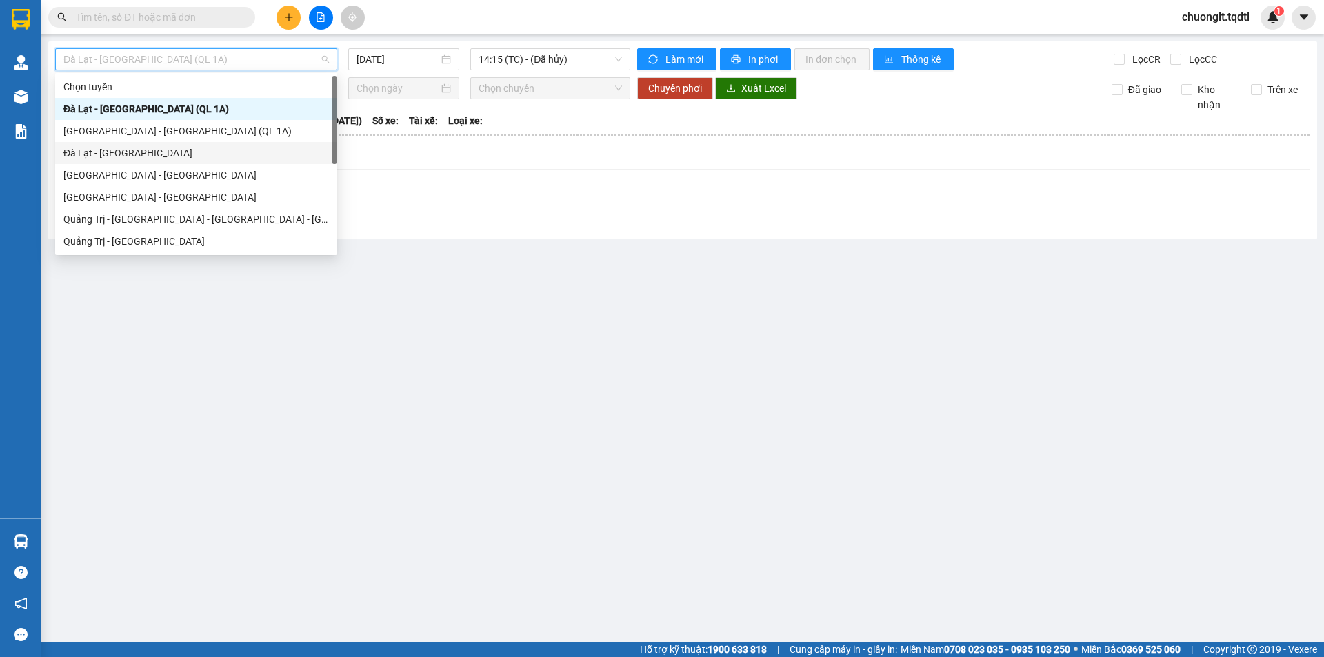
scroll to position [69, 0]
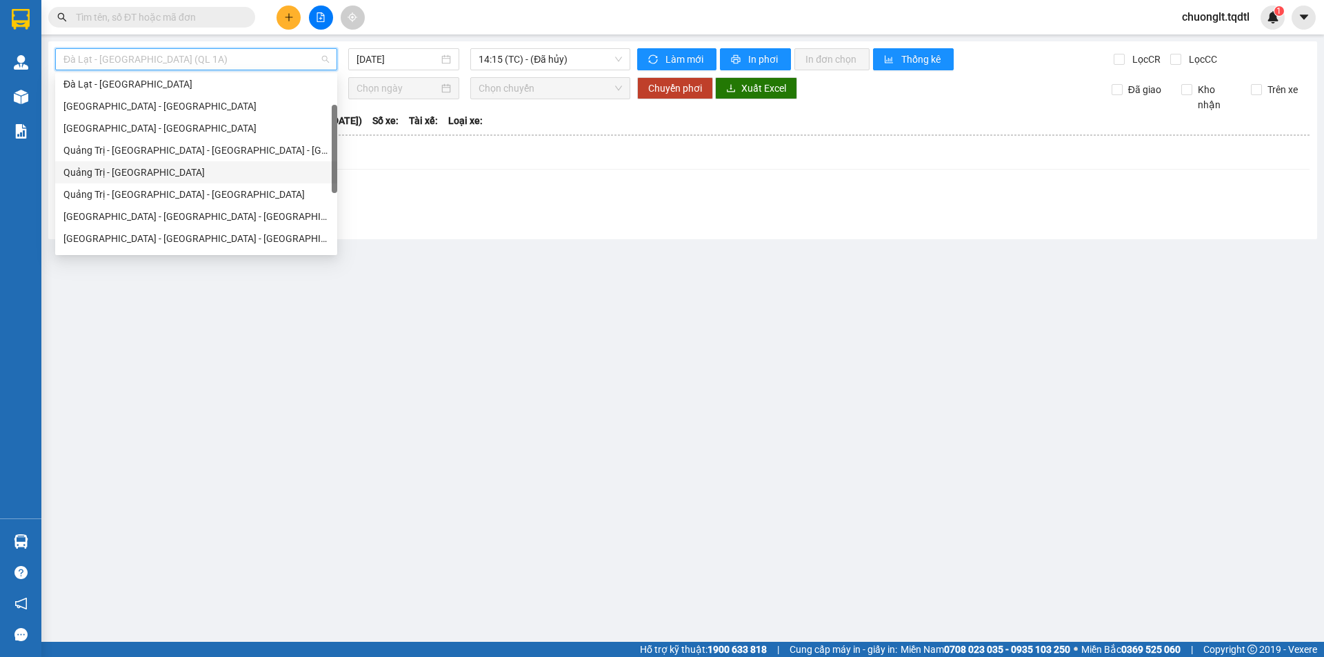
click at [212, 172] on div "Quảng Trị - [GEOGRAPHIC_DATA]" at bounding box center [195, 172] width 265 height 15
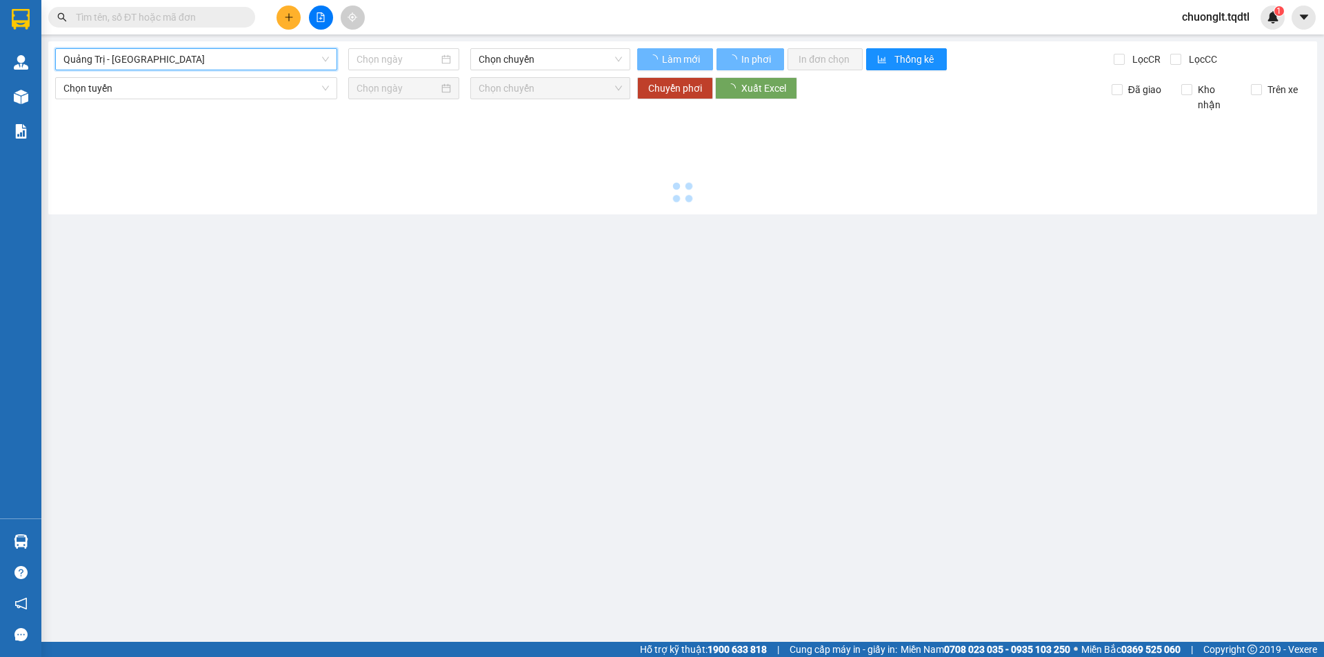
type input "[DATE]"
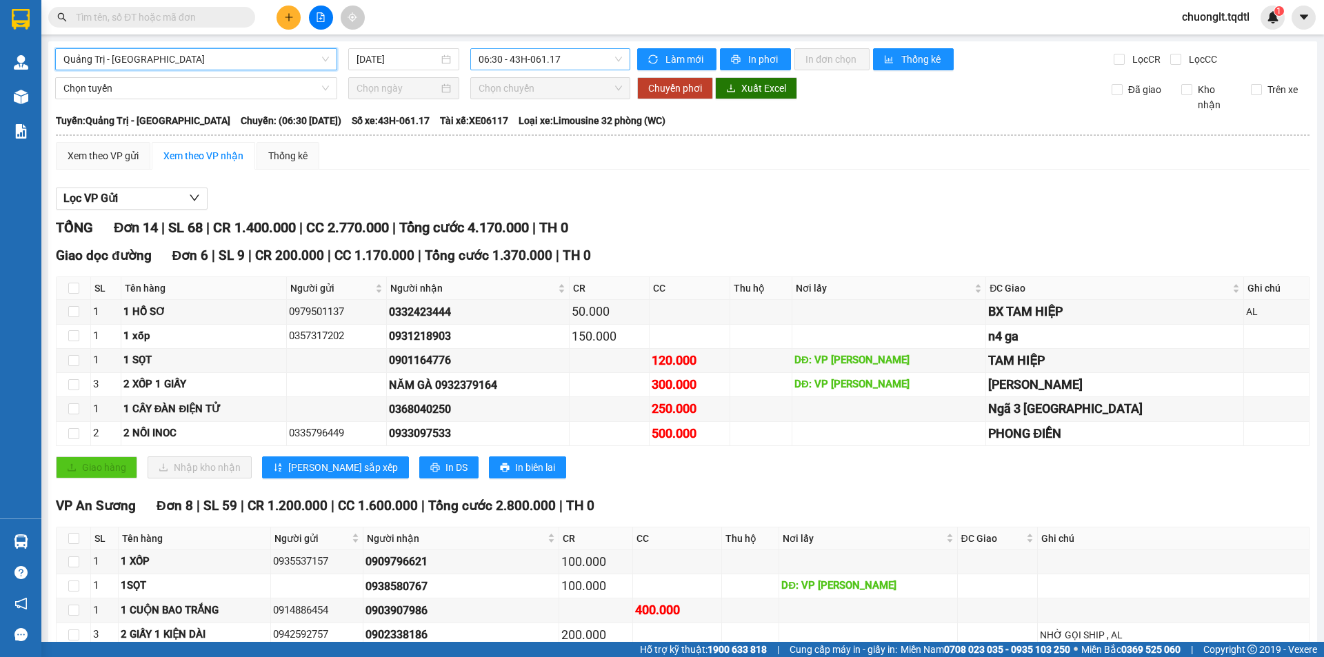
click at [589, 65] on span "06:30 - 43H-061.17" at bounding box center [550, 59] width 143 height 21
click at [261, 54] on span "Quảng Trị - [GEOGRAPHIC_DATA]" at bounding box center [195, 59] width 265 height 21
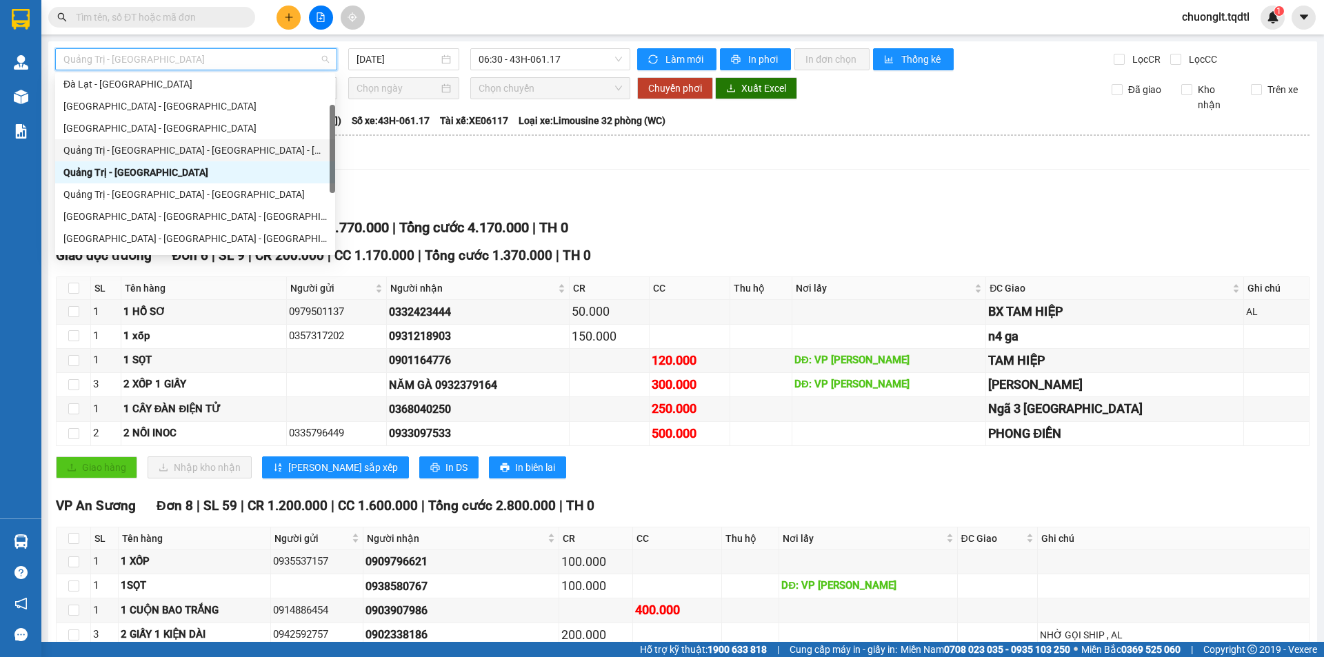
scroll to position [138, 0]
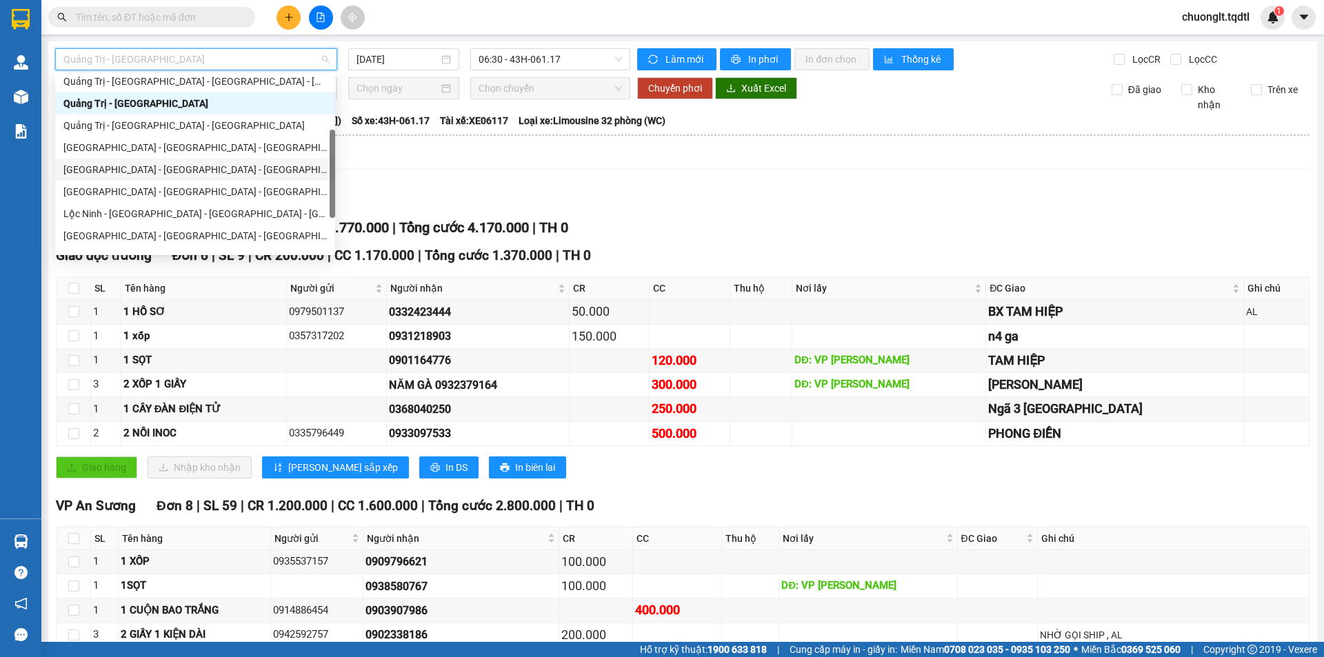
click at [184, 170] on div "[GEOGRAPHIC_DATA] - [GEOGRAPHIC_DATA] - [GEOGRAPHIC_DATA]" at bounding box center [194, 169] width 263 height 15
type input "[DATE]"
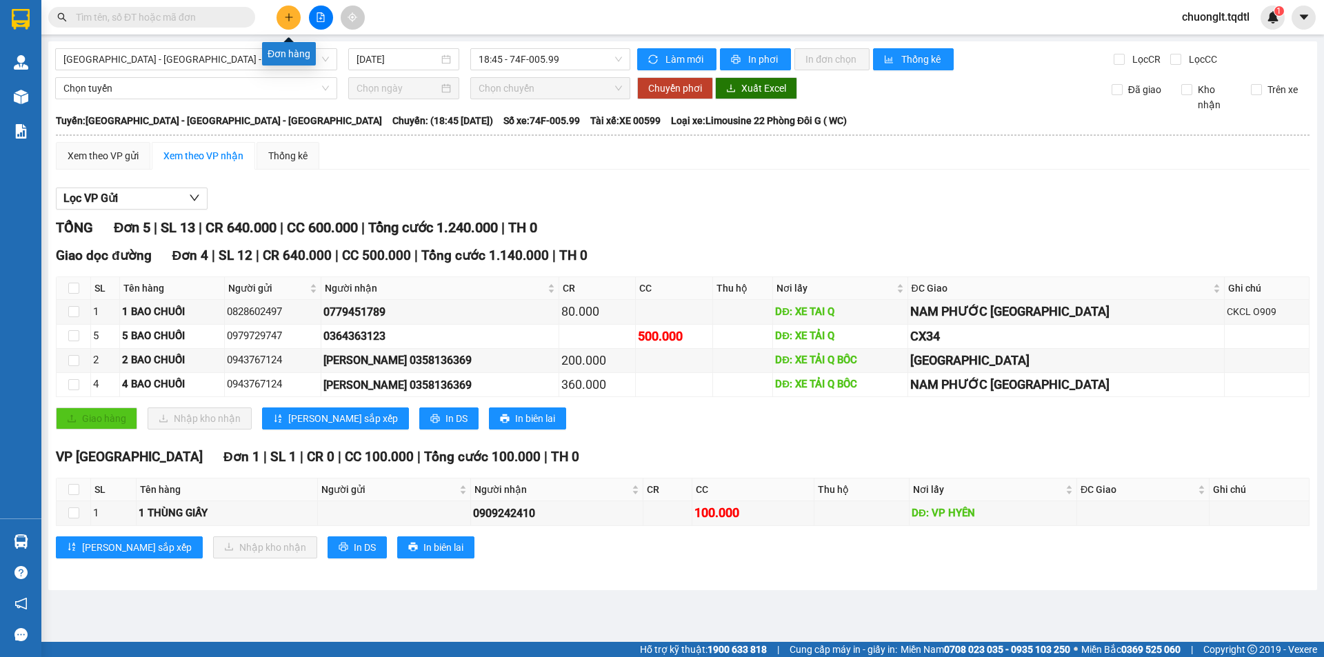
click at [280, 21] on button at bounding box center [289, 18] width 24 height 24
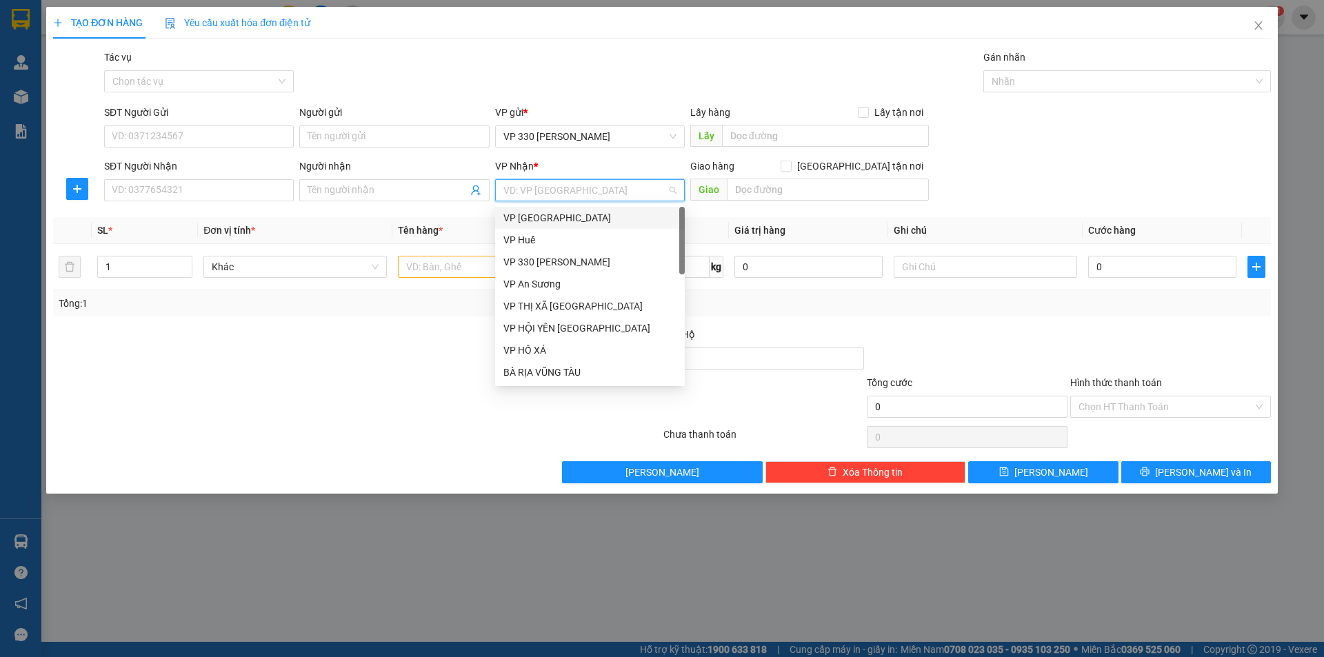
click at [623, 192] on input "search" at bounding box center [584, 190] width 163 height 21
click at [571, 284] on div "VP An Sương" at bounding box center [589, 284] width 173 height 15
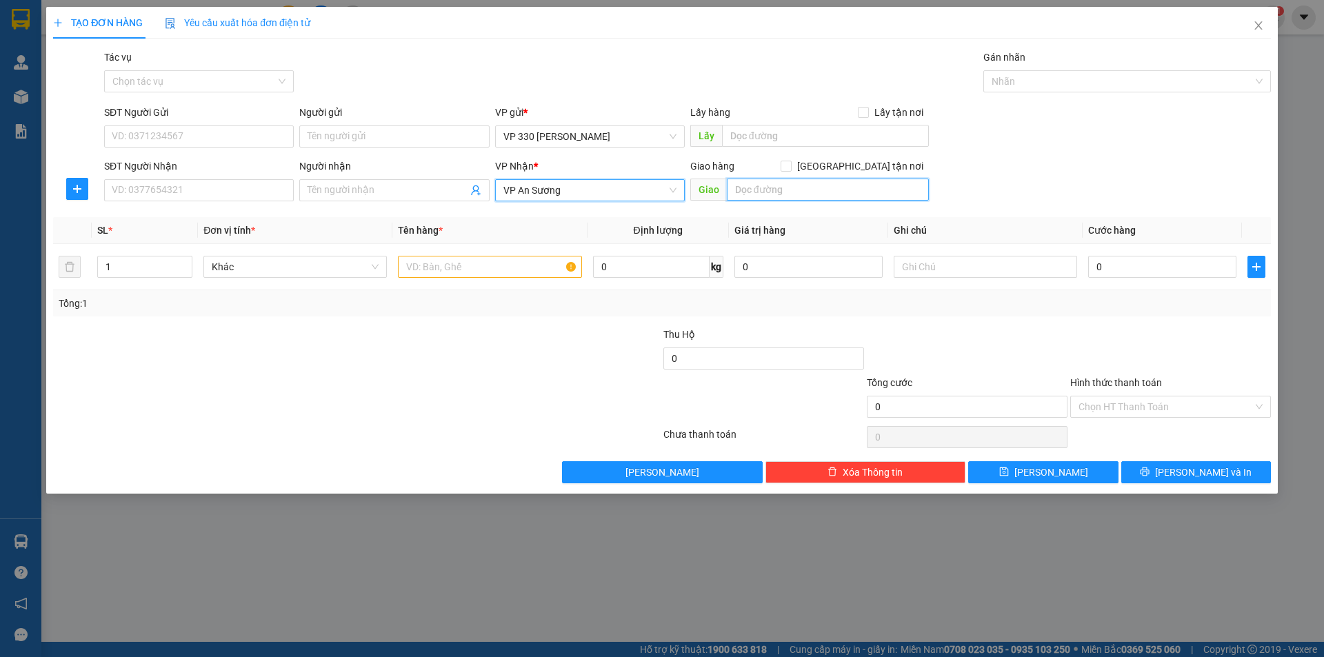
click at [812, 188] on input "text" at bounding box center [828, 190] width 202 height 22
type input "BÌNH ĐỊNH"
click at [534, 262] on input "text" at bounding box center [489, 267] width 183 height 22
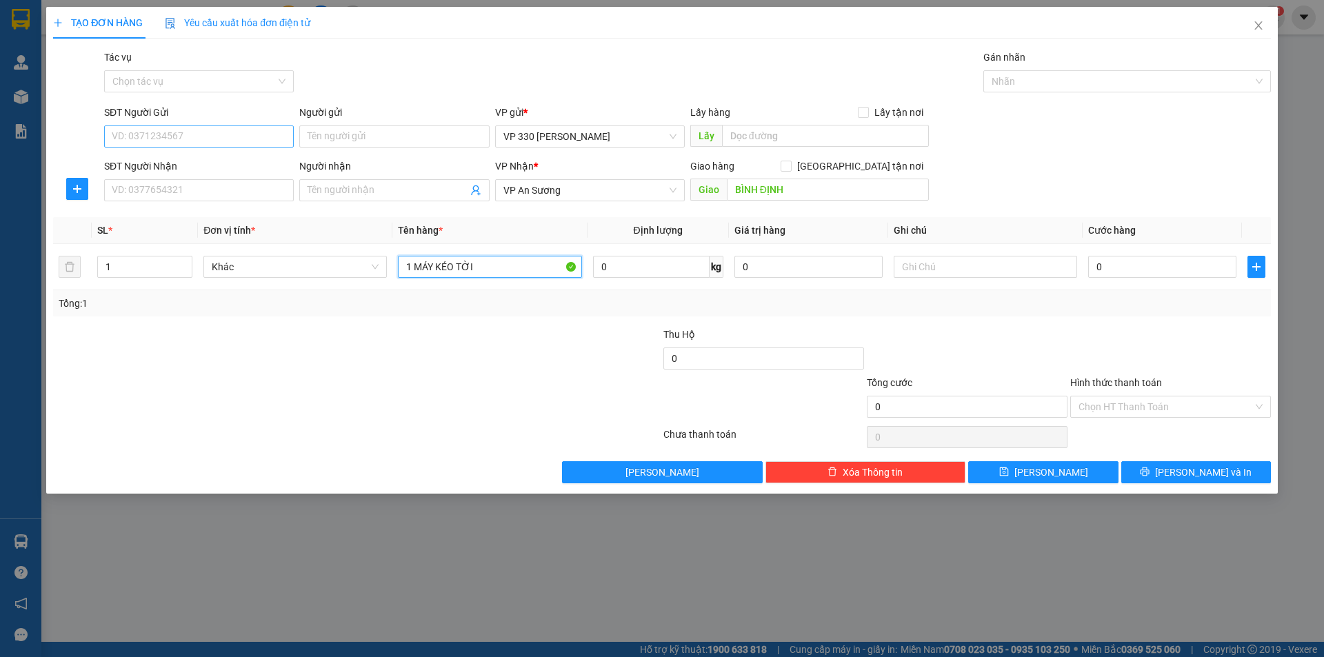
type input "1 MÁY KÉO TỜI"
click at [170, 140] on input "SĐT Người Gửi" at bounding box center [199, 136] width 190 height 22
click at [183, 135] on input "SĐT Người Gửi" at bounding box center [199, 136] width 190 height 22
type input "0333225168"
click at [208, 187] on input "SĐT Người Nhận" at bounding box center [199, 190] width 190 height 22
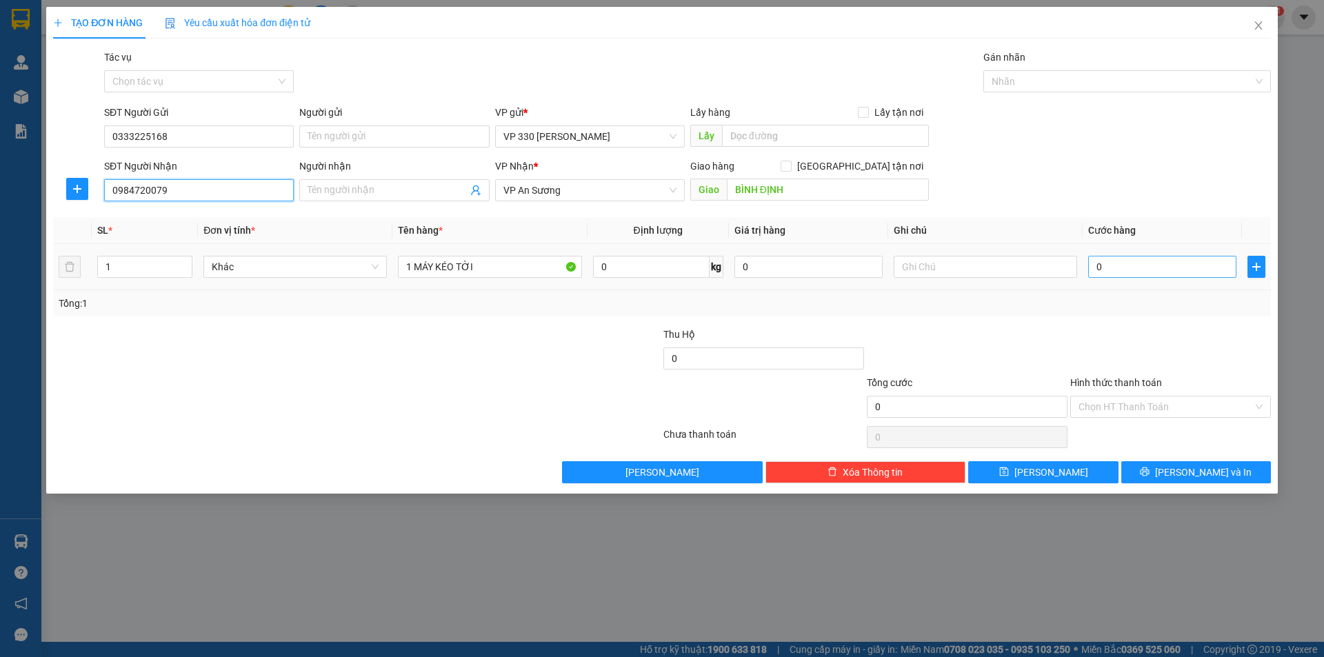
type input "0984720079"
click at [1175, 270] on input "0" at bounding box center [1162, 267] width 148 height 22
type input "4"
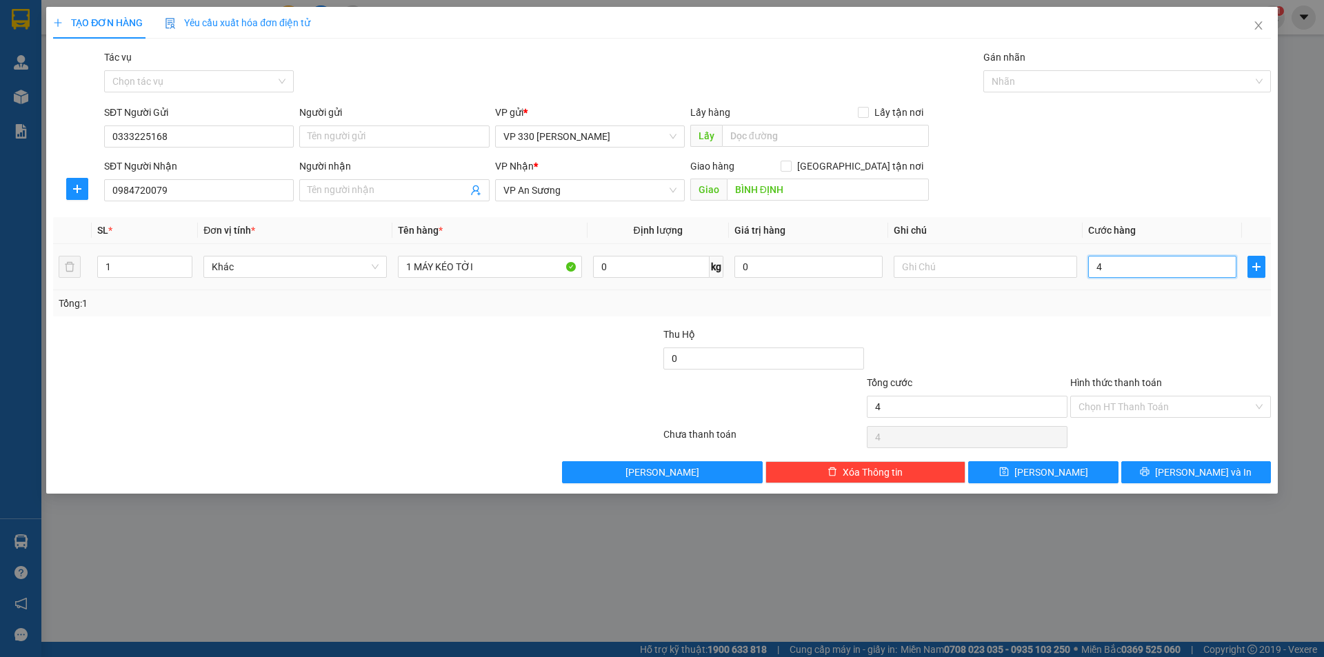
type input "40"
type input "400"
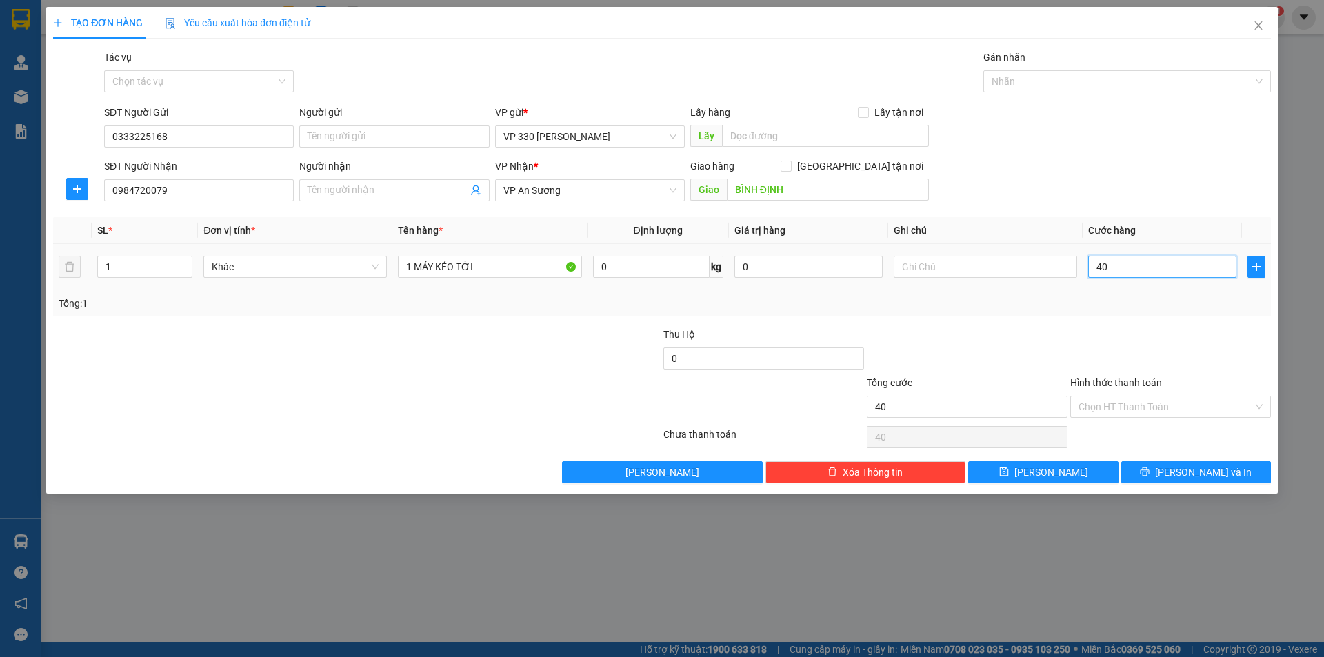
type input "400"
type input "4.000"
type input "40.000"
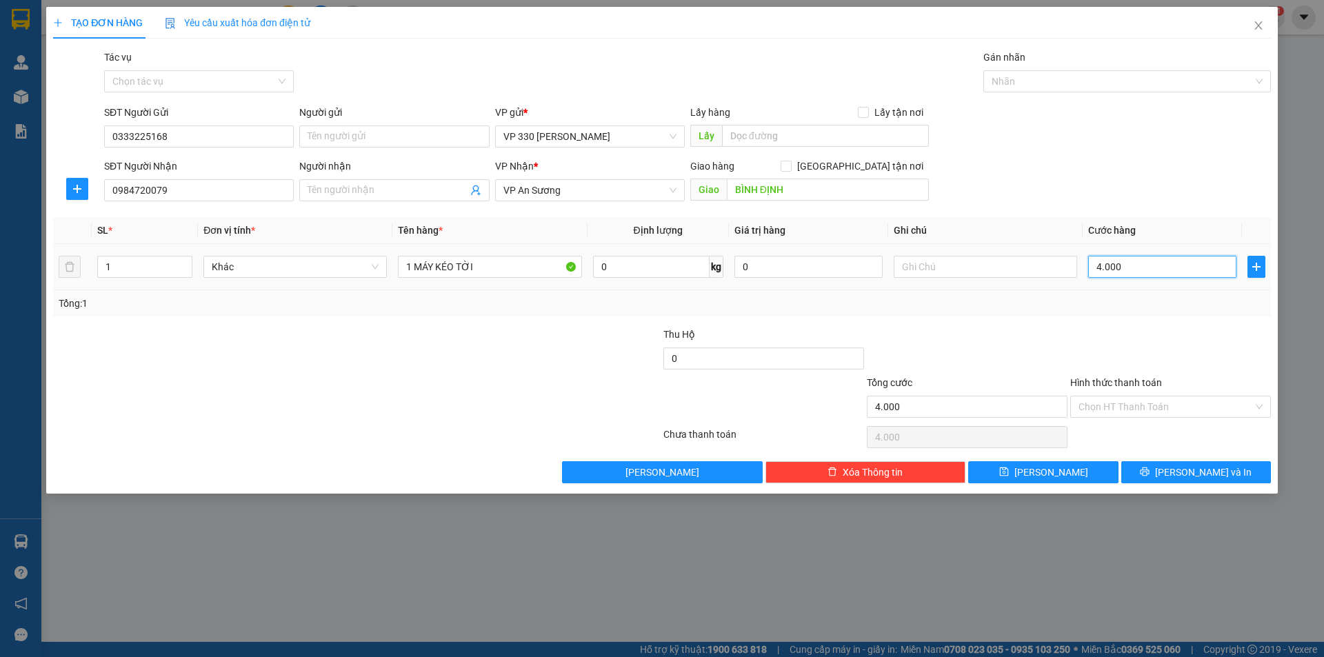
type input "40.000"
type input "400.000"
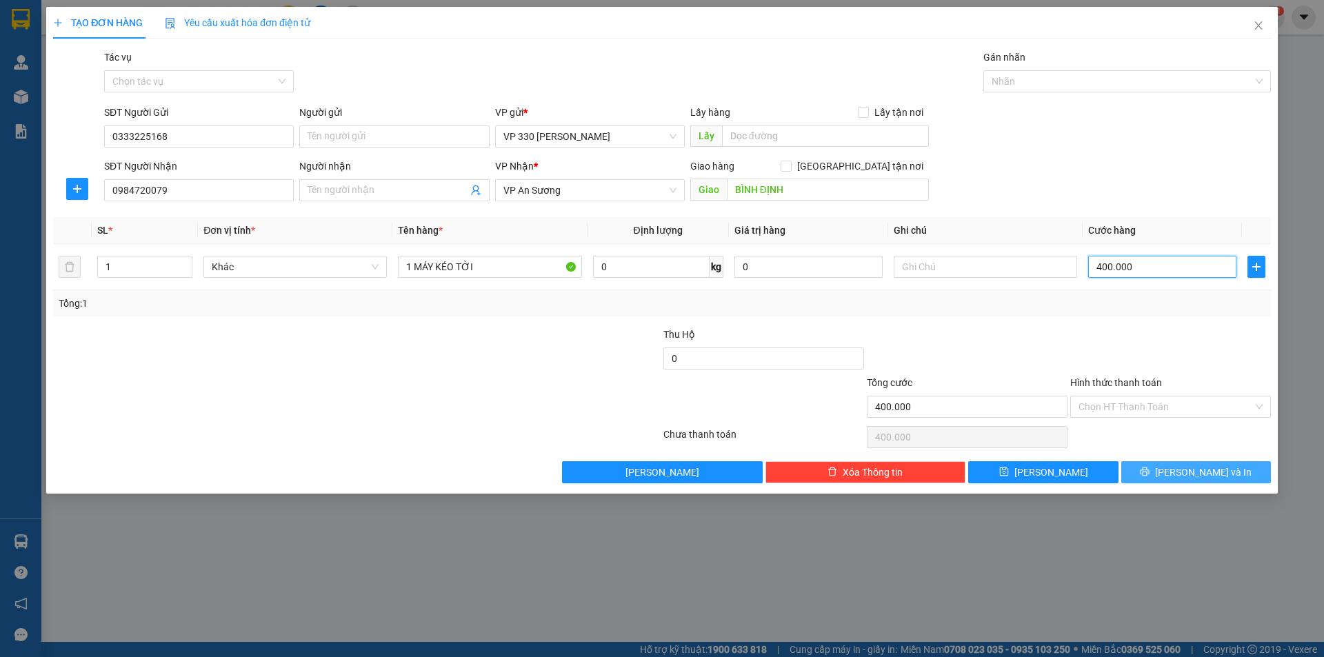
type input "400.000"
click at [1220, 471] on span "[PERSON_NAME] và In" at bounding box center [1203, 472] width 97 height 15
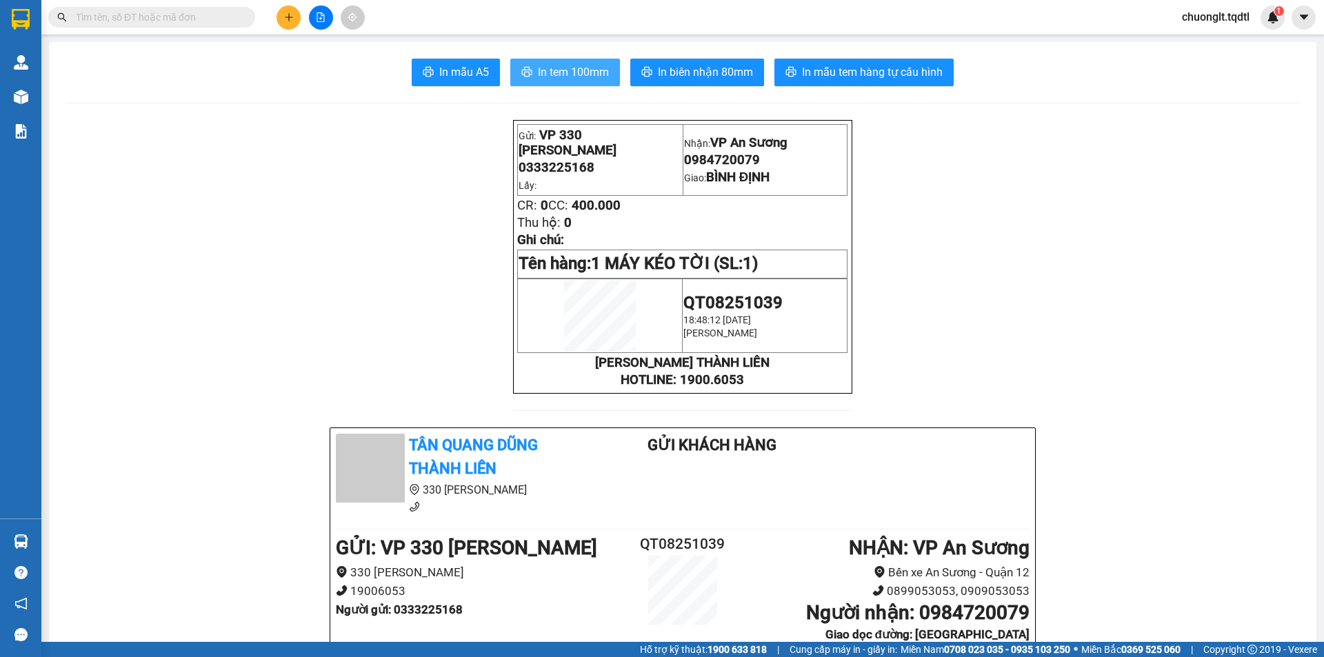
click at [556, 70] on span "In tem 100mm" at bounding box center [573, 71] width 71 height 17
click at [698, 70] on span "In biên nhận 80mm" at bounding box center [705, 71] width 95 height 17
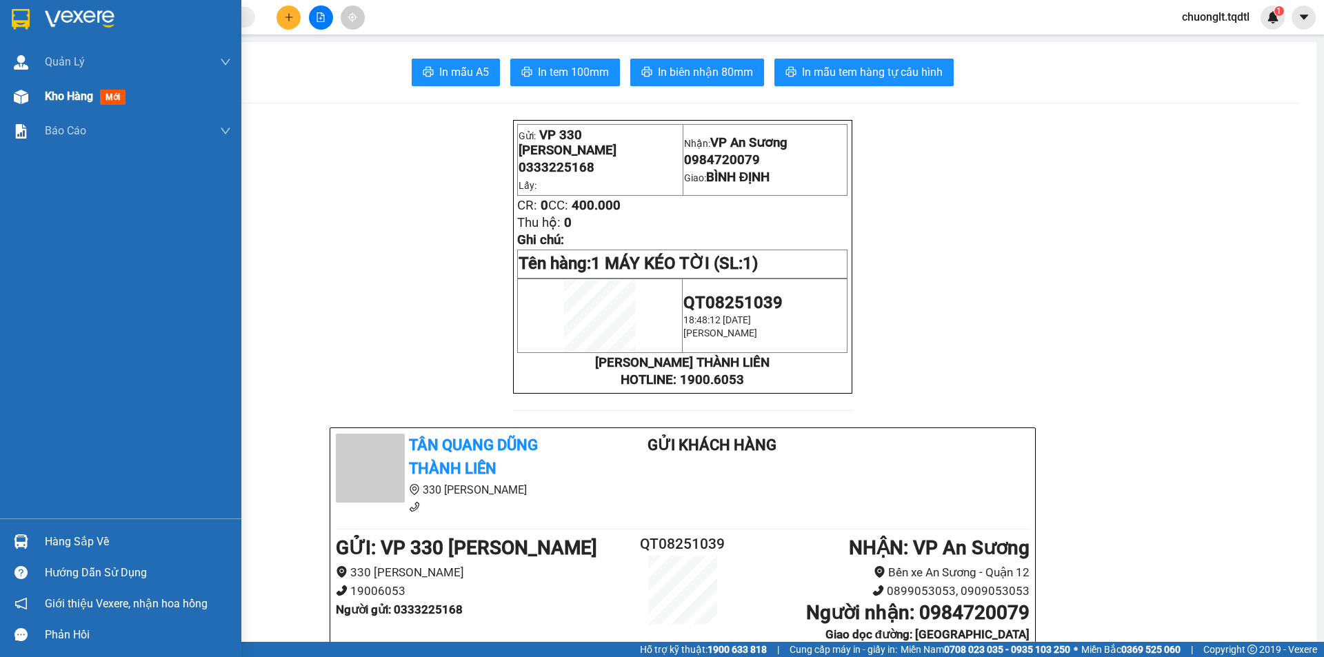
click at [73, 91] on span "Kho hàng" at bounding box center [69, 96] width 48 height 13
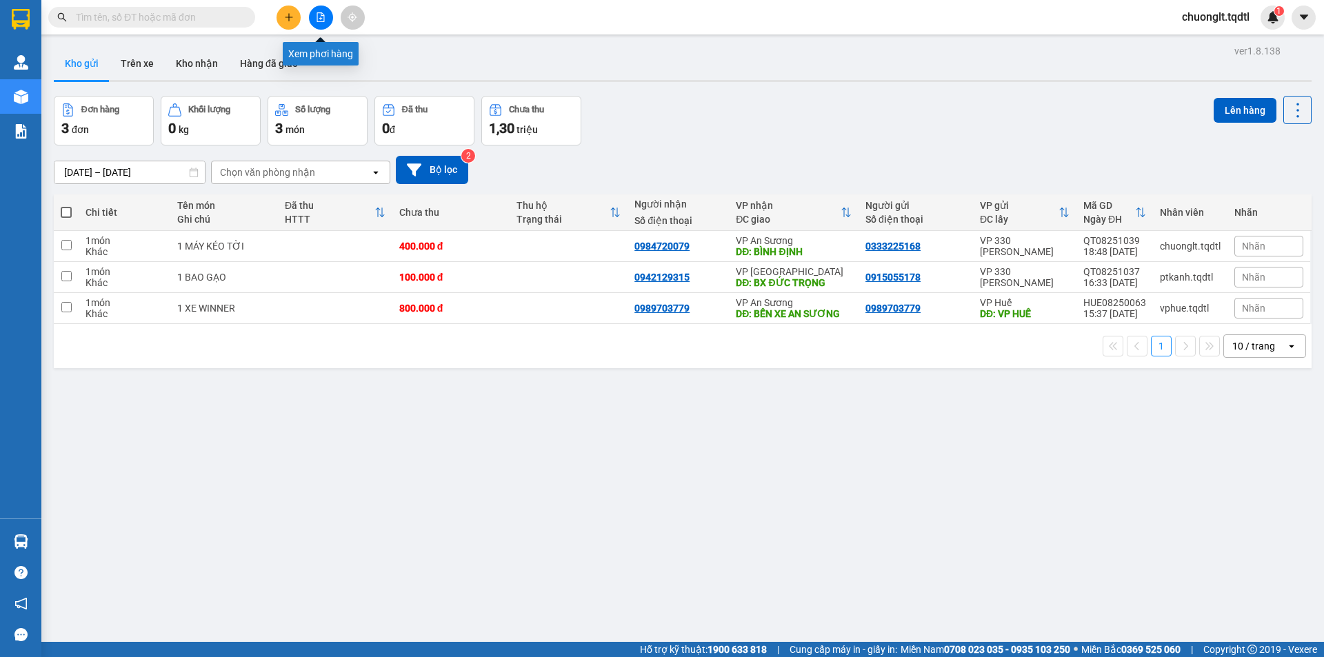
click at [319, 11] on button at bounding box center [321, 18] width 24 height 24
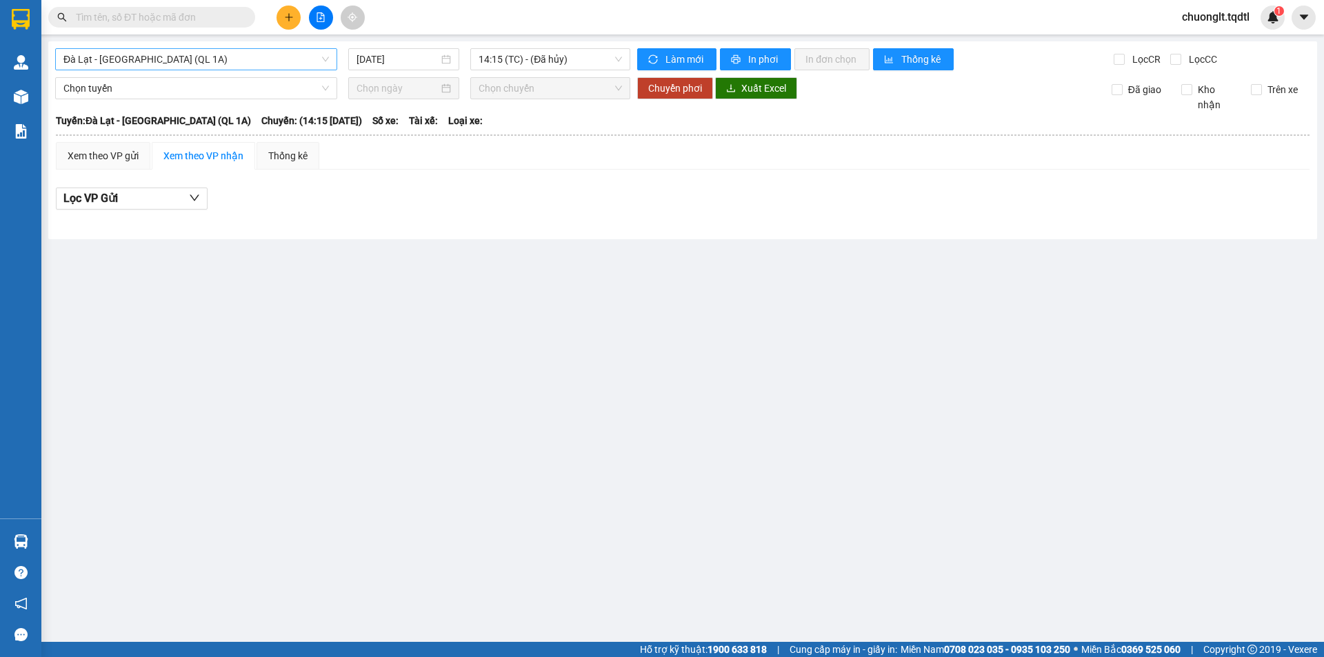
click at [242, 63] on span "Đà Lạt - [GEOGRAPHIC_DATA] (QL 1A)" at bounding box center [195, 59] width 265 height 21
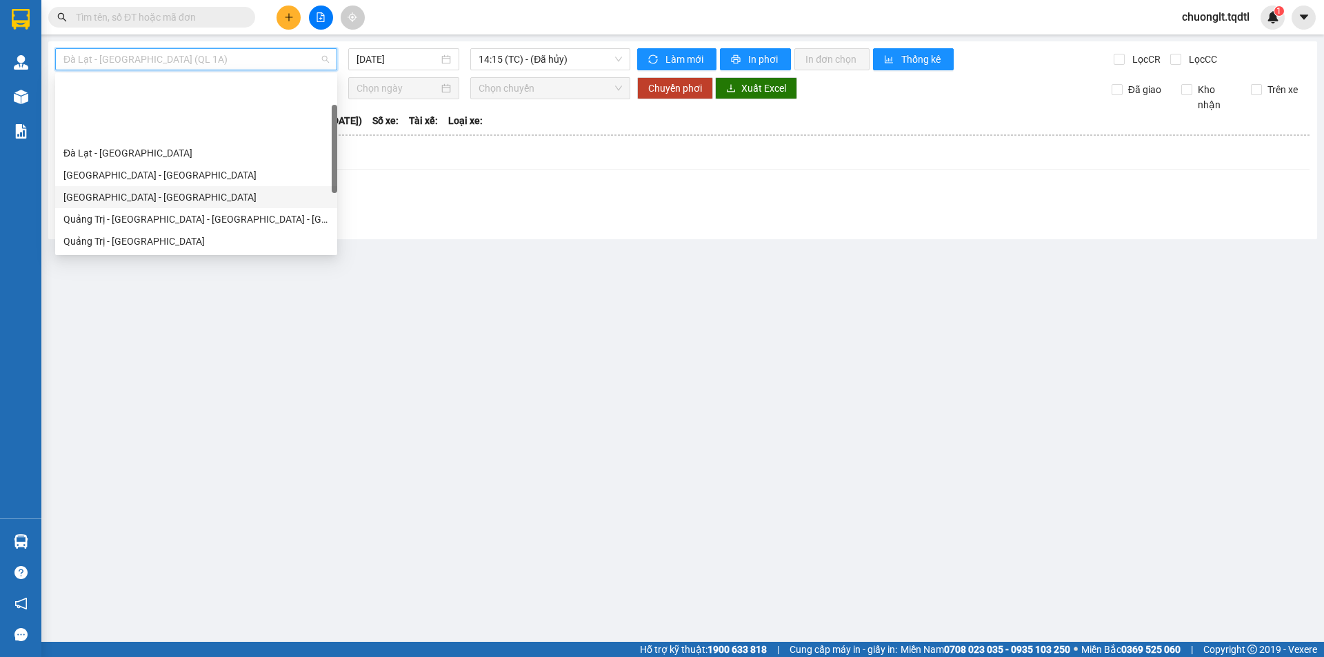
scroll to position [69, 0]
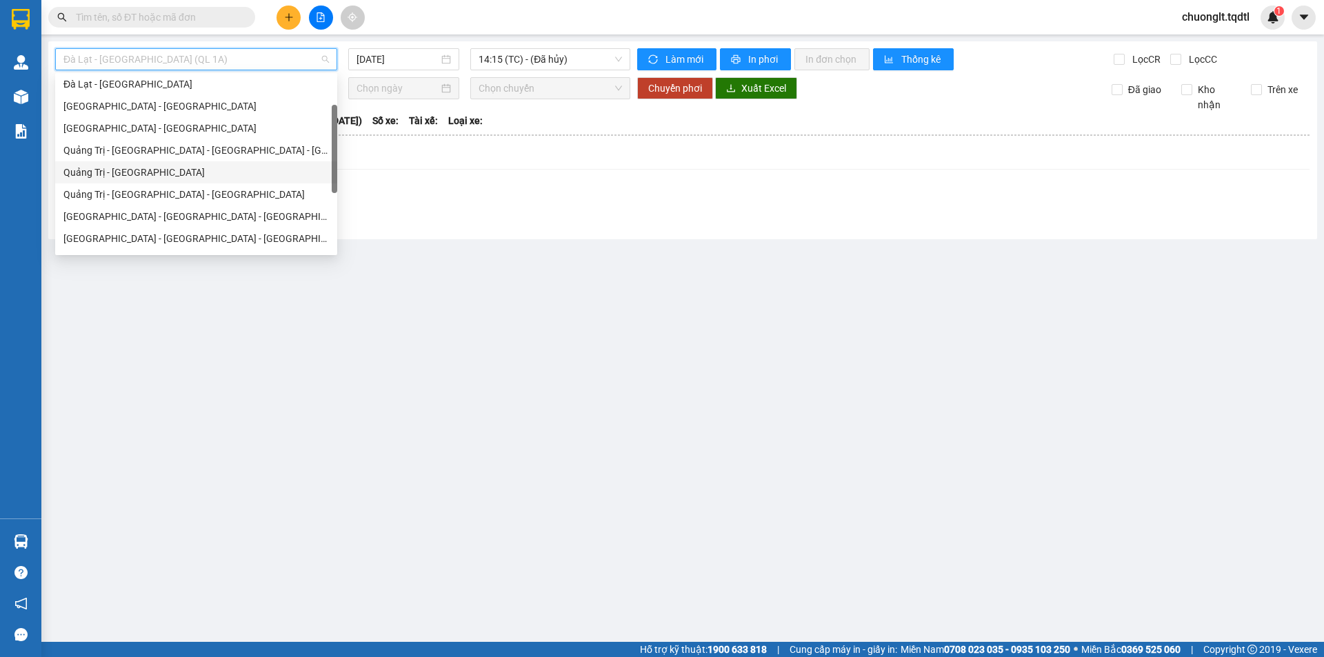
click at [170, 174] on div "Quảng Trị - [GEOGRAPHIC_DATA]" at bounding box center [195, 172] width 265 height 15
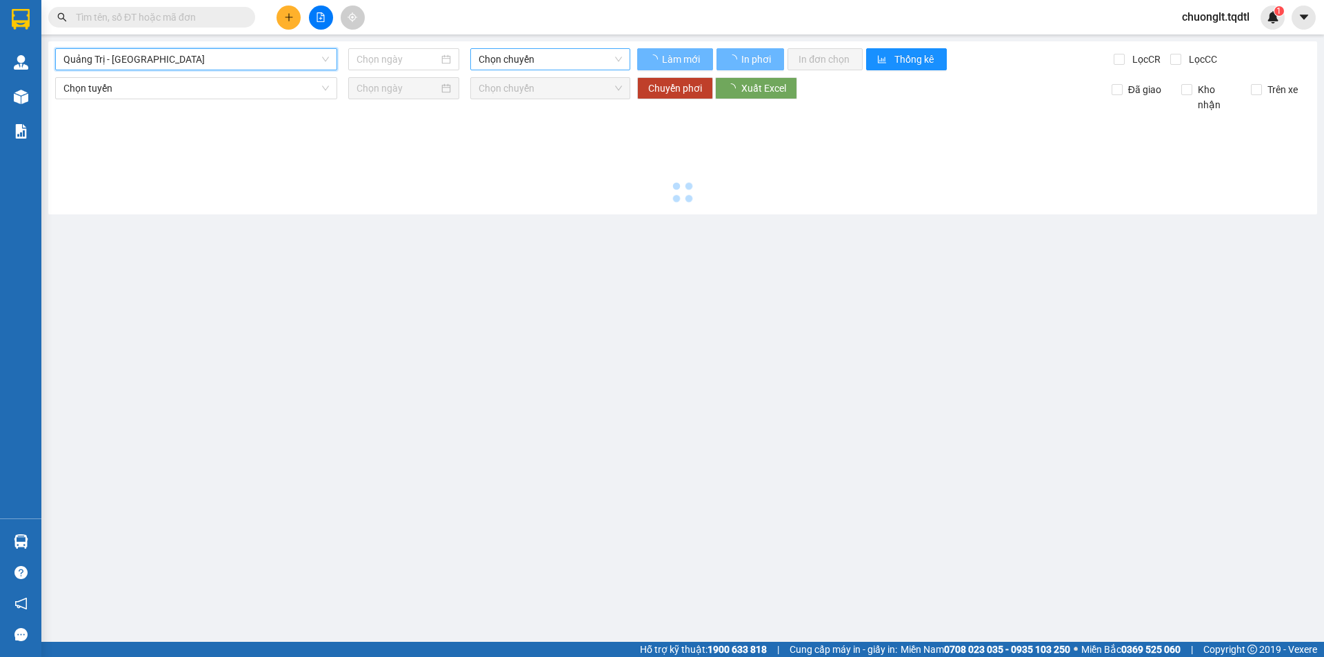
type input "[DATE]"
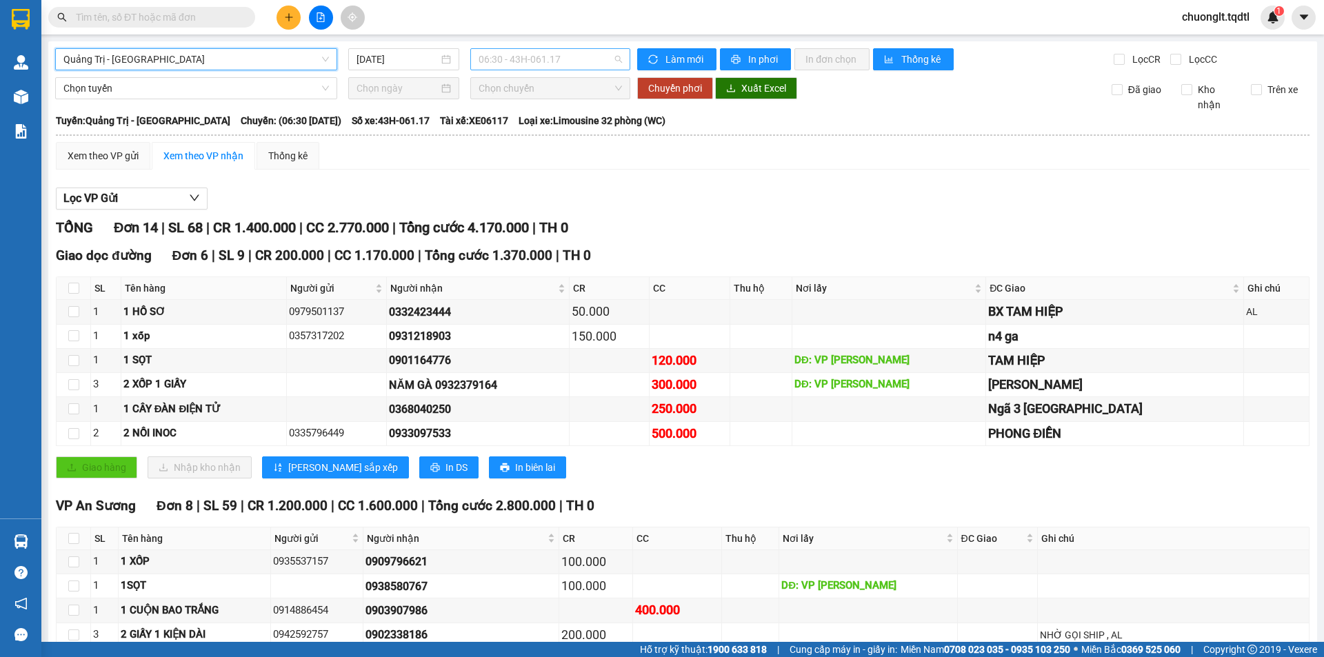
click at [571, 58] on span "06:30 - 43H-061.17" at bounding box center [550, 59] width 143 height 21
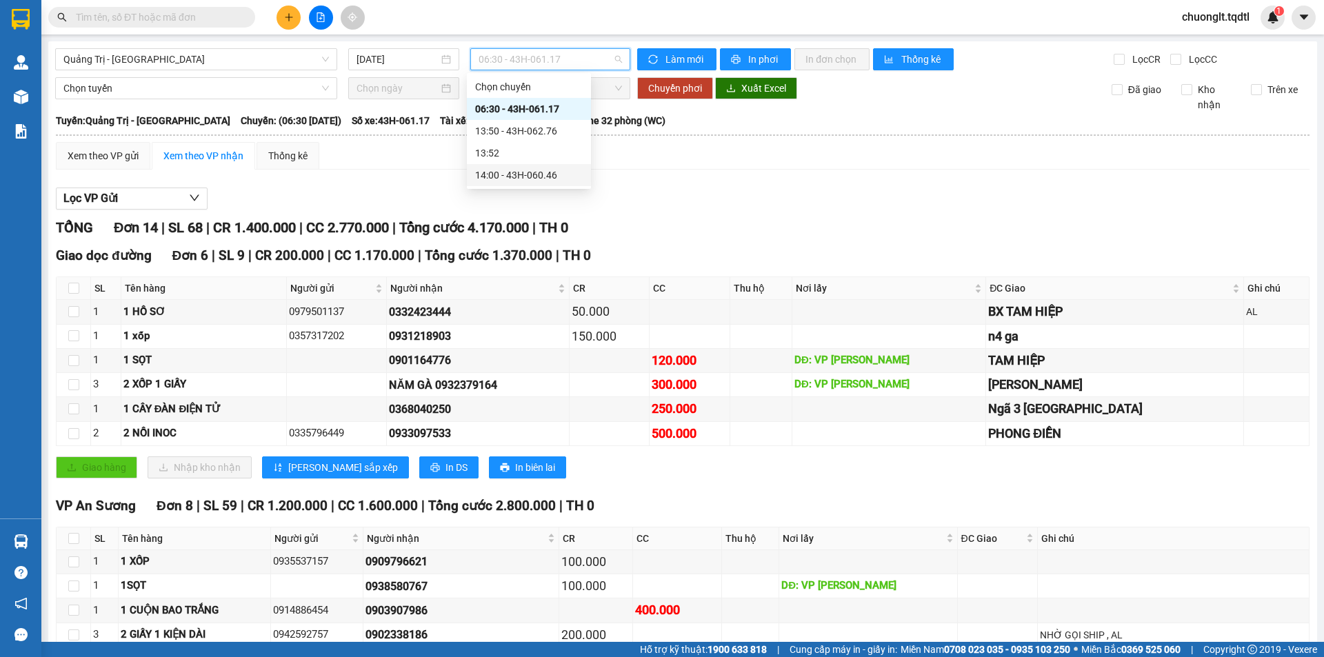
click at [551, 177] on div "14:00 - 43H-060.46" at bounding box center [529, 175] width 108 height 15
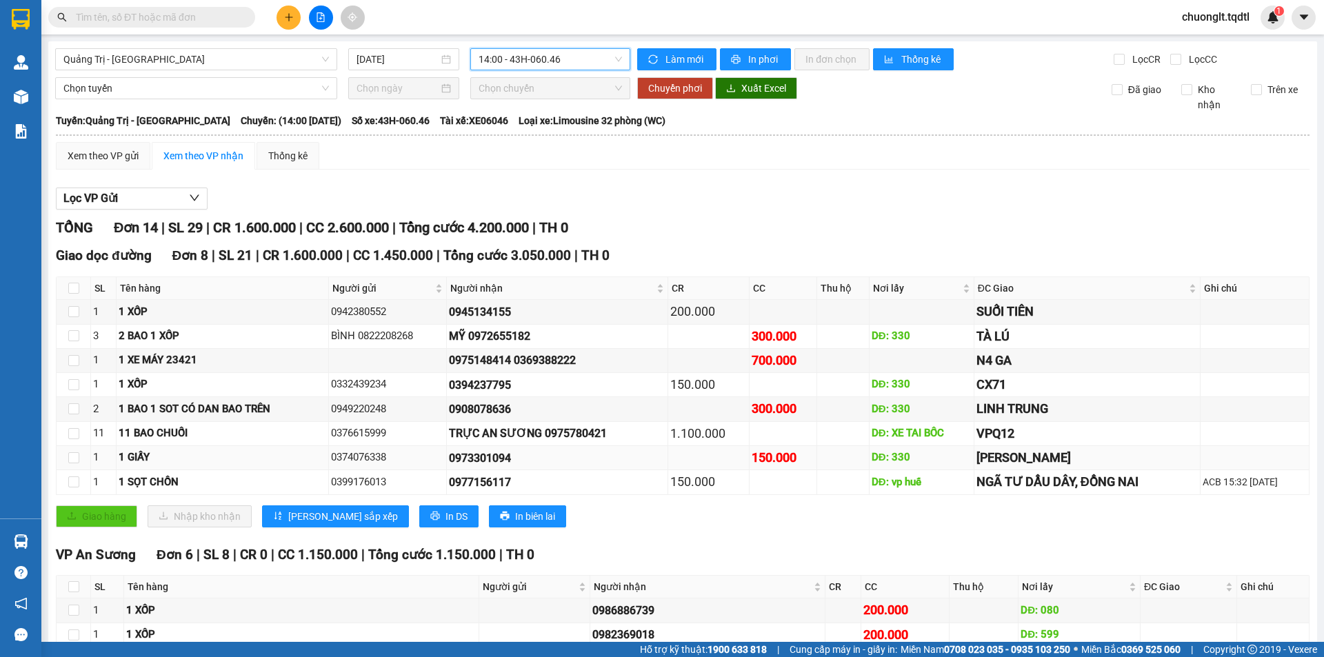
scroll to position [174, 0]
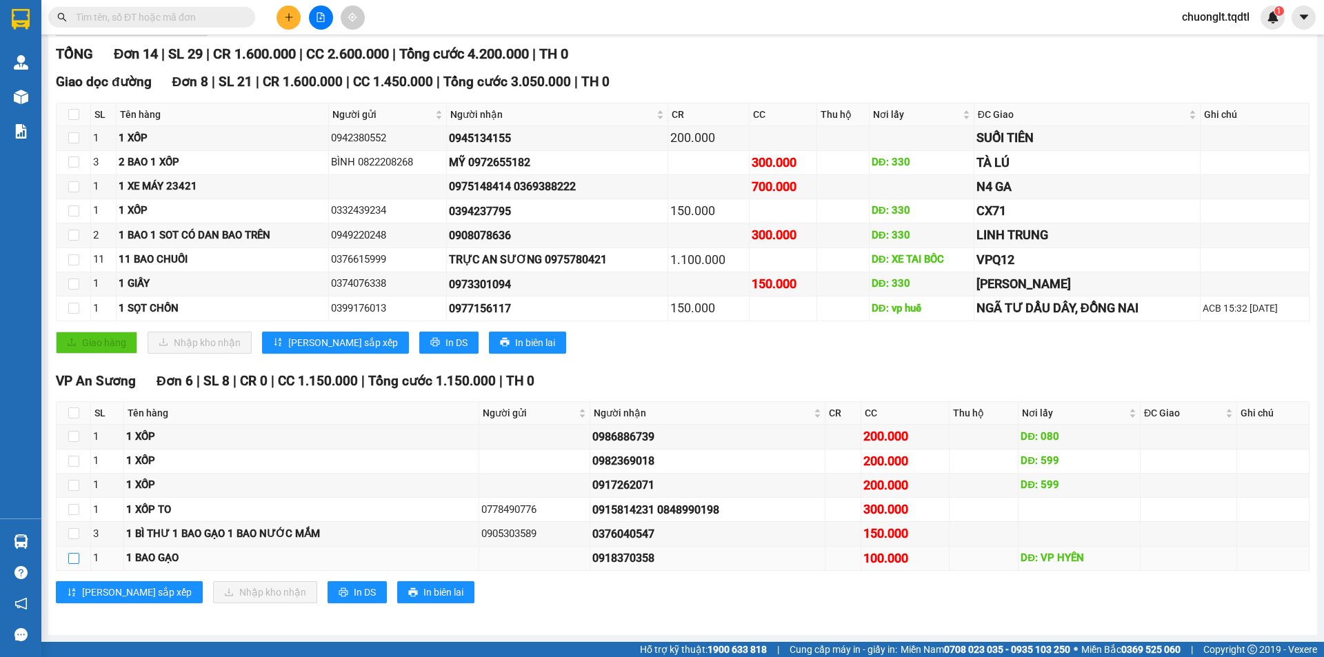
click at [75, 561] on input "checkbox" at bounding box center [73, 558] width 11 height 11
checkbox input "true"
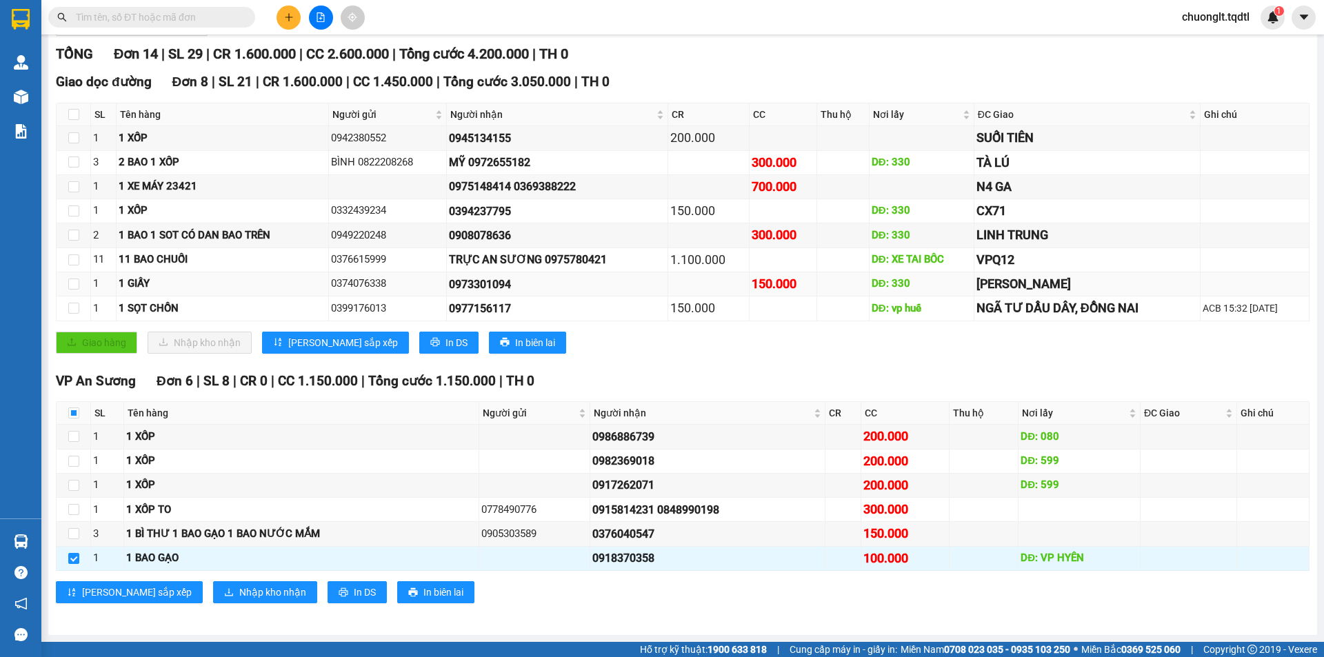
scroll to position [0, 0]
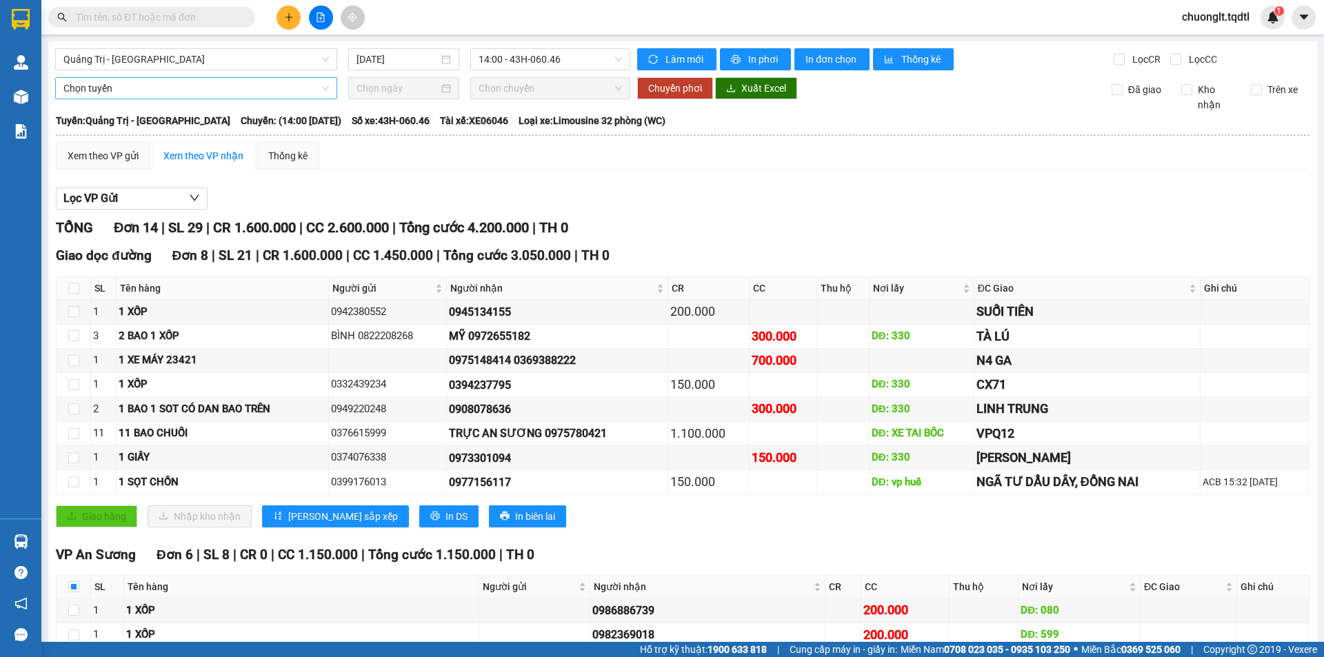
click at [238, 84] on span "Chọn tuyến" at bounding box center [195, 88] width 265 height 21
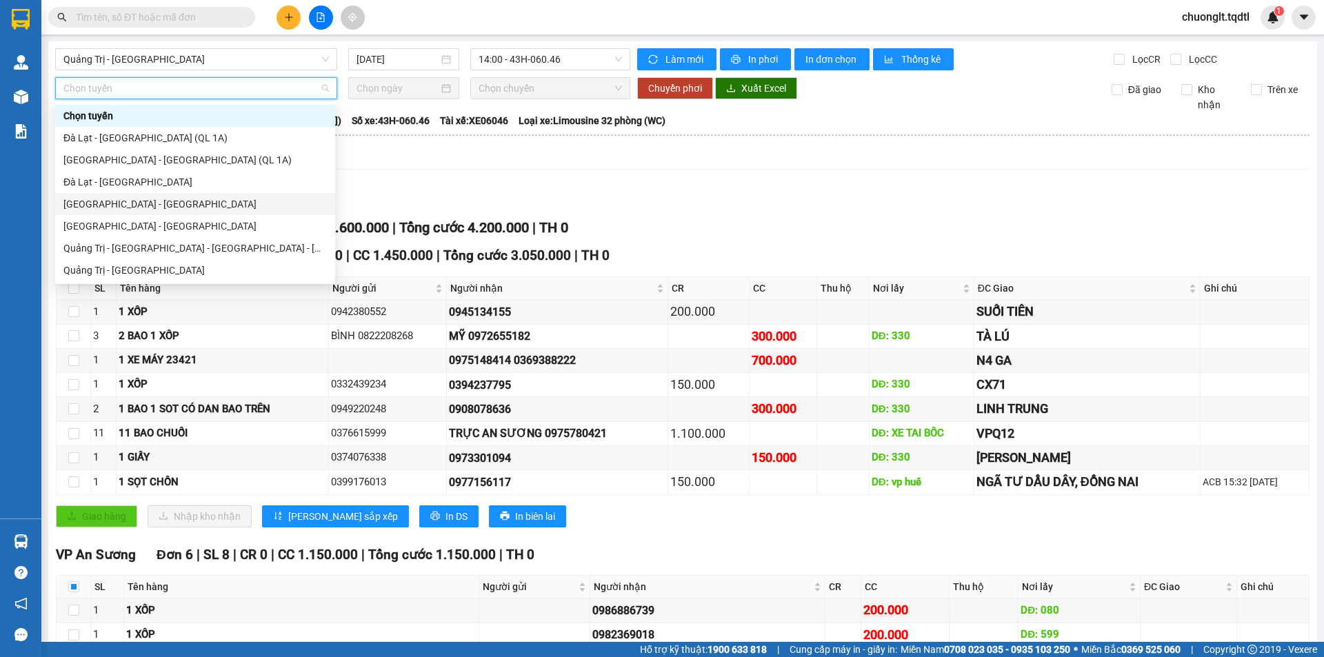
scroll to position [69, 0]
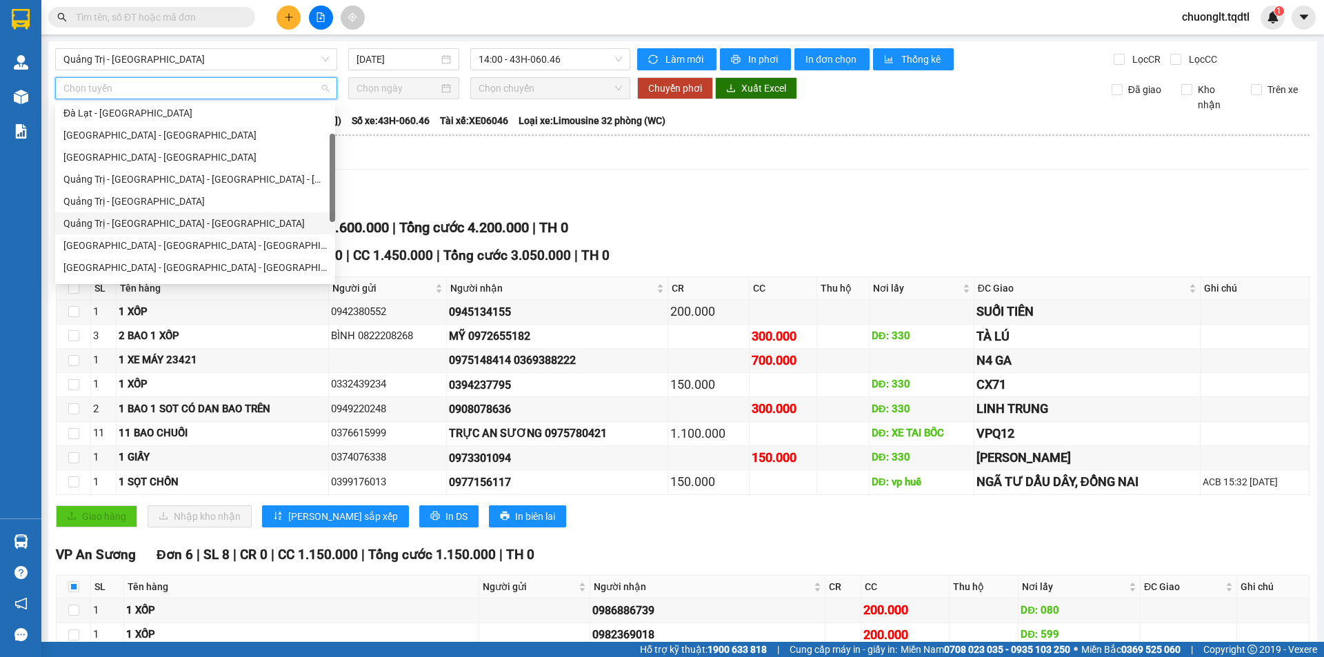
click at [183, 228] on div "Quảng Trị - [GEOGRAPHIC_DATA] - [GEOGRAPHIC_DATA]" at bounding box center [194, 223] width 263 height 15
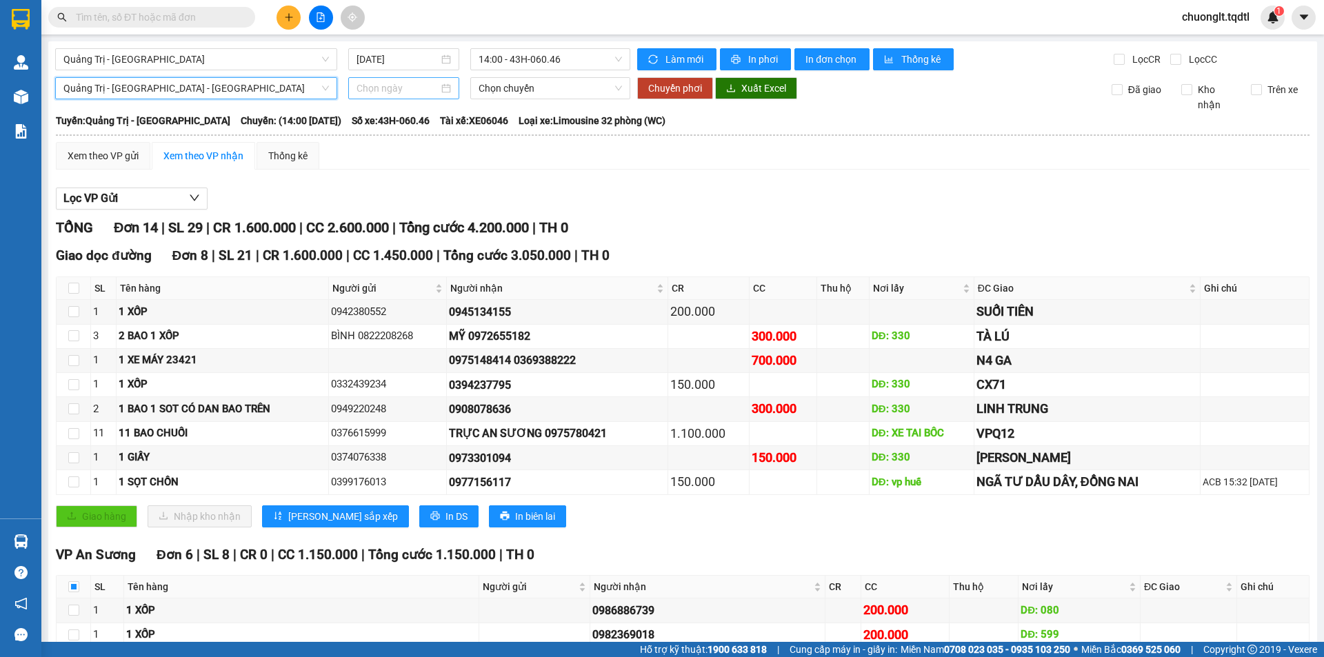
click at [436, 85] on div at bounding box center [403, 88] width 94 height 15
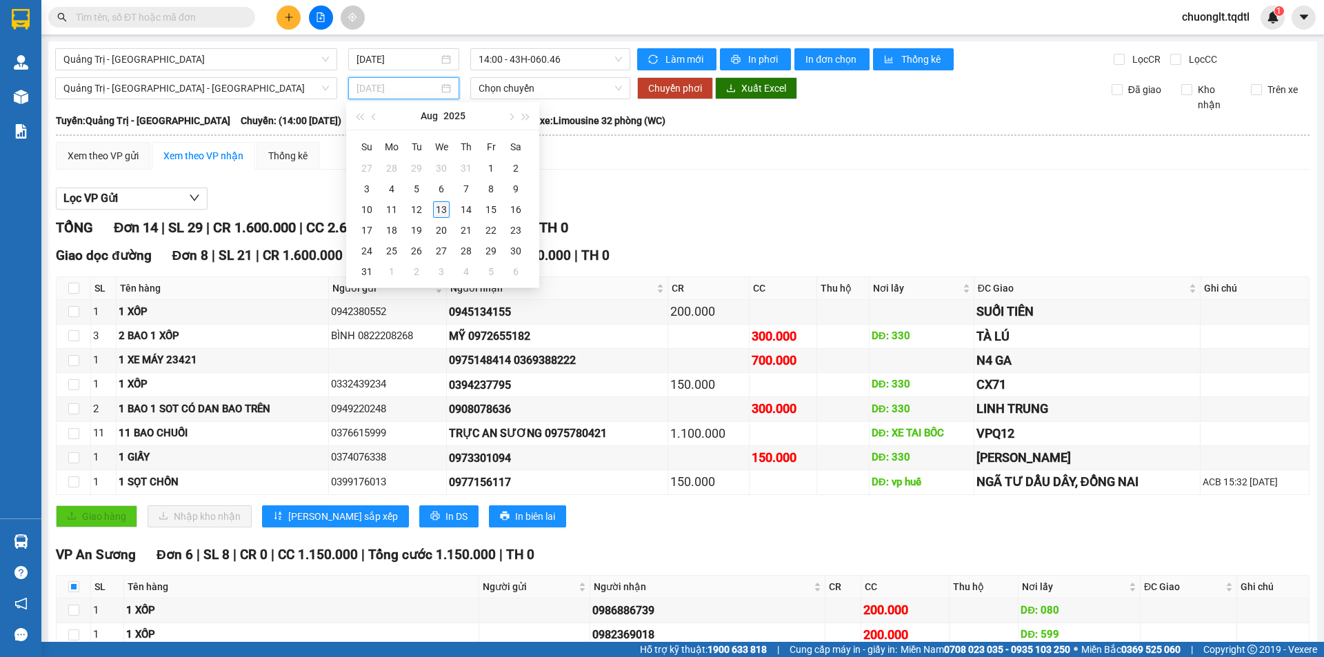
type input "[DATE]"
click at [444, 207] on div "13" at bounding box center [441, 209] width 17 height 17
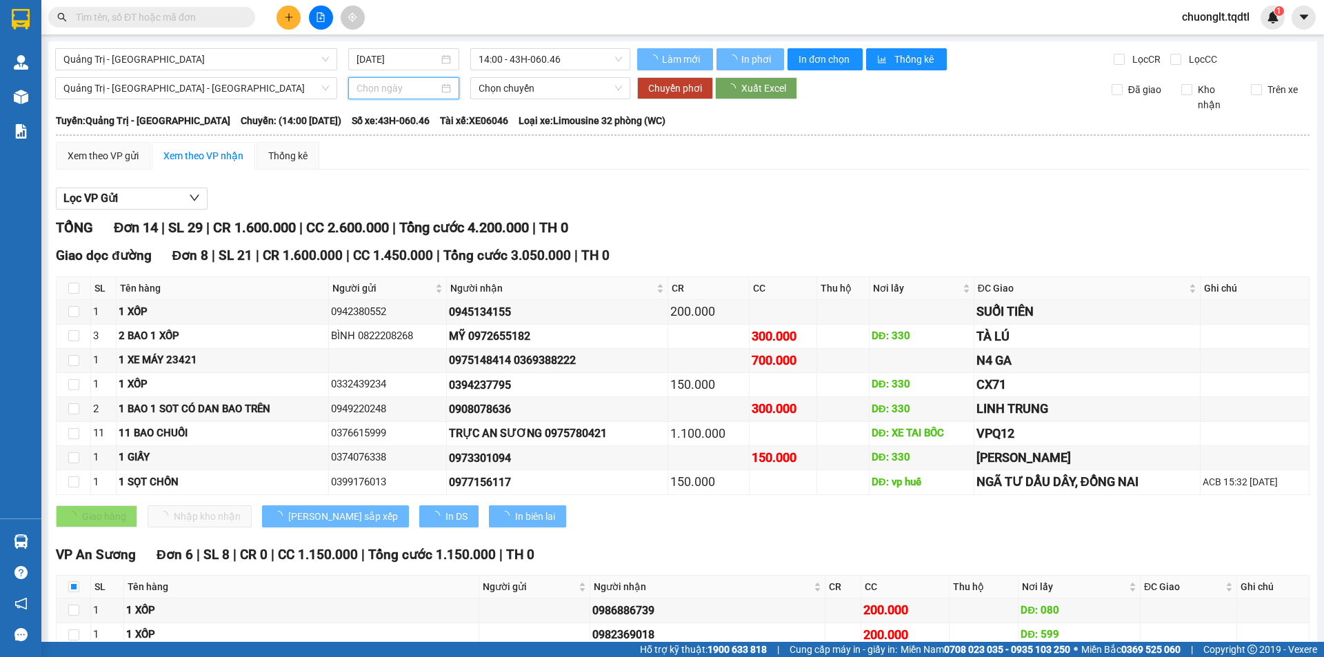
type input "[DATE]"
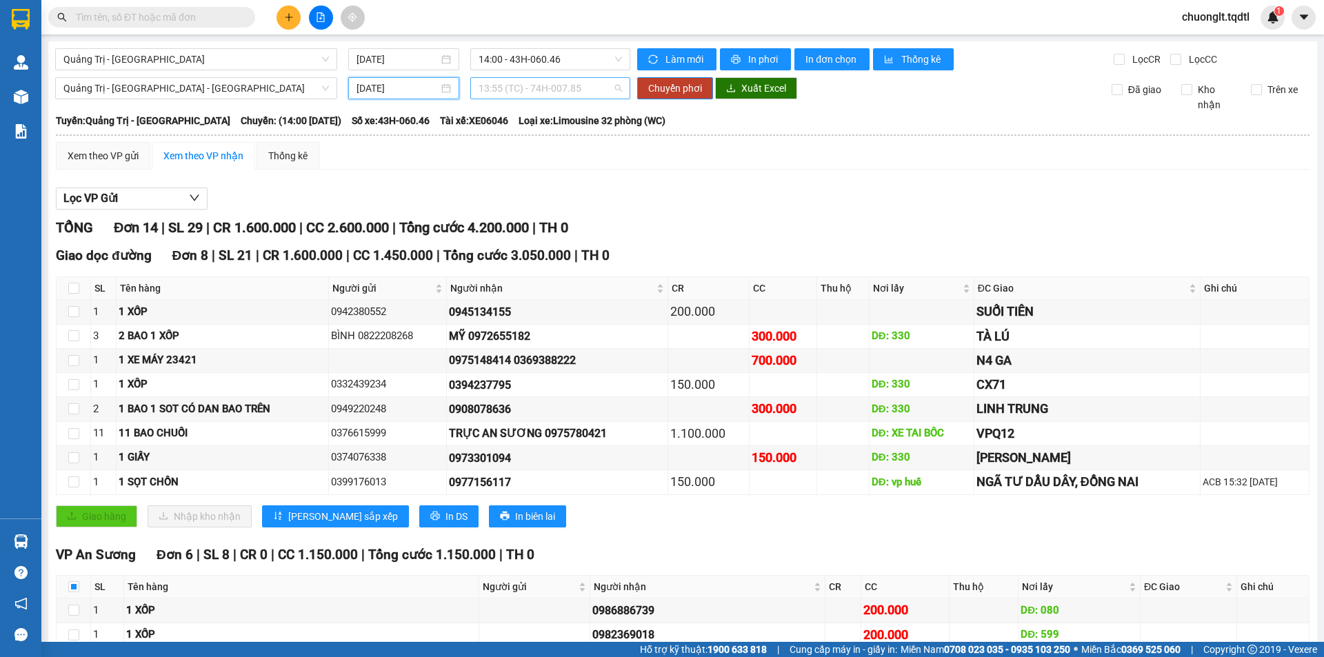
click at [592, 85] on span "13:55 (TC) - 74H-007.85" at bounding box center [550, 88] width 143 height 21
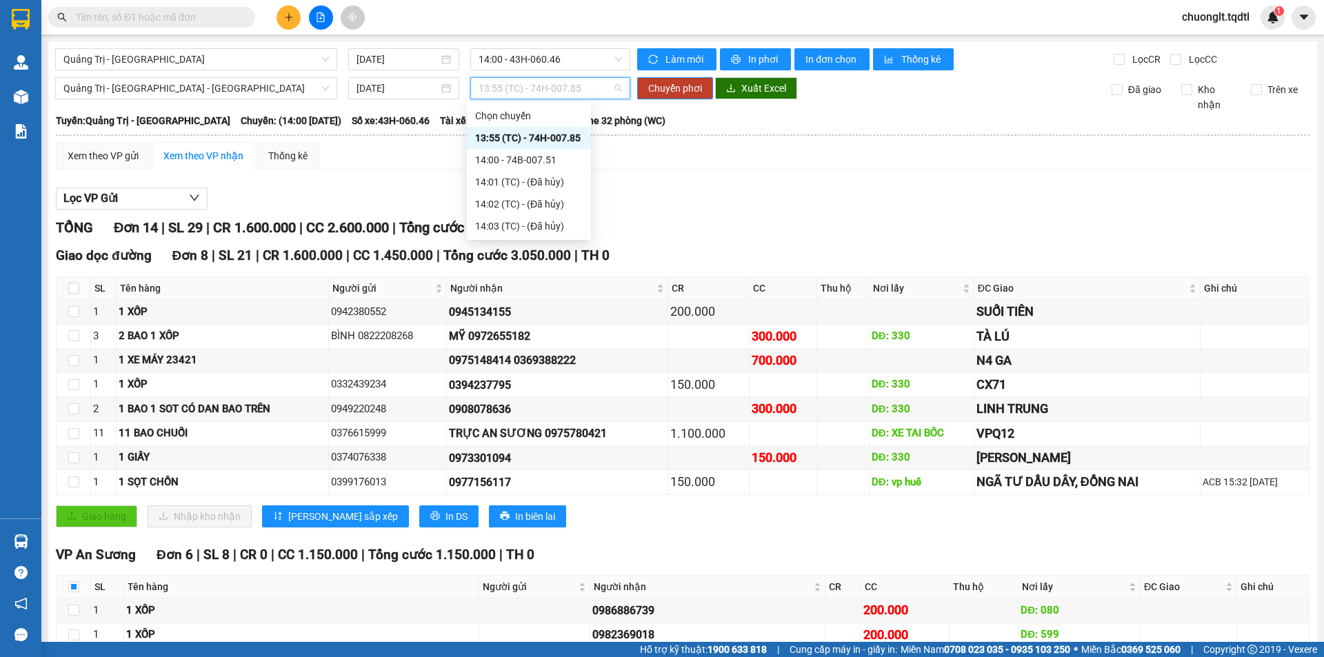
click at [630, 161] on div "Xem theo VP gửi Xem theo VP nhận Thống kê" at bounding box center [683, 156] width 1254 height 28
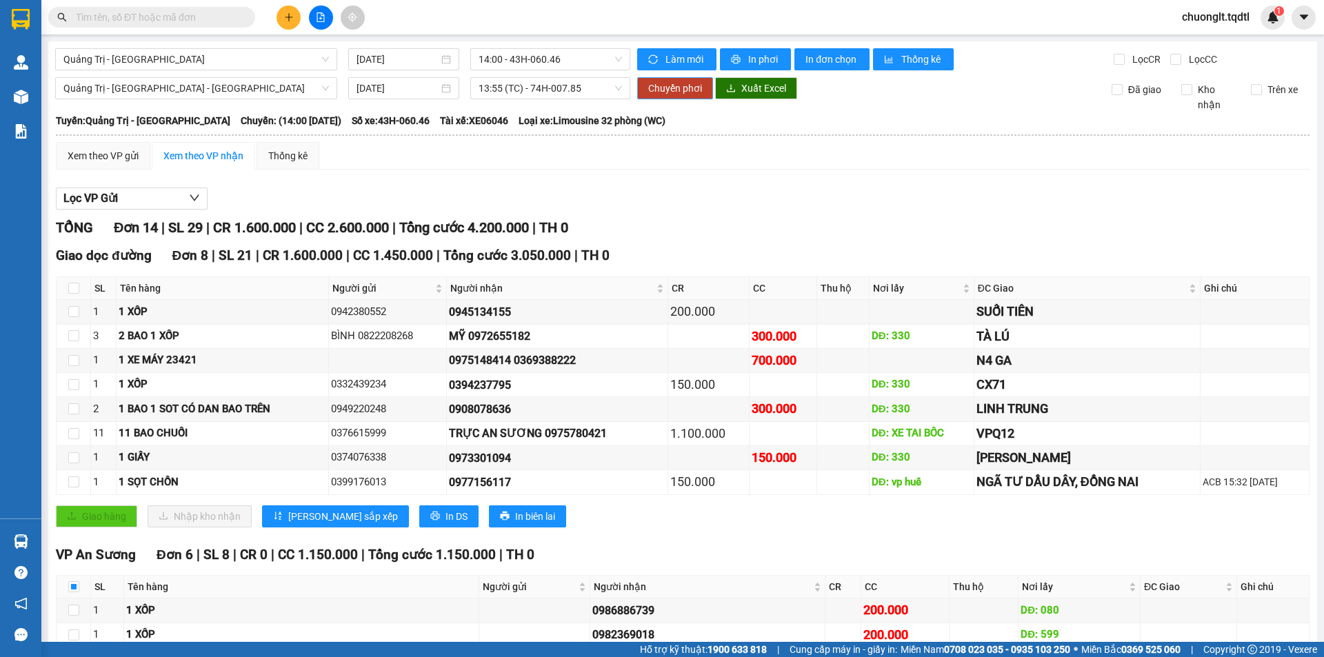
click at [659, 86] on span "Chuyển phơi" at bounding box center [675, 88] width 54 height 15
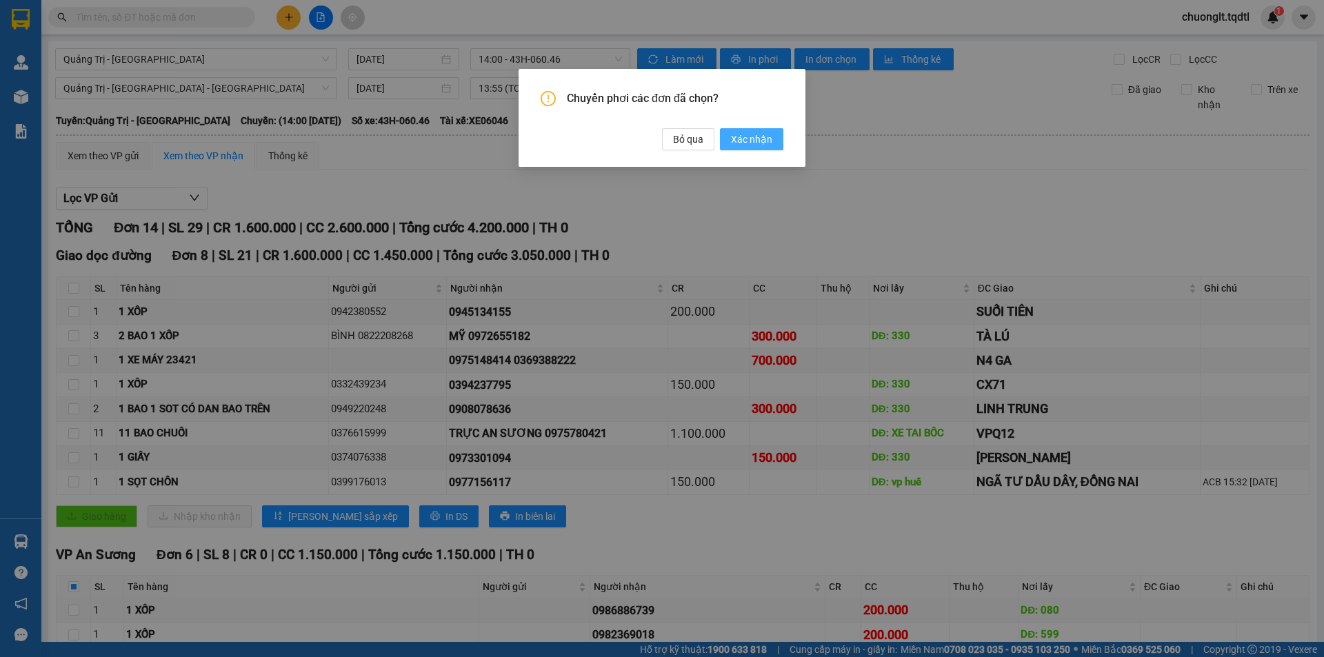
click at [773, 135] on button "Xác nhận" at bounding box center [751, 139] width 63 height 22
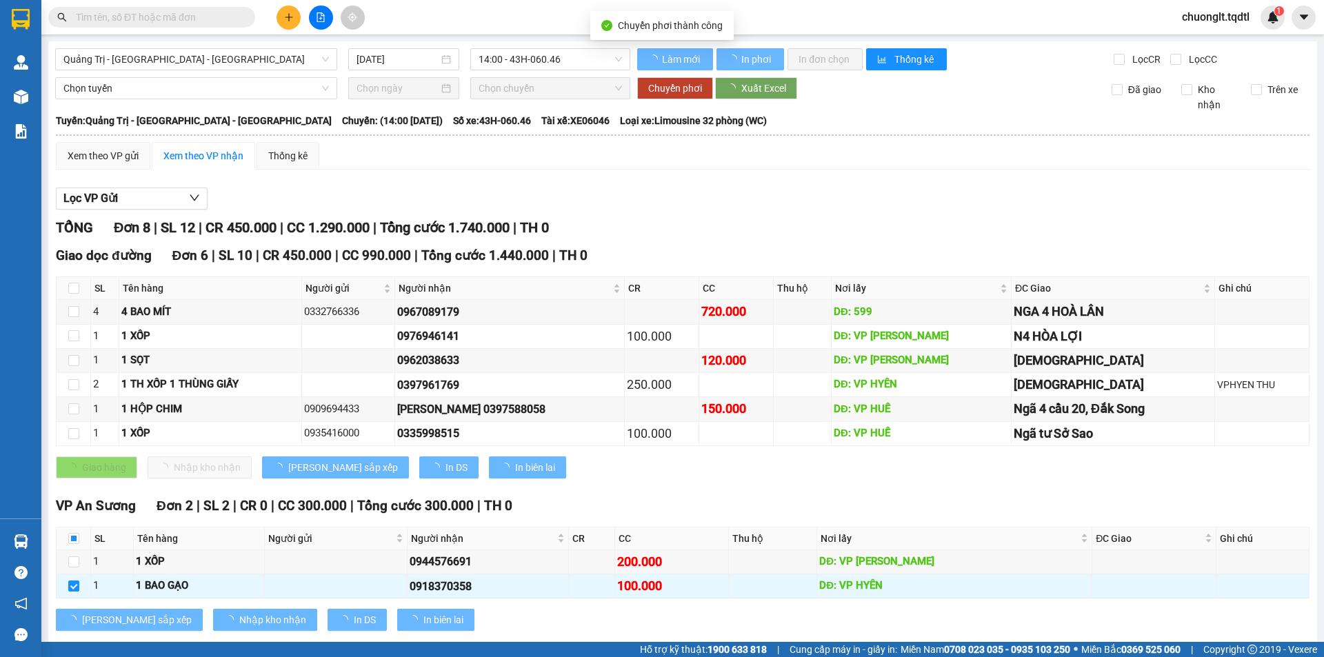
checkbox input "false"
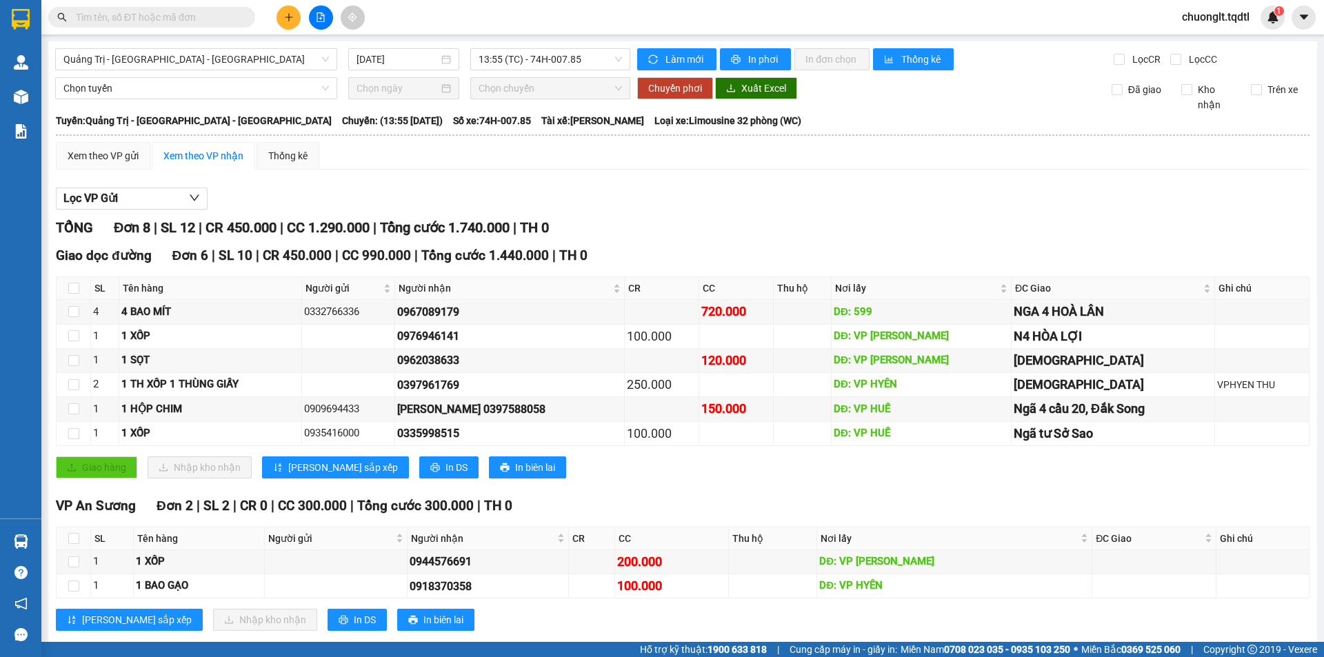
click at [683, 181] on div "Lọc VP Gửi TỔNG Đơn 8 | SL 12 | CR 450.000 | CC 1.290.000 | Tổng cước 1.740.00…" at bounding box center [683, 415] width 1254 height 468
click at [279, 58] on span "Quảng Trị - [GEOGRAPHIC_DATA] - [GEOGRAPHIC_DATA]" at bounding box center [195, 59] width 265 height 21
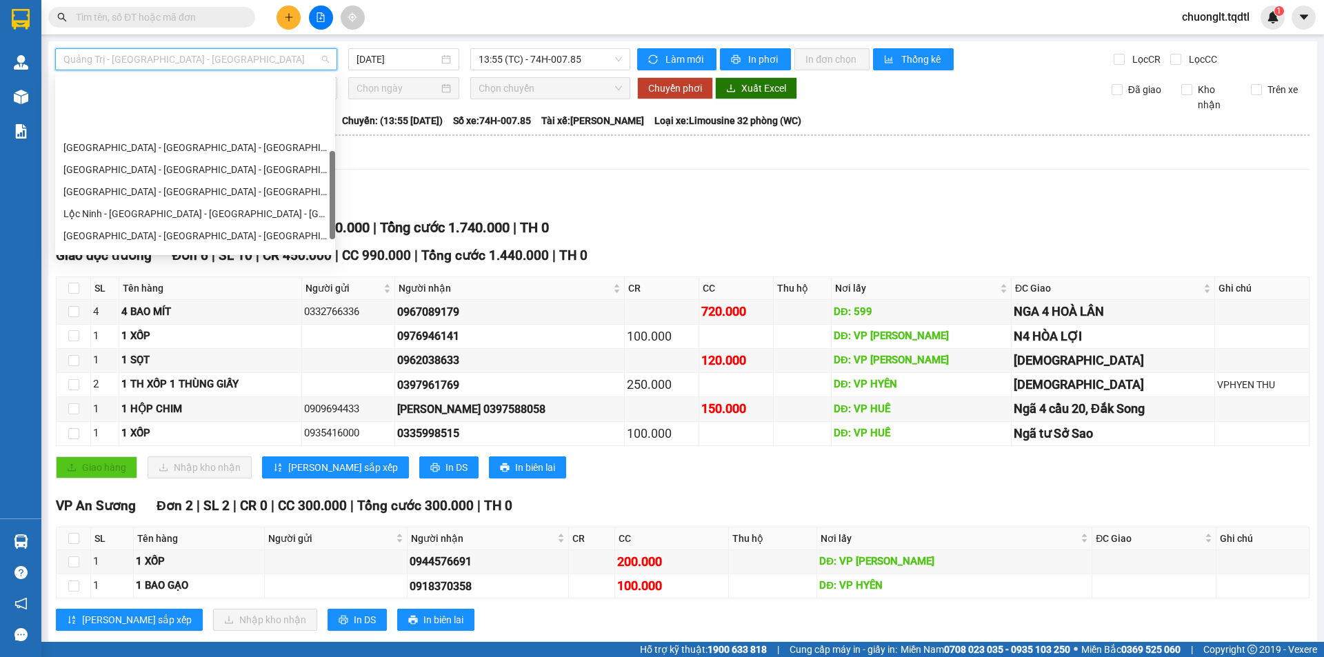
scroll to position [207, 0]
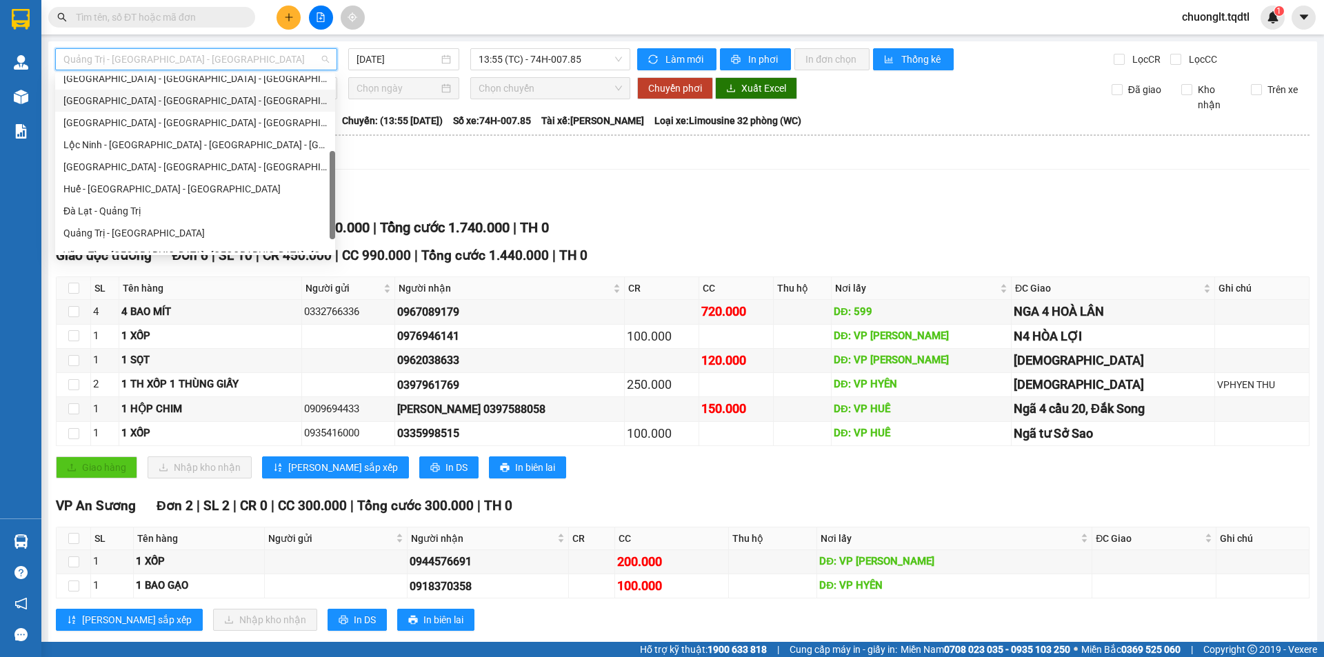
click at [165, 101] on div "[GEOGRAPHIC_DATA] - [GEOGRAPHIC_DATA] - [GEOGRAPHIC_DATA]" at bounding box center [194, 100] width 263 height 15
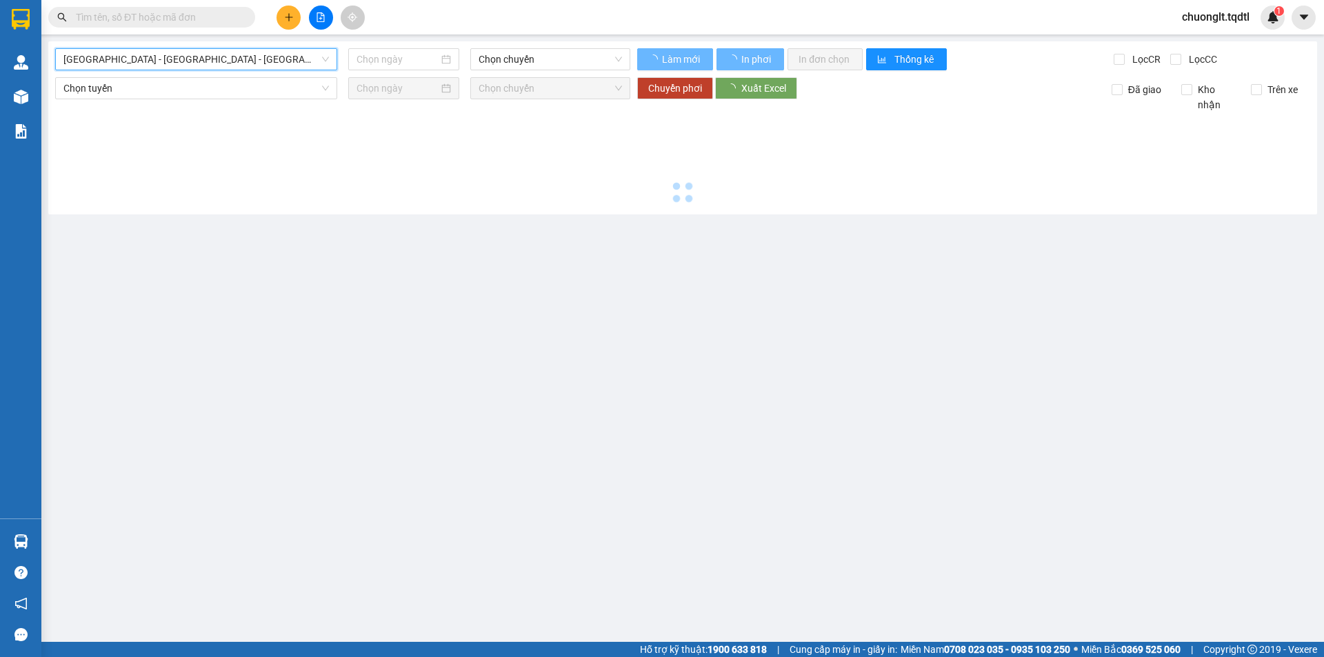
type input "[DATE]"
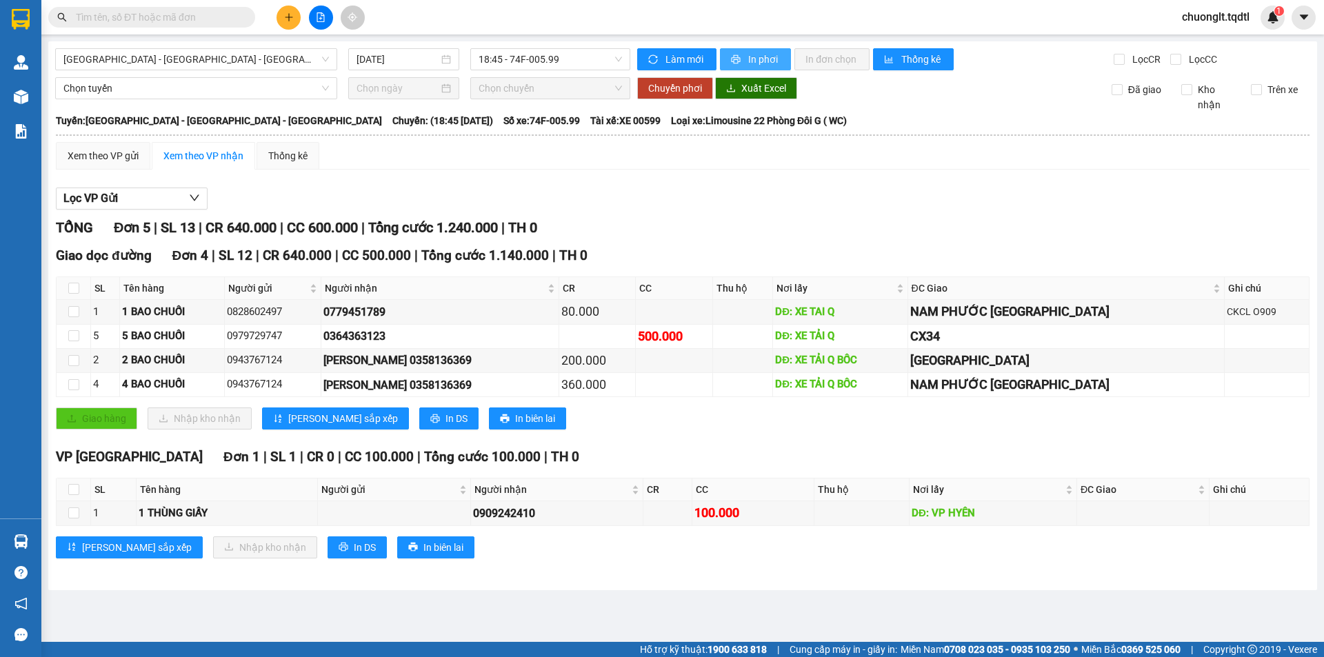
click at [767, 55] on span "In phơi" at bounding box center [764, 59] width 32 height 15
click at [288, 17] on icon "plus" at bounding box center [289, 17] width 10 height 10
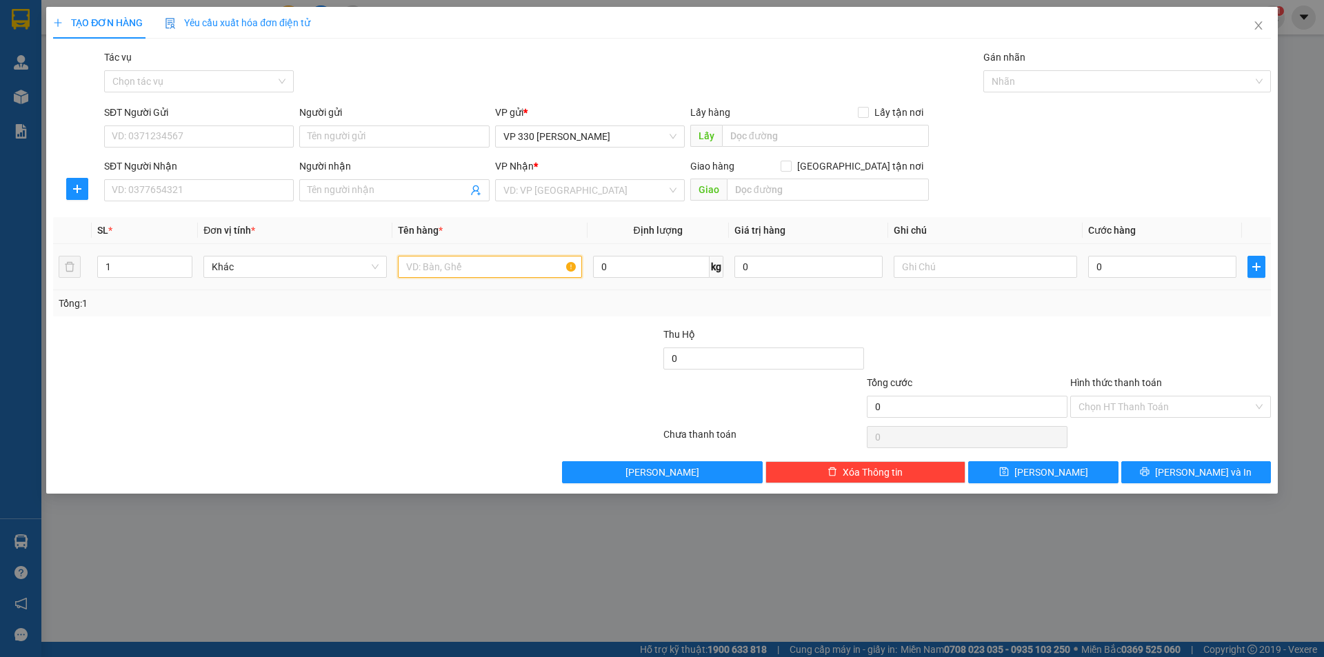
click at [478, 264] on input "text" at bounding box center [489, 267] width 183 height 22
type input "39 BAO ỐC"
click at [145, 269] on input "1" at bounding box center [145, 267] width 94 height 21
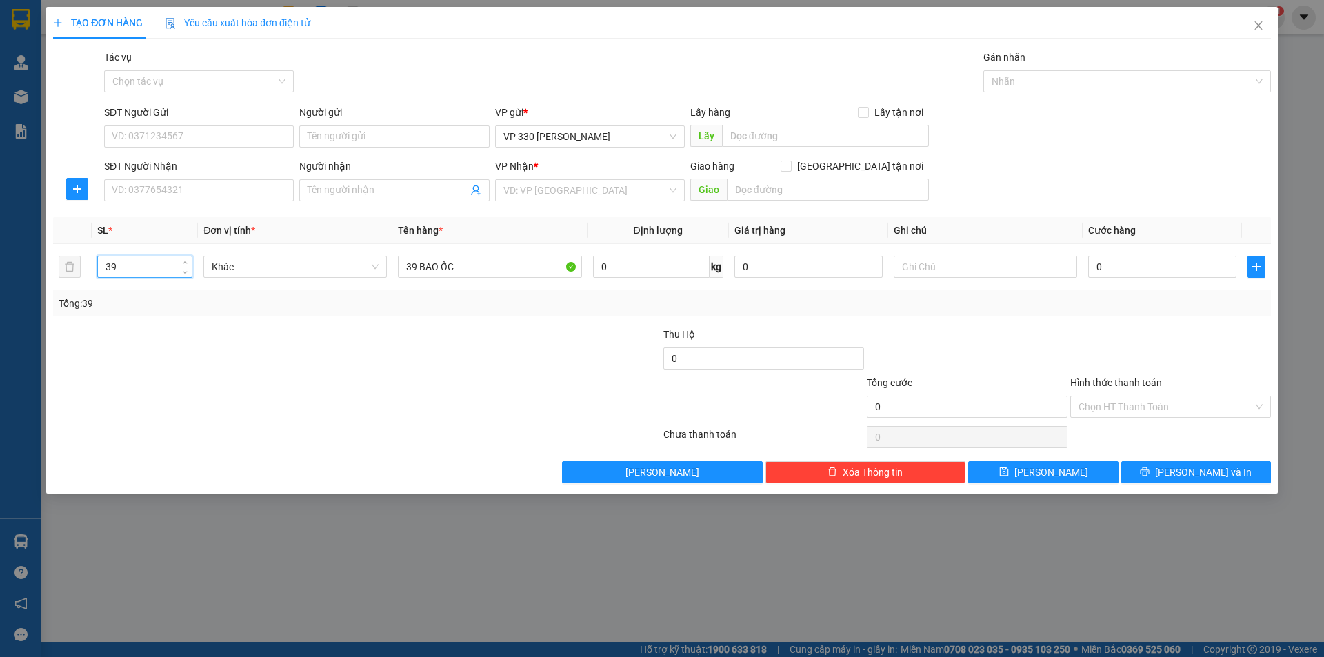
type input "39"
click at [804, 121] on div "Lấy hàng Lấy tận nơi" at bounding box center [809, 115] width 239 height 21
click at [803, 127] on input "text" at bounding box center [825, 136] width 207 height 22
type input "6014 ỐC CX HTR"
click at [974, 268] on input "text" at bounding box center [985, 267] width 183 height 22
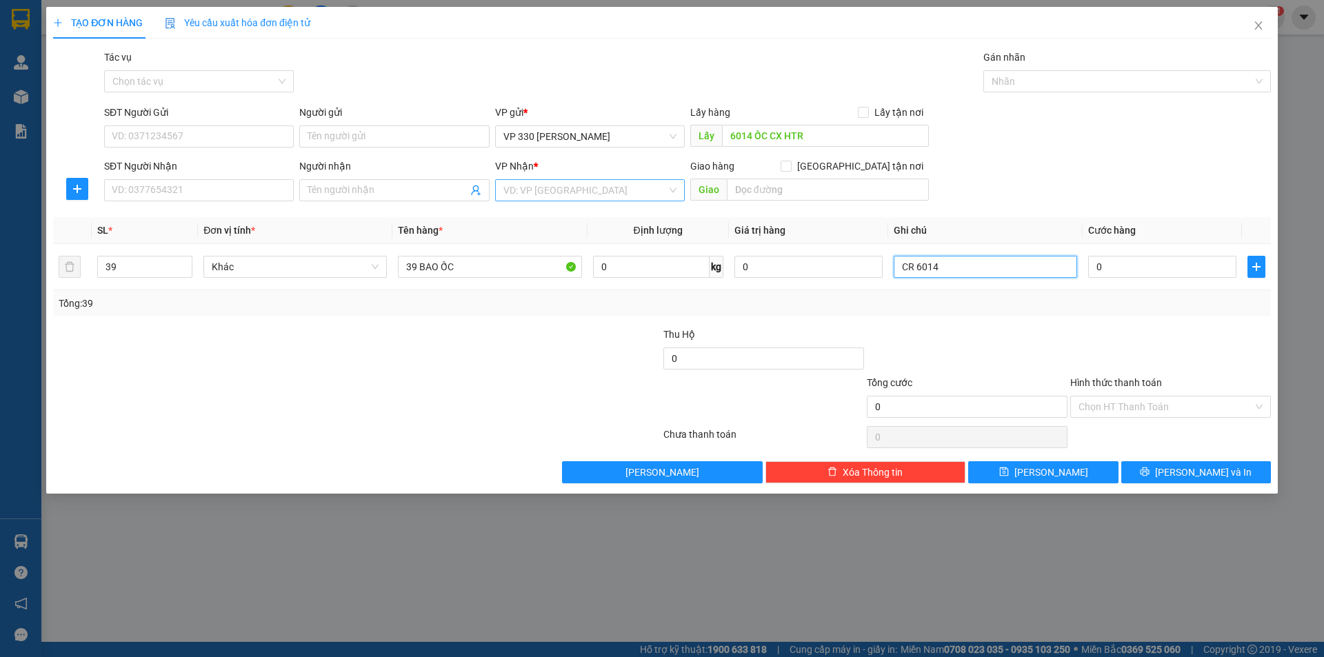
type input "CR 6014"
click at [588, 183] on input "search" at bounding box center [584, 190] width 163 height 21
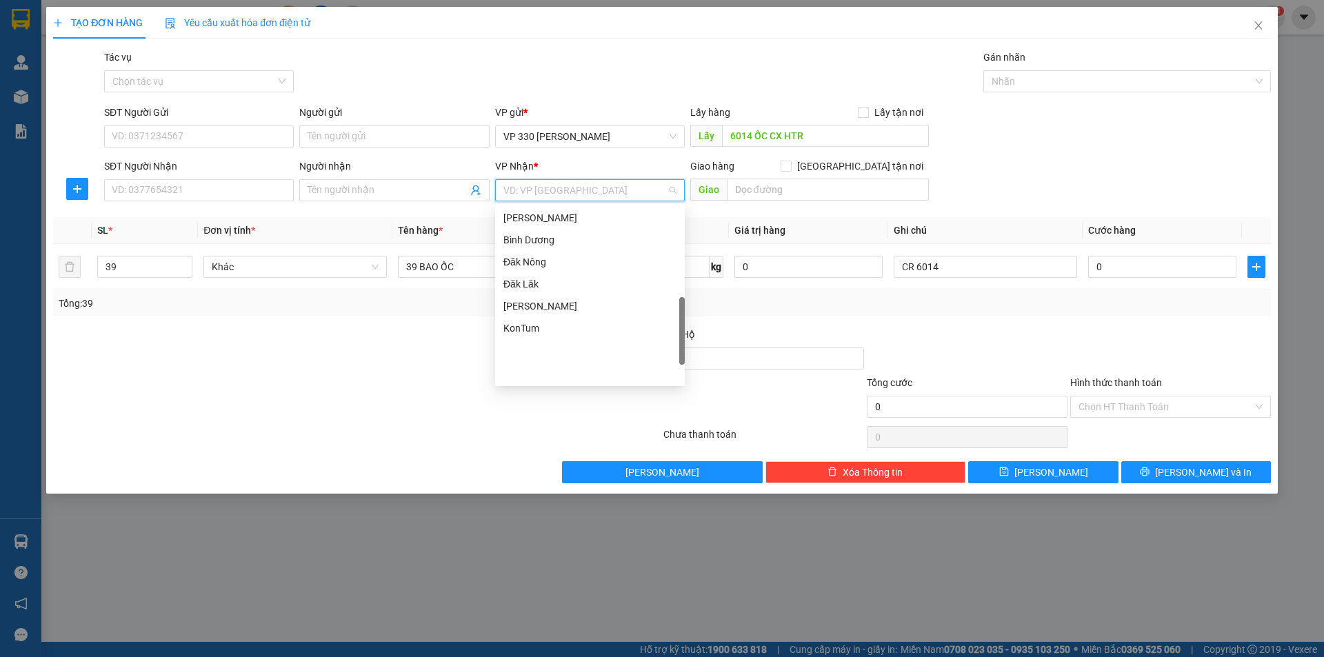
scroll to position [259, 0]
click at [563, 309] on div "[GEOGRAPHIC_DATA]" at bounding box center [589, 311] width 173 height 15
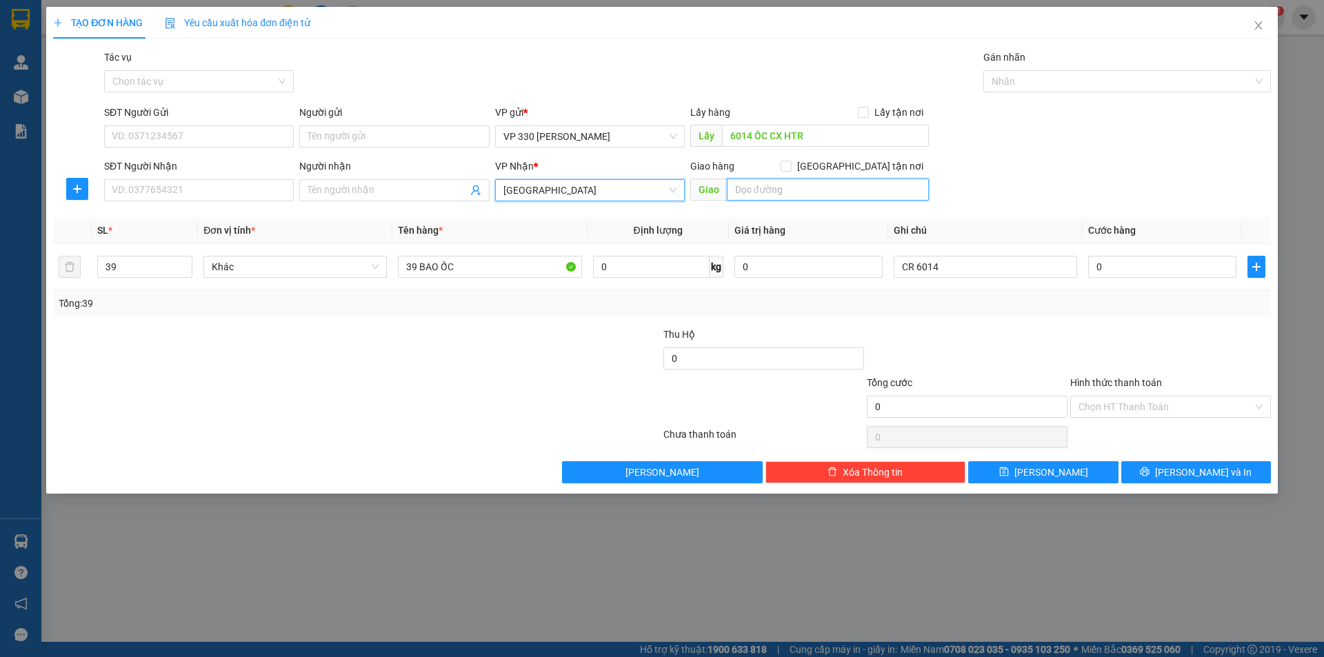
click at [778, 185] on input "text" at bounding box center [828, 190] width 202 height 22
type input "[GEOGRAPHIC_DATA]"
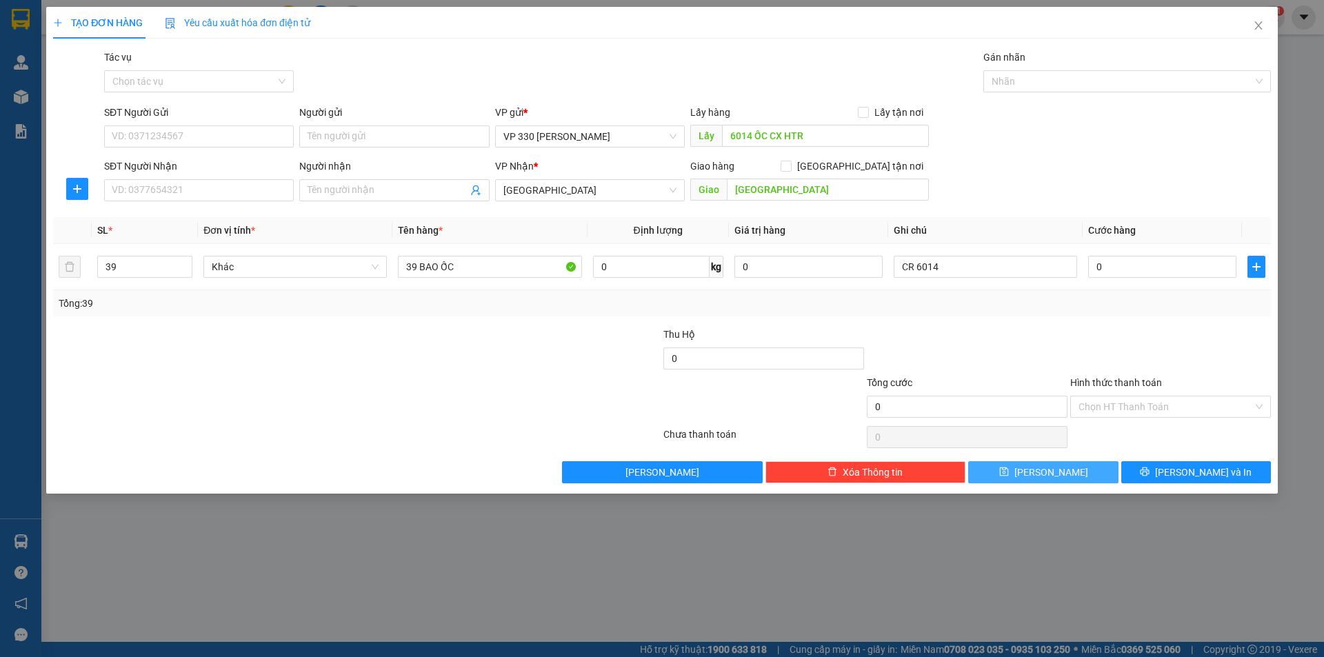
click at [1055, 465] on span "[PERSON_NAME]" at bounding box center [1051, 472] width 74 height 15
type input "1"
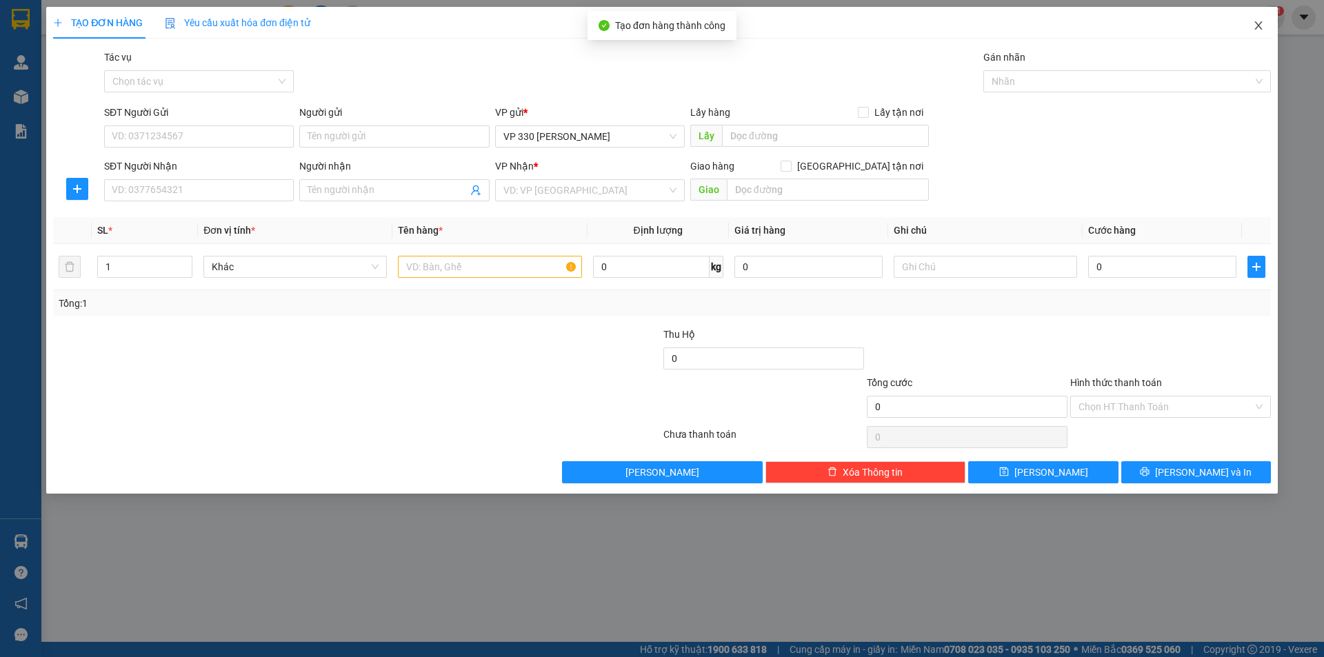
click at [1258, 23] on icon "close" at bounding box center [1258, 25] width 11 height 11
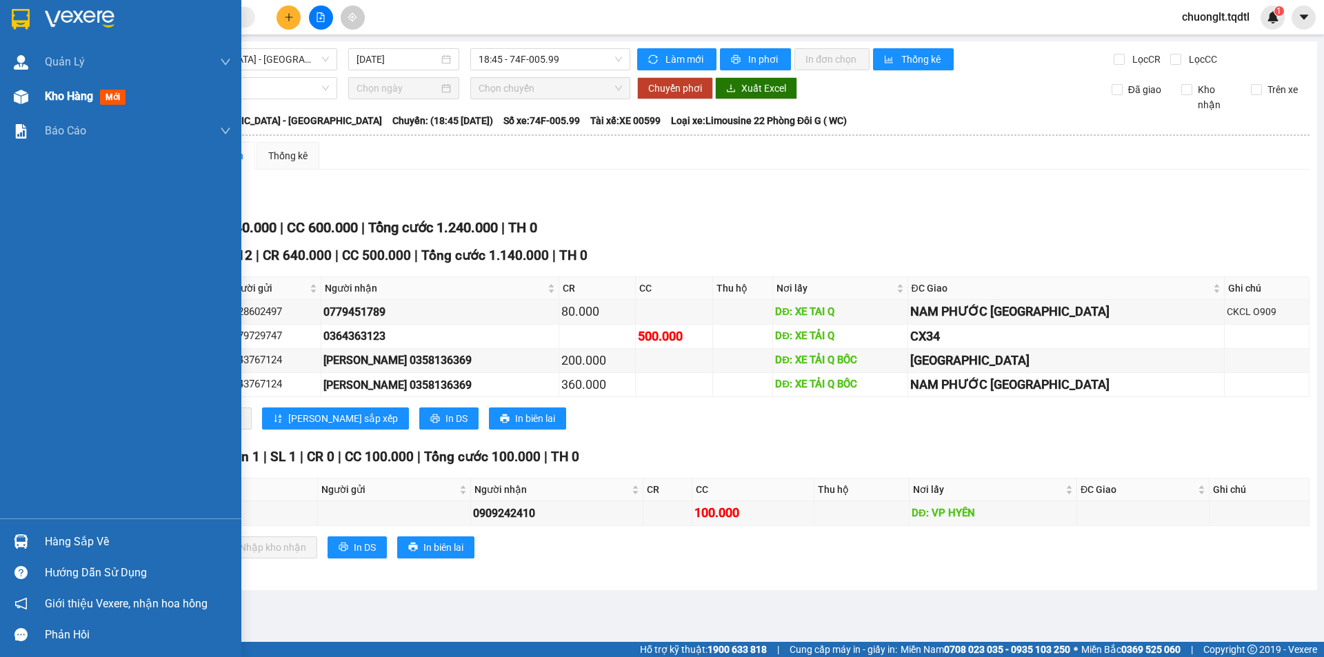
click at [56, 96] on span "Kho hàng" at bounding box center [69, 96] width 48 height 13
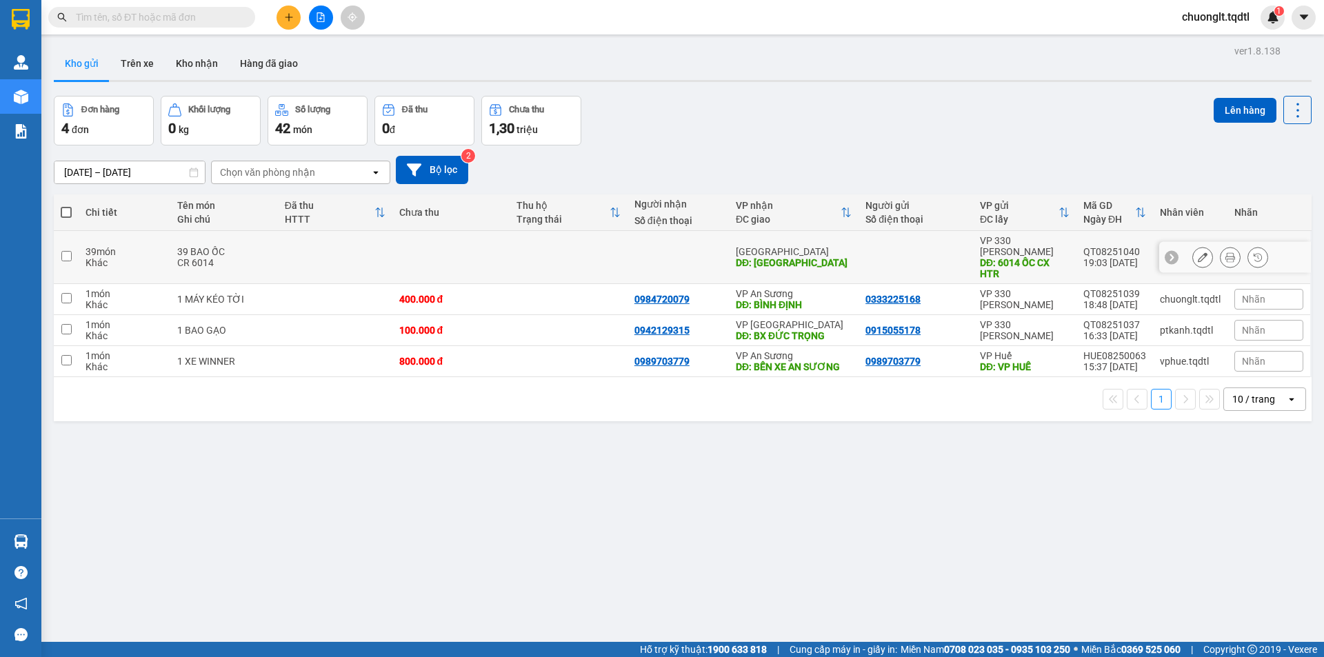
click at [68, 251] on input "checkbox" at bounding box center [66, 256] width 10 height 10
checkbox input "true"
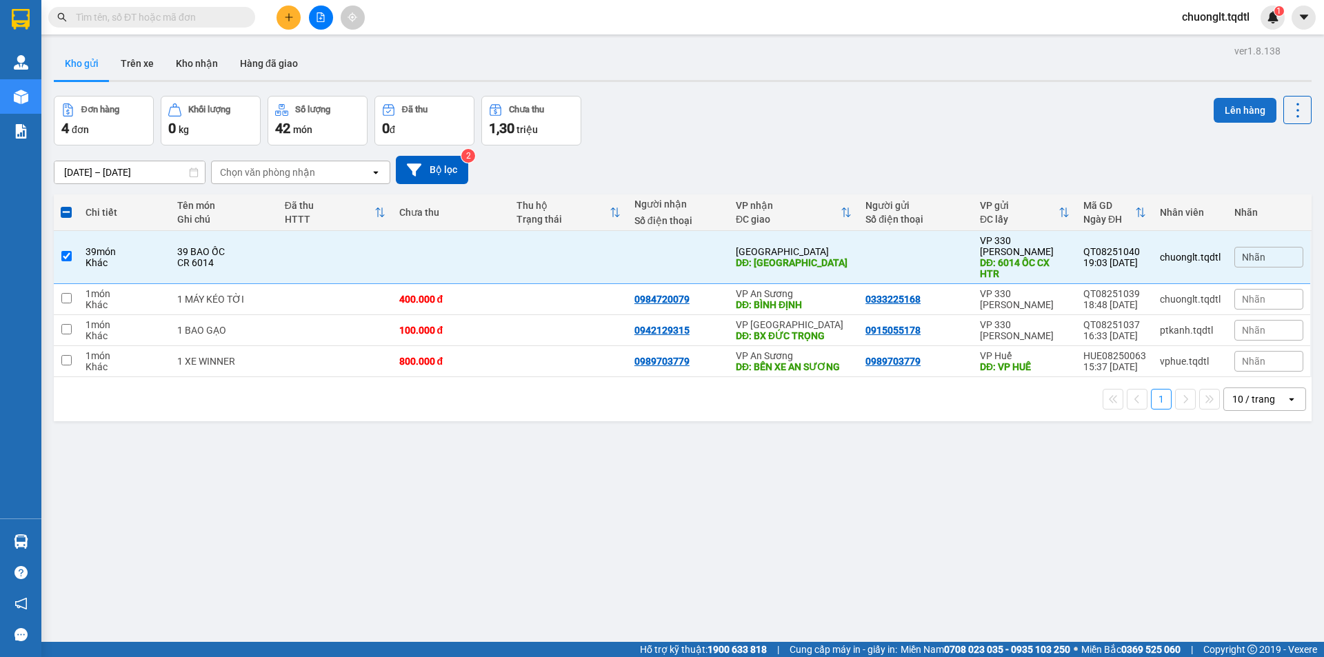
click at [1223, 100] on button "Lên hàng" at bounding box center [1245, 110] width 63 height 25
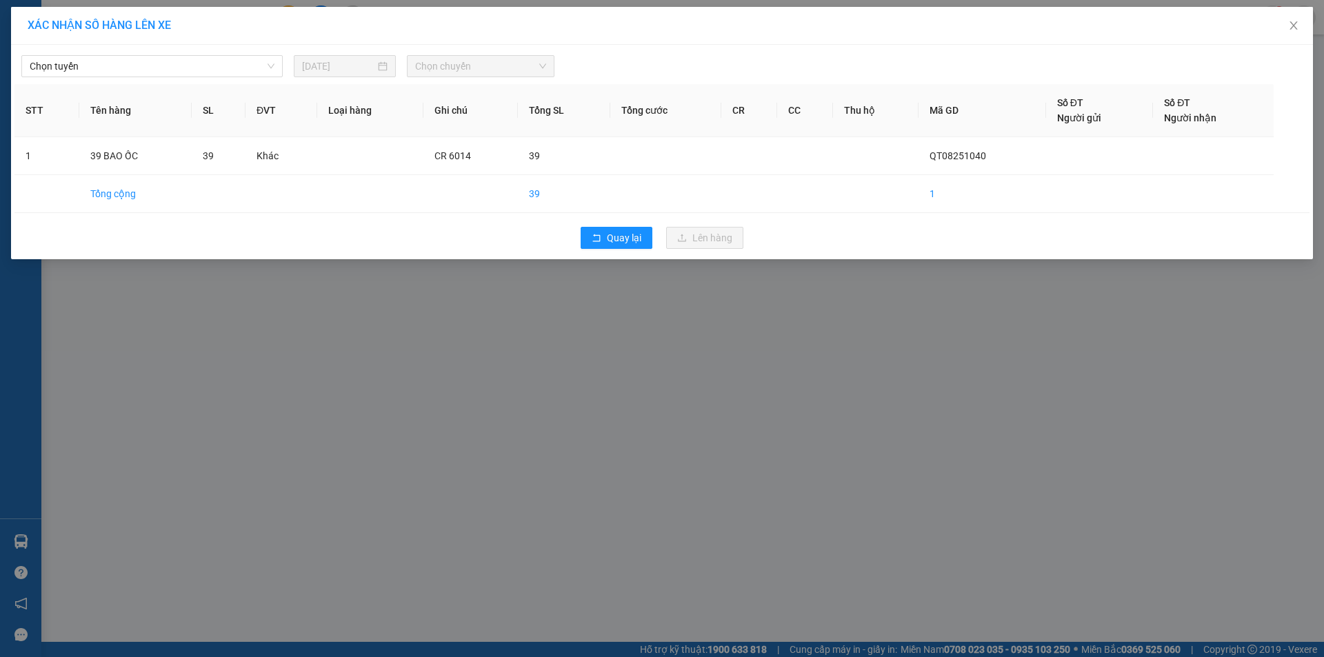
click at [190, 54] on div "Chọn tuyến [DATE] Chọn chuyến" at bounding box center [661, 62] width 1295 height 29
click at [192, 72] on span "Chọn tuyến" at bounding box center [152, 66] width 245 height 21
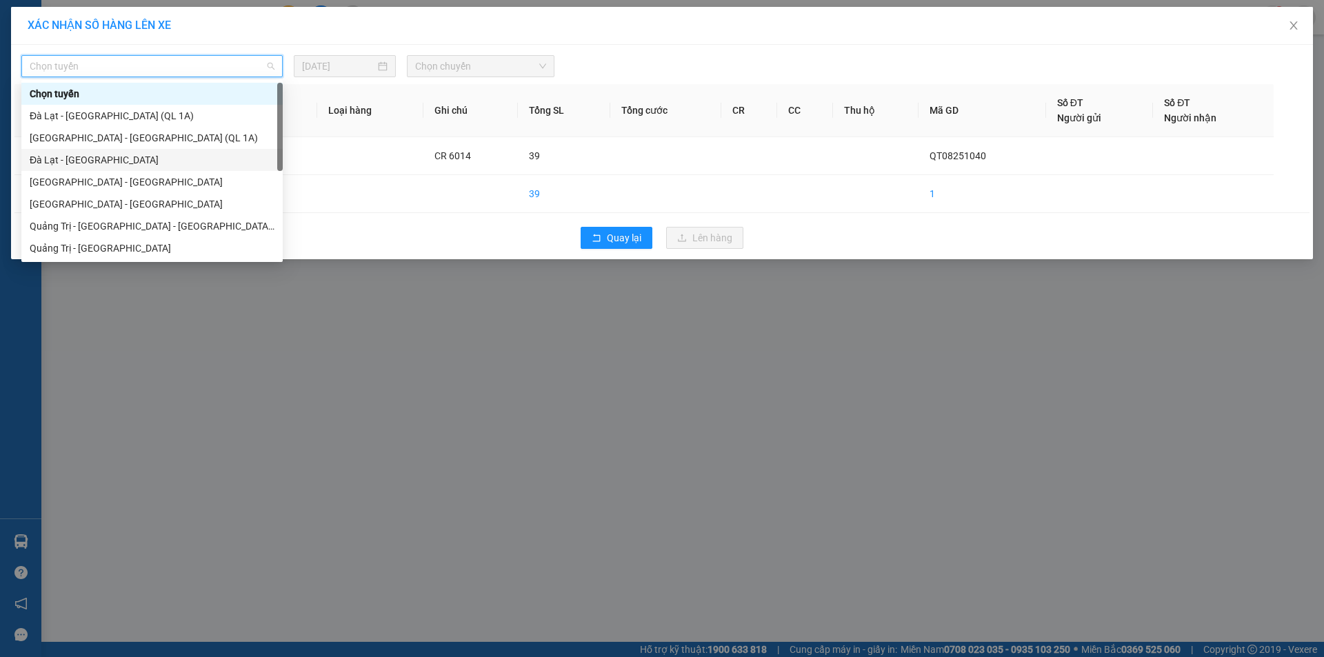
scroll to position [69, 0]
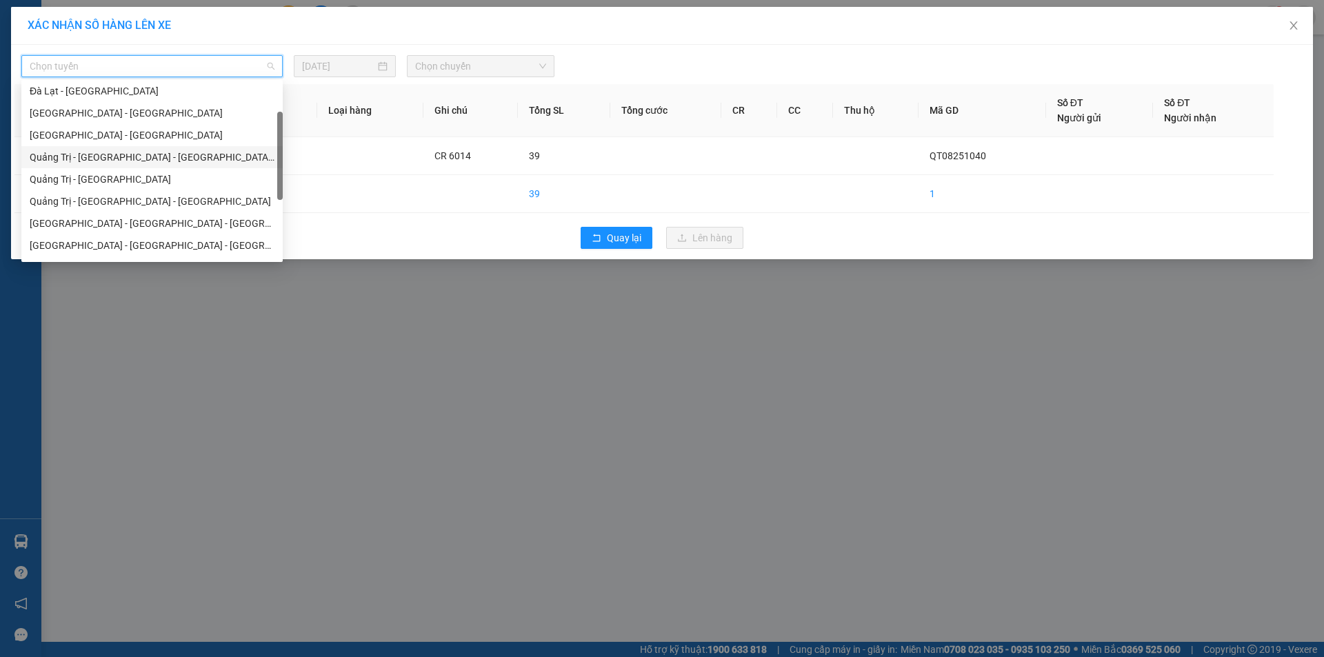
click at [159, 150] on div "Quảng Trị - [GEOGRAPHIC_DATA] - [GEOGRAPHIC_DATA] - [GEOGRAPHIC_DATA]" at bounding box center [152, 157] width 245 height 15
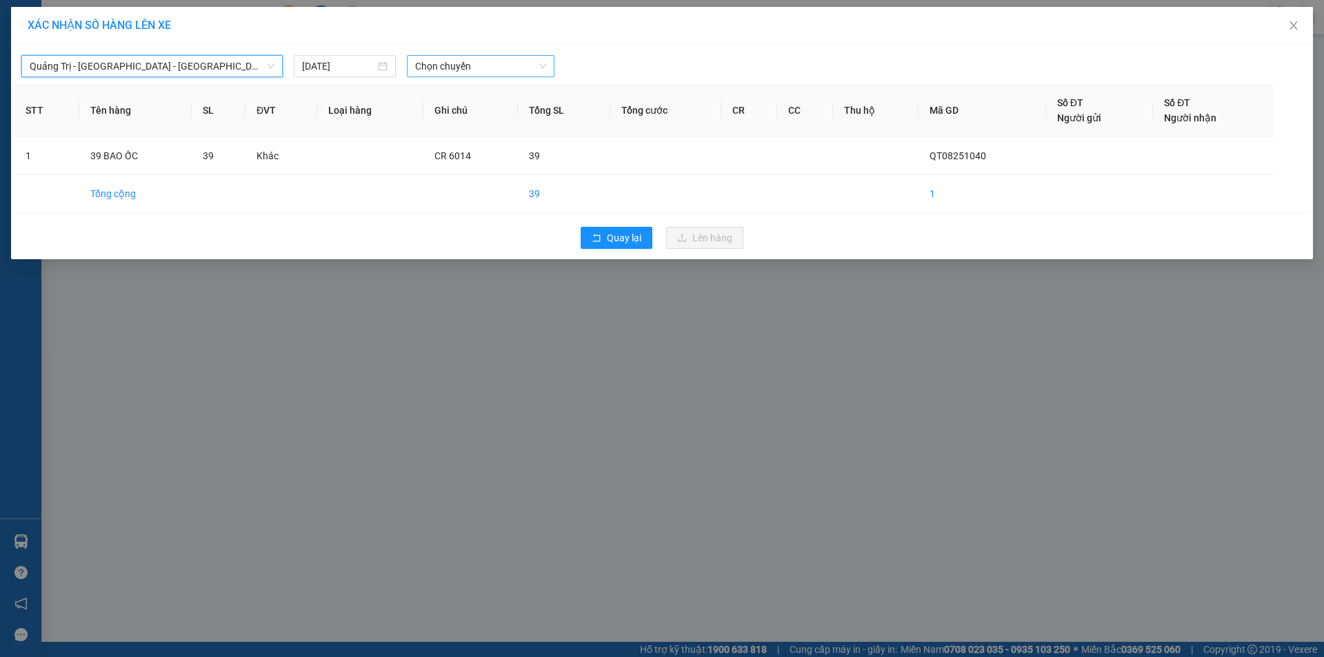
click at [487, 70] on span "Chọn chuyến" at bounding box center [480, 66] width 131 height 21
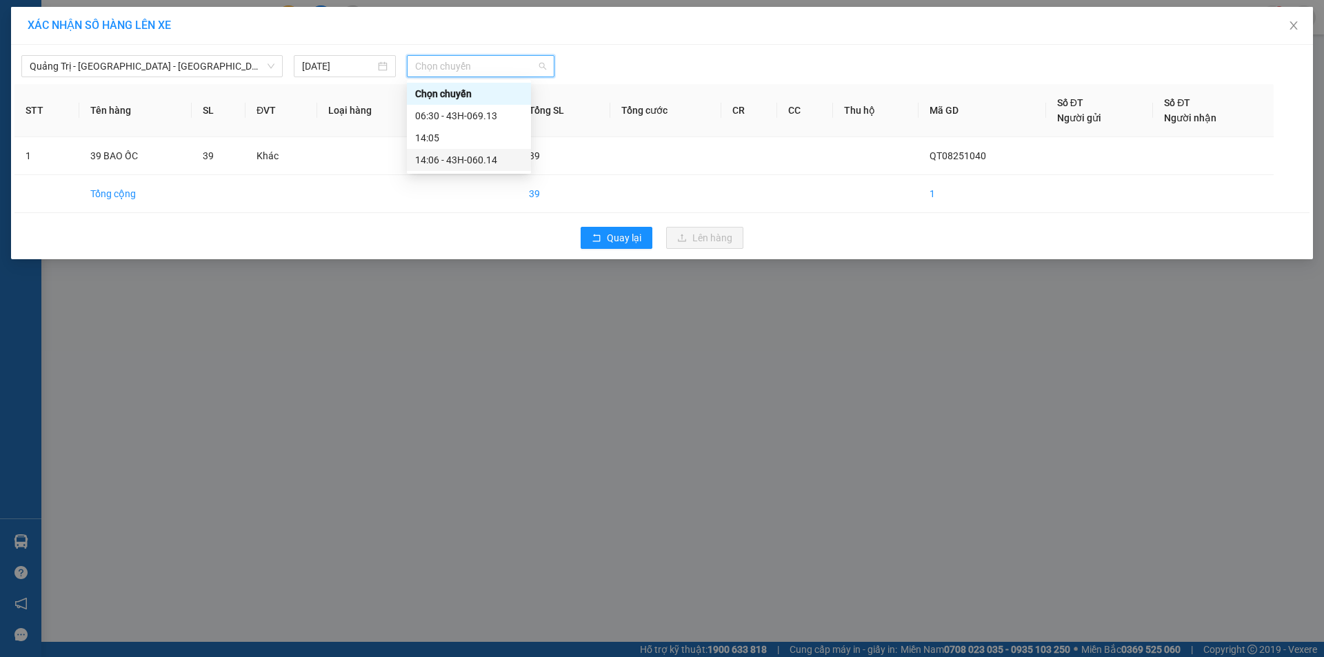
click at [464, 157] on div "14:06 - 43H-060.14" at bounding box center [469, 159] width 108 height 15
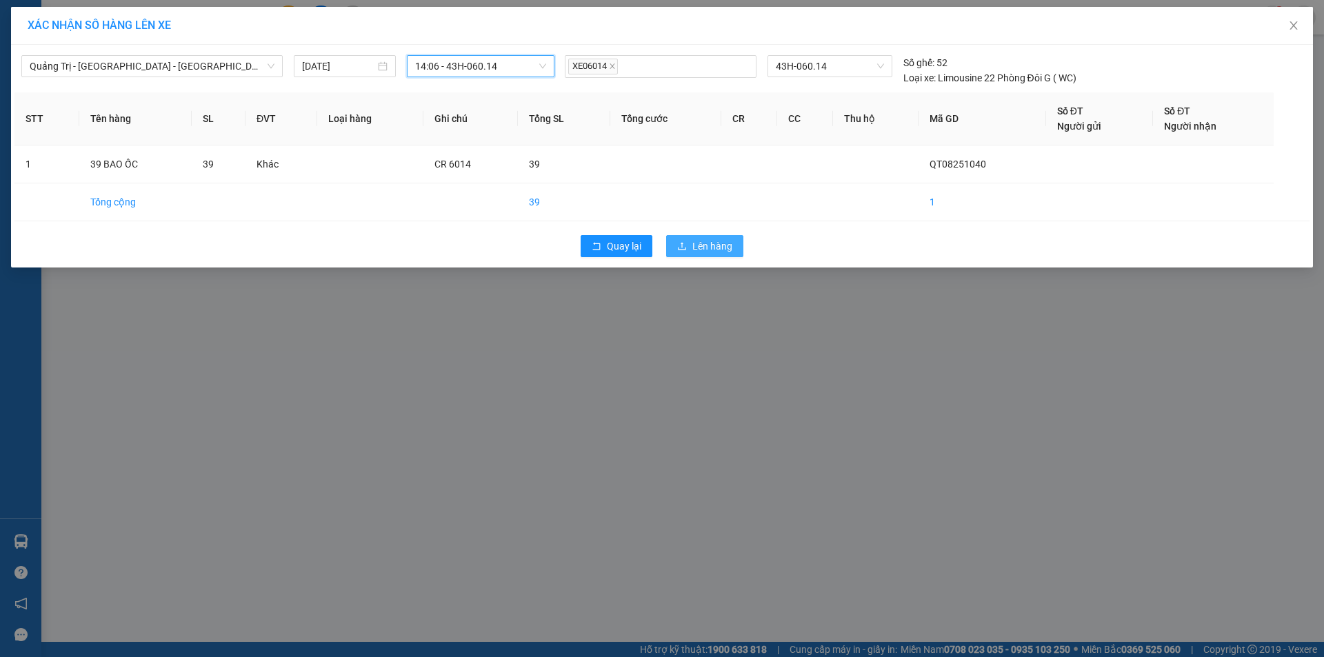
click at [705, 239] on span "Lên hàng" at bounding box center [712, 246] width 40 height 15
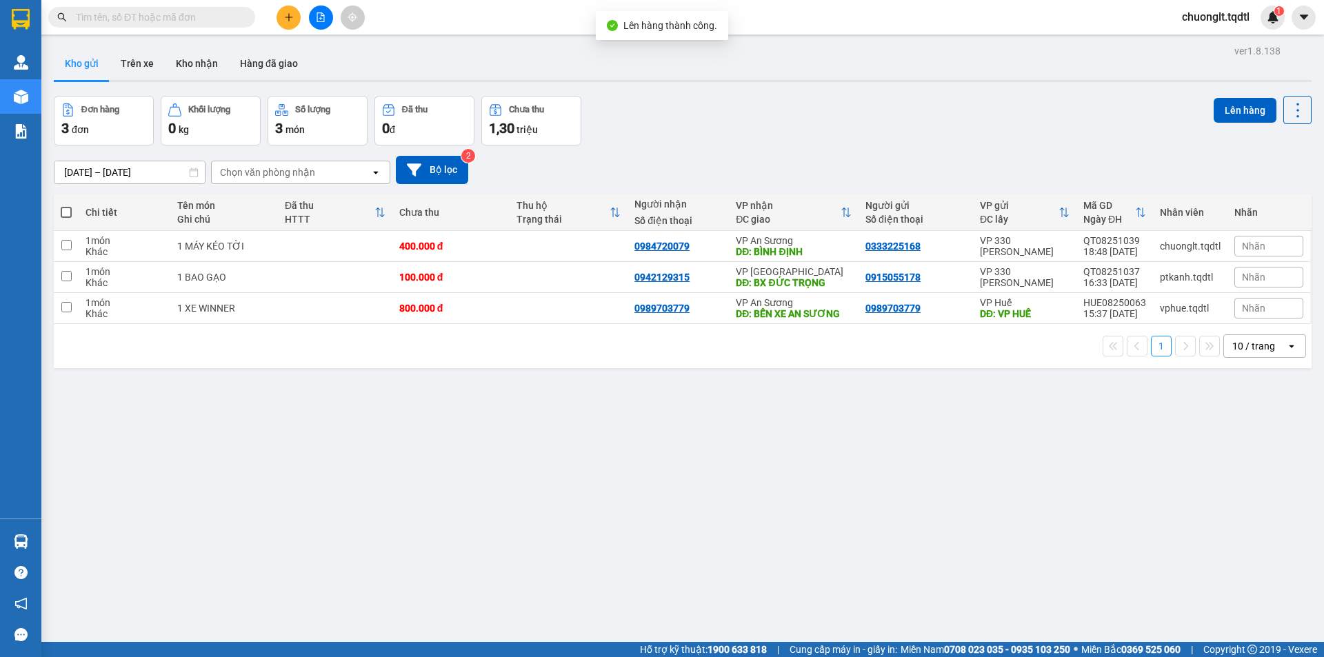
click at [319, 19] on icon "file-add" at bounding box center [321, 17] width 10 height 10
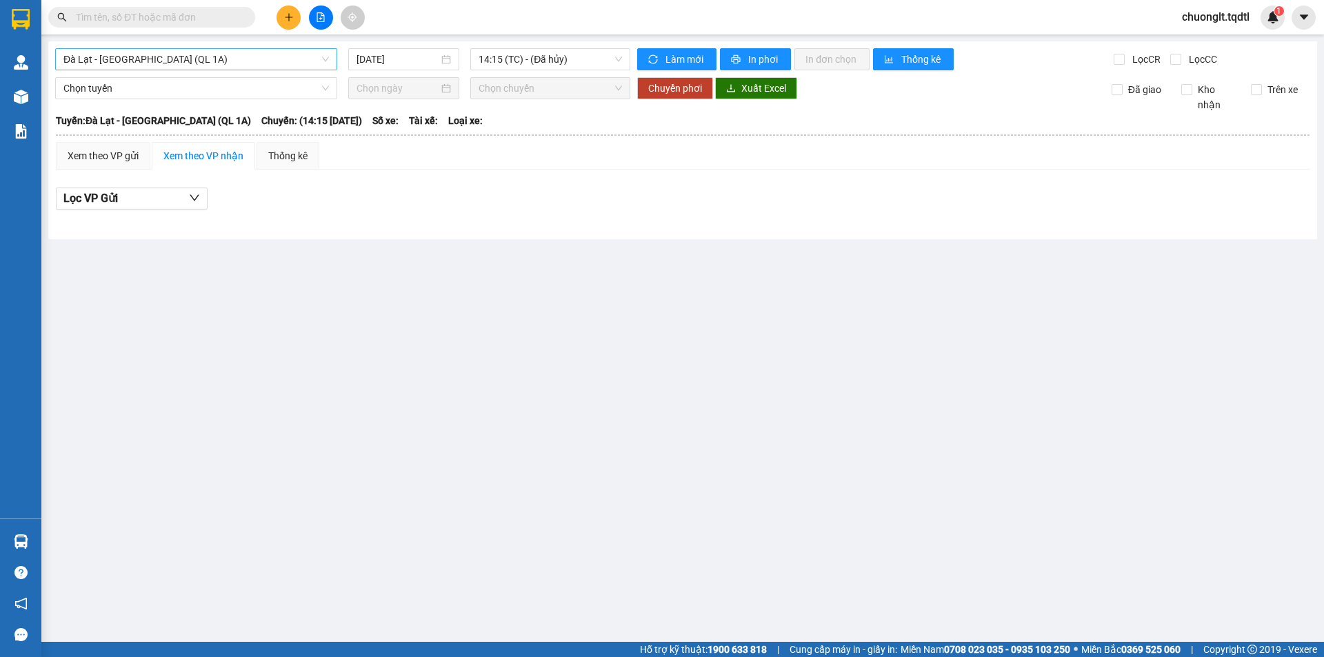
click at [283, 67] on span "Đà Lạt - [GEOGRAPHIC_DATA] (QL 1A)" at bounding box center [195, 59] width 265 height 21
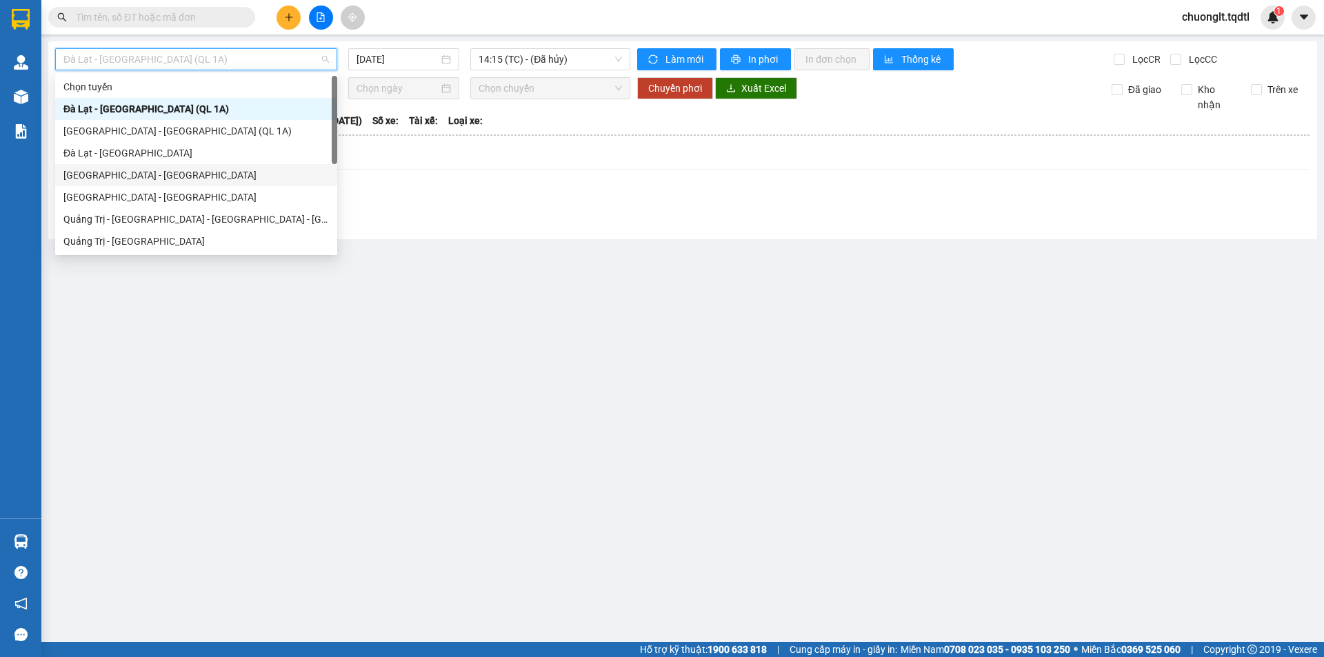
scroll to position [69, 0]
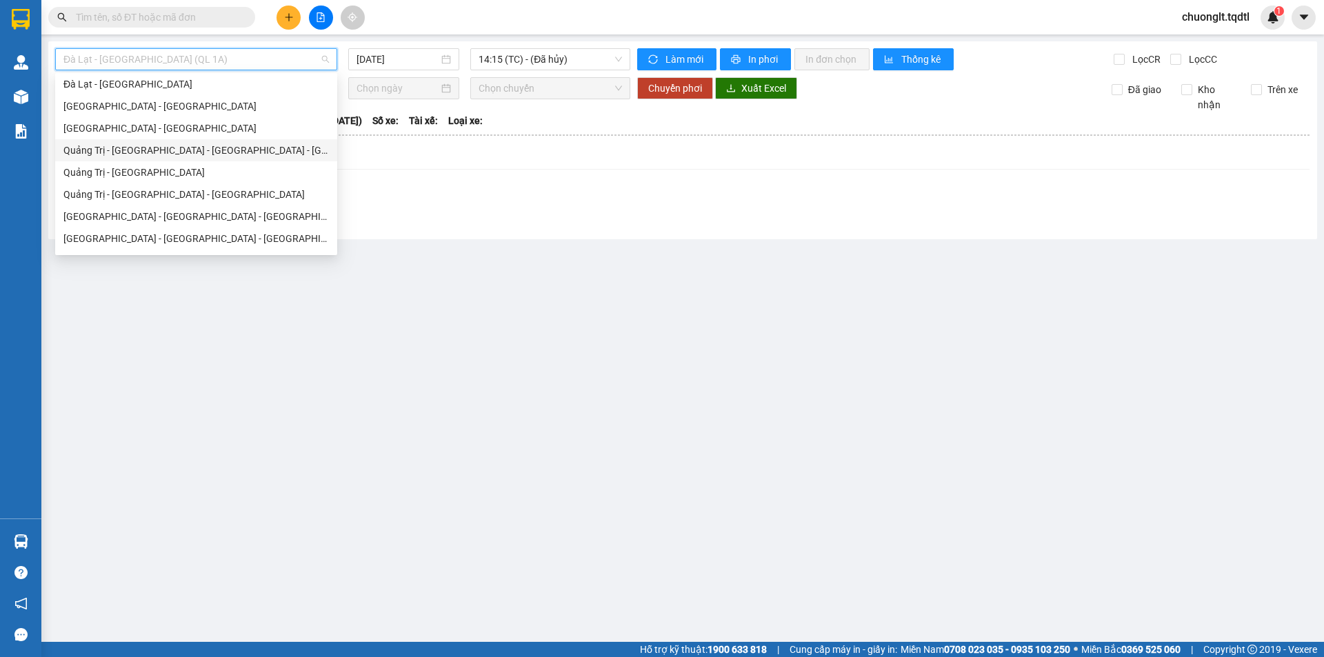
click at [198, 152] on div "Quảng Trị - [GEOGRAPHIC_DATA] - [GEOGRAPHIC_DATA] - [GEOGRAPHIC_DATA]" at bounding box center [195, 150] width 265 height 15
type input "[DATE]"
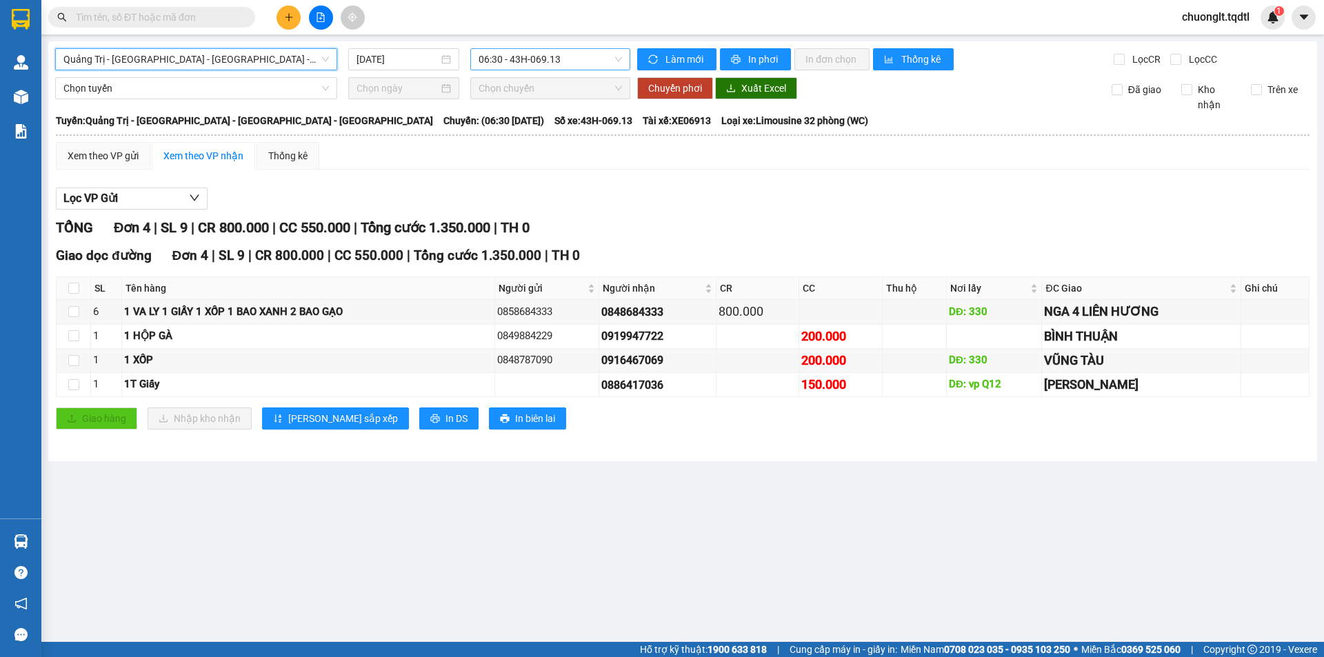
click at [565, 58] on span "06:30 - 43H-069.13" at bounding box center [550, 59] width 143 height 21
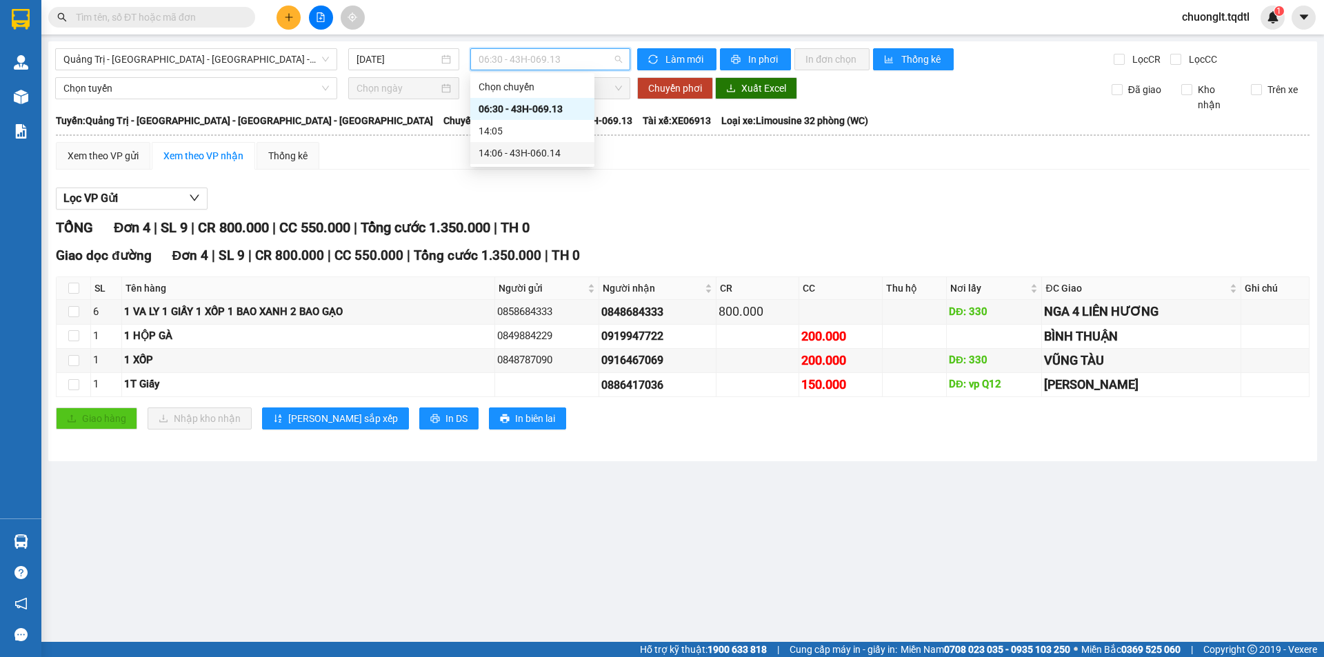
click at [523, 152] on div "14:06 - 43H-060.14" at bounding box center [533, 152] width 108 height 15
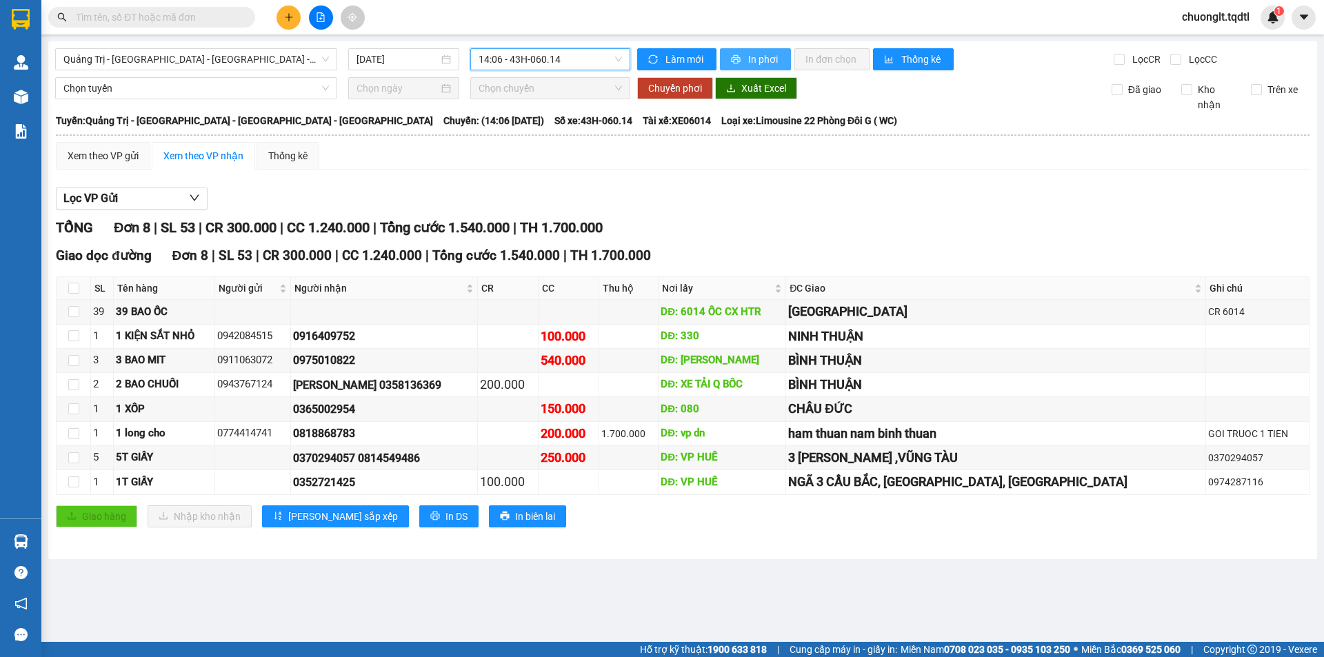
click at [741, 57] on span "printer" at bounding box center [737, 59] width 12 height 11
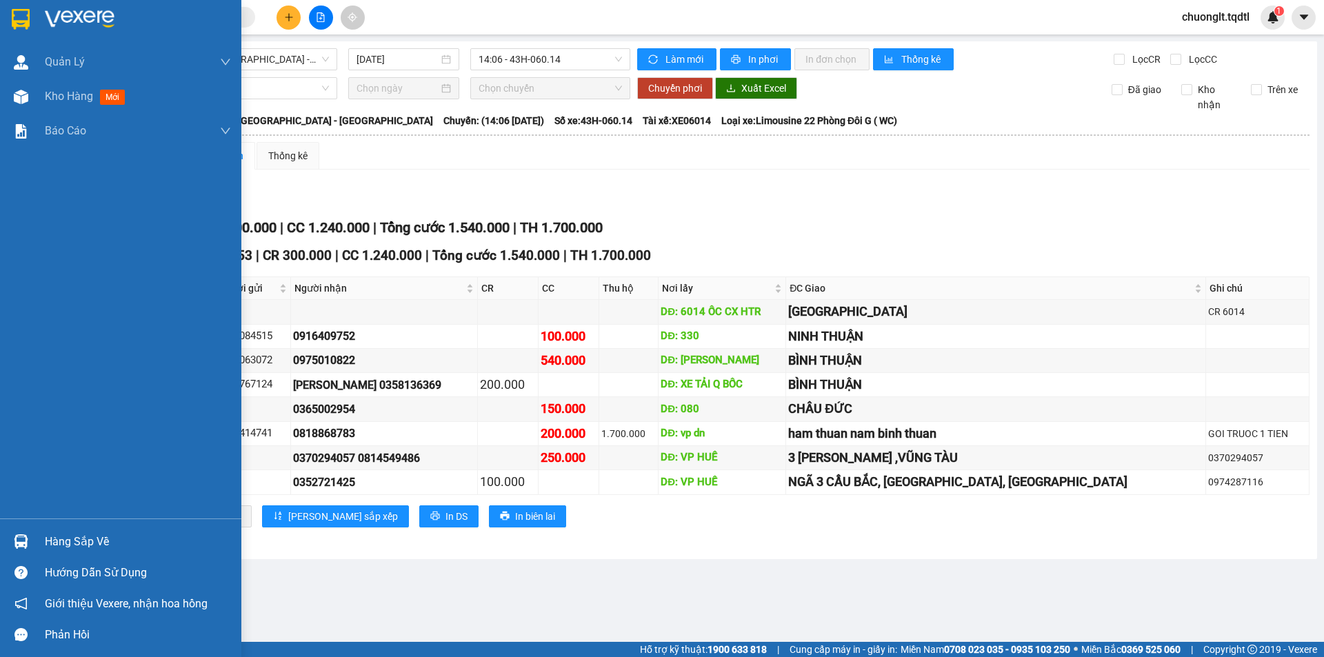
click at [89, 545] on div "Hàng sắp về" at bounding box center [138, 542] width 186 height 21
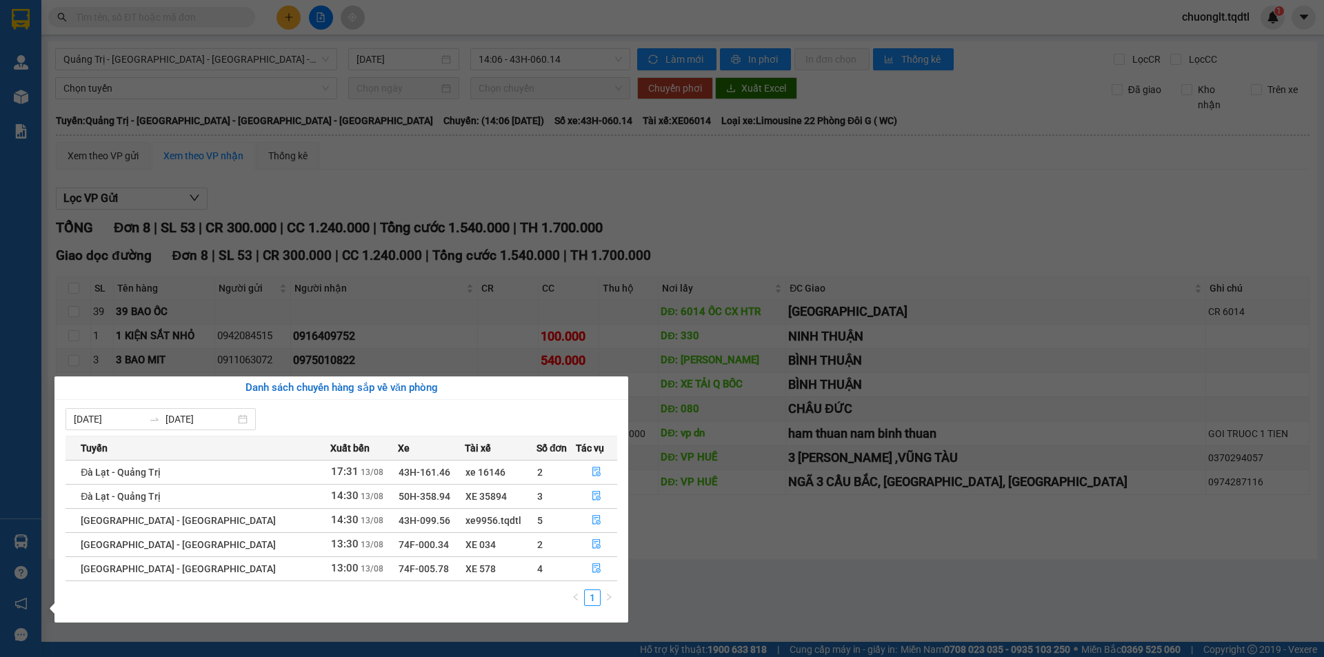
click at [764, 585] on section "Kết quả tìm kiếm ( 0 ) Bộ lọc No Data chuonglt.tqdtl 1 Quản [PERSON_NAME] lý kh…" at bounding box center [662, 328] width 1324 height 657
